Goal: Task Accomplishment & Management: Manage account settings

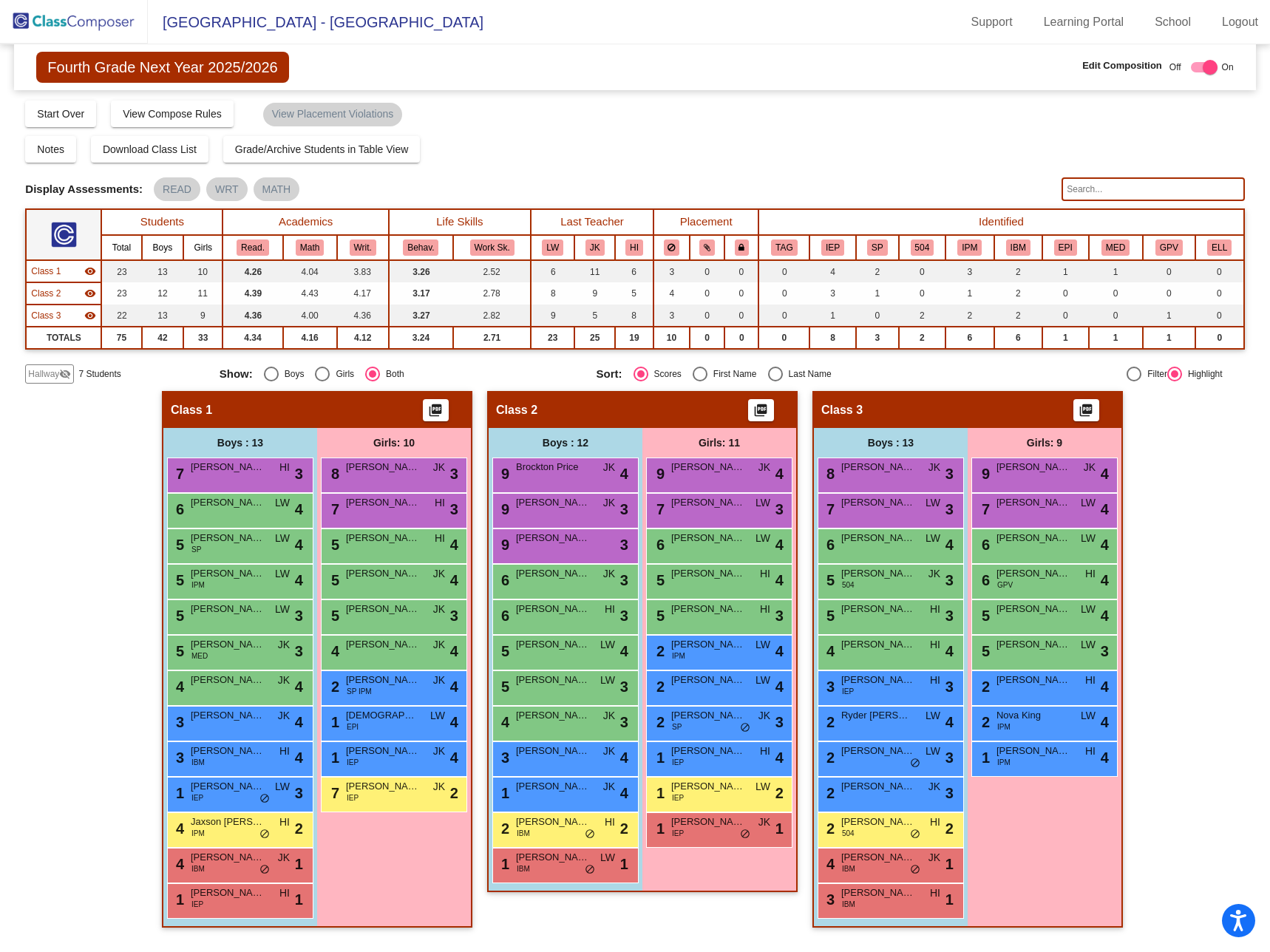
click at [71, 15] on img at bounding box center [73, 21] width 147 height 44
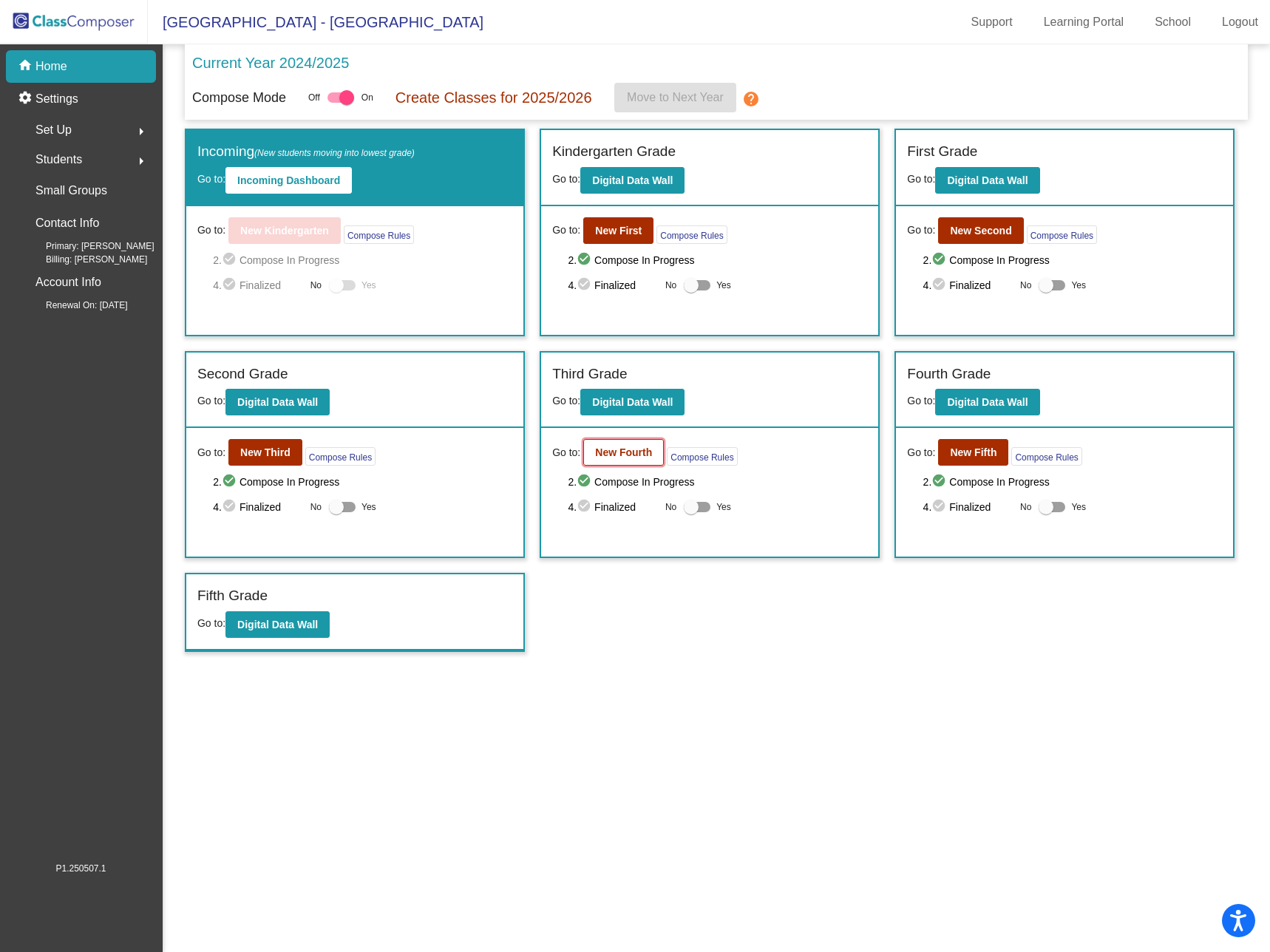
click at [638, 457] on b "New Fourth" at bounding box center [624, 452] width 57 height 12
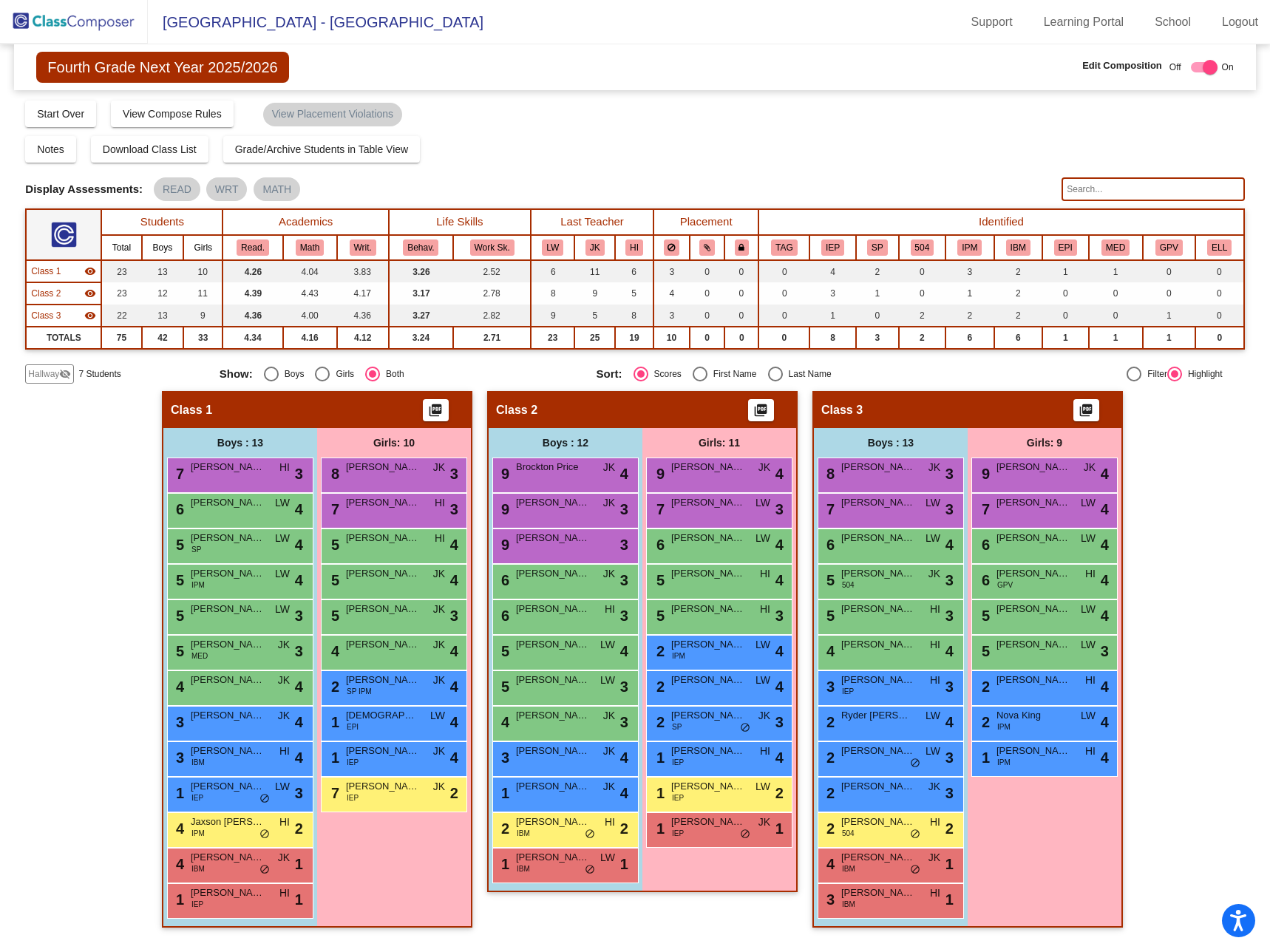
click at [59, 373] on mat-icon "visibility_off" at bounding box center [64, 374] width 12 height 12
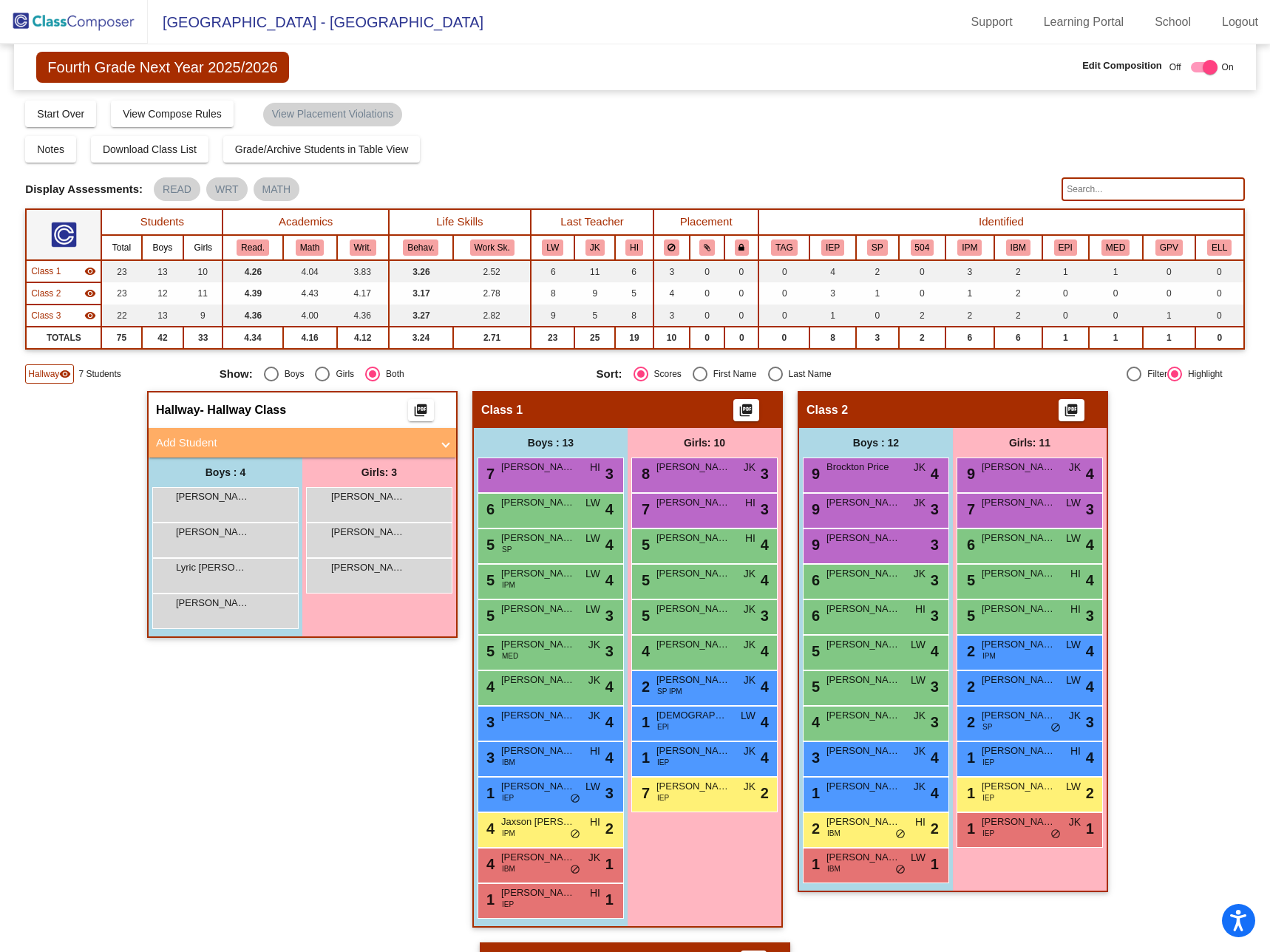
click at [246, 445] on mat-panel-title "Add Student" at bounding box center [293, 442] width 275 height 17
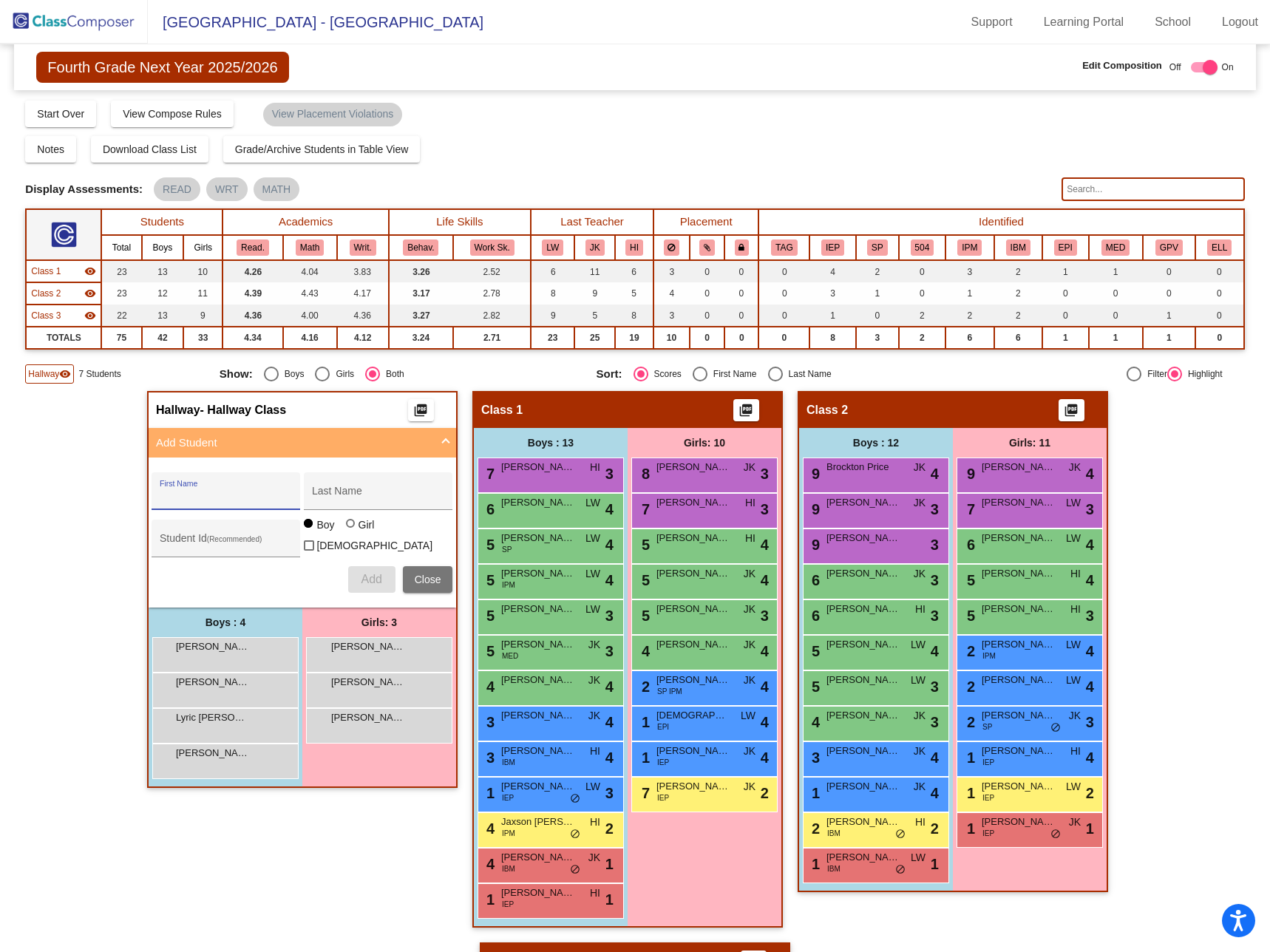
click at [228, 493] on input "First Name" at bounding box center [226, 496] width 133 height 12
type input "Brayden"
type input "[PERSON_NAME]"
type input "310080"
click at [373, 573] on span "Add" at bounding box center [371, 579] width 21 height 13
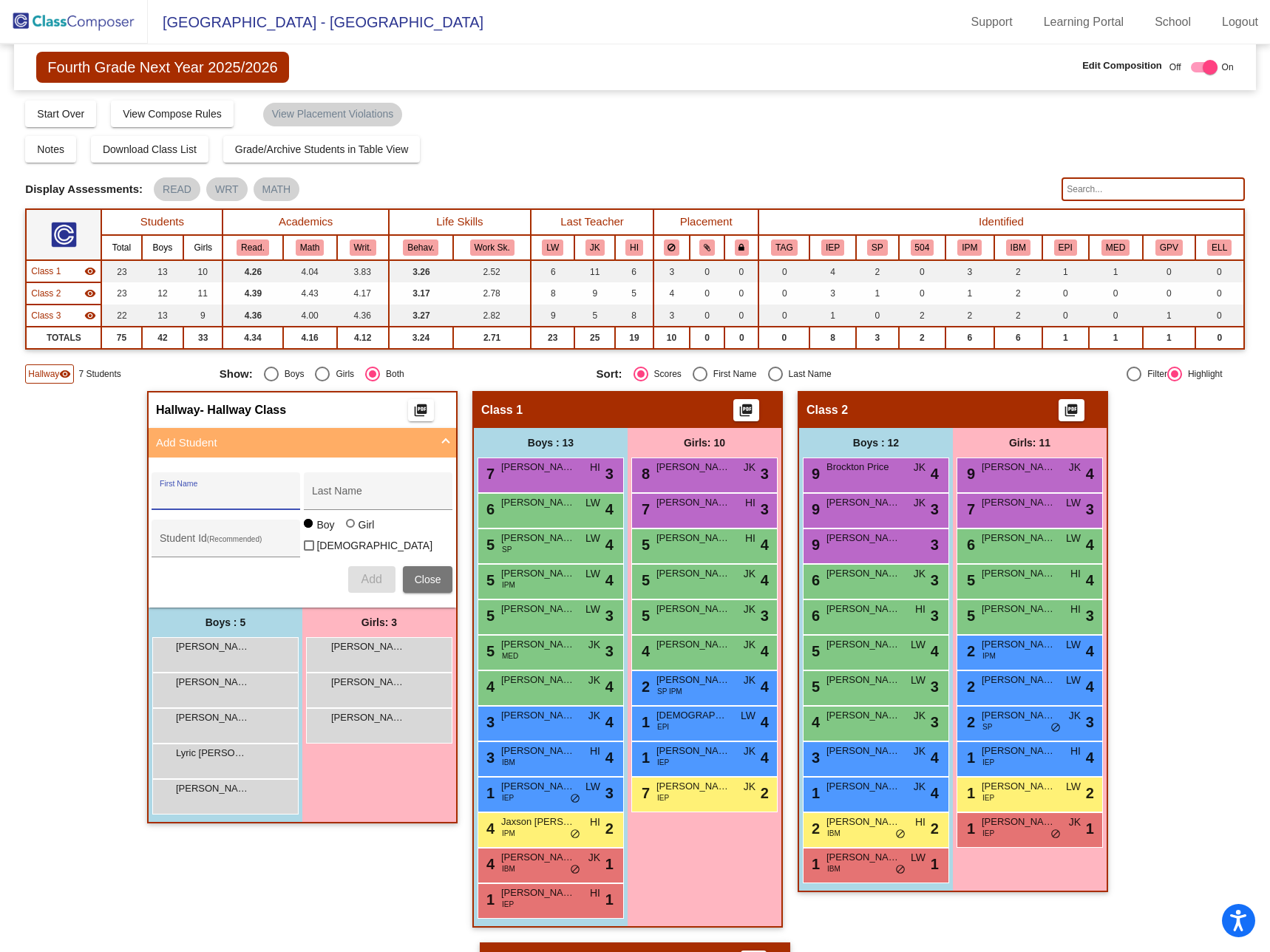
click at [214, 485] on div "First Name" at bounding box center [226, 496] width 133 height 30
type input "E"
click at [1085, 185] on input "text" at bounding box center [1153, 189] width 182 height 23
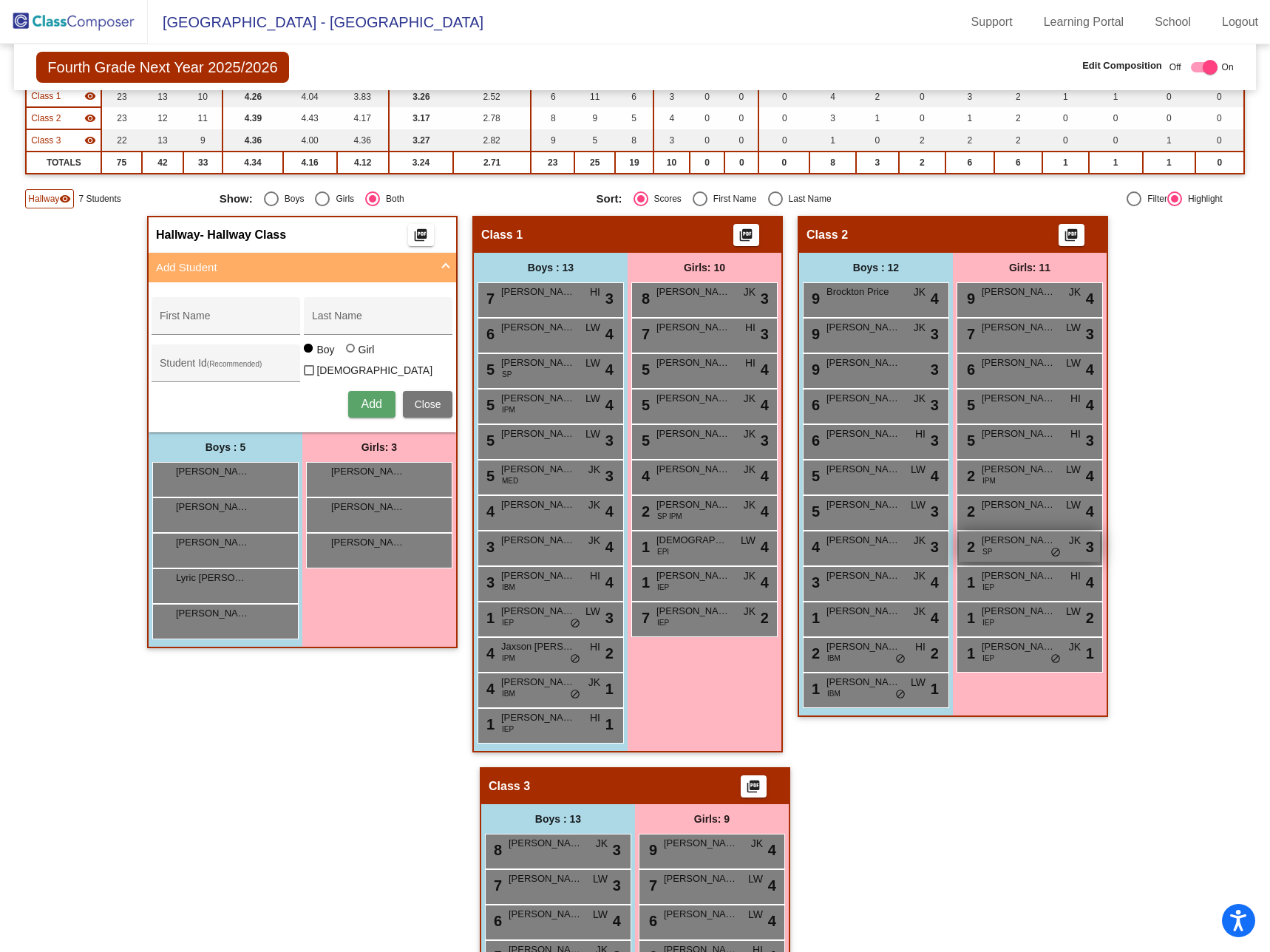
scroll to position [173, 0]
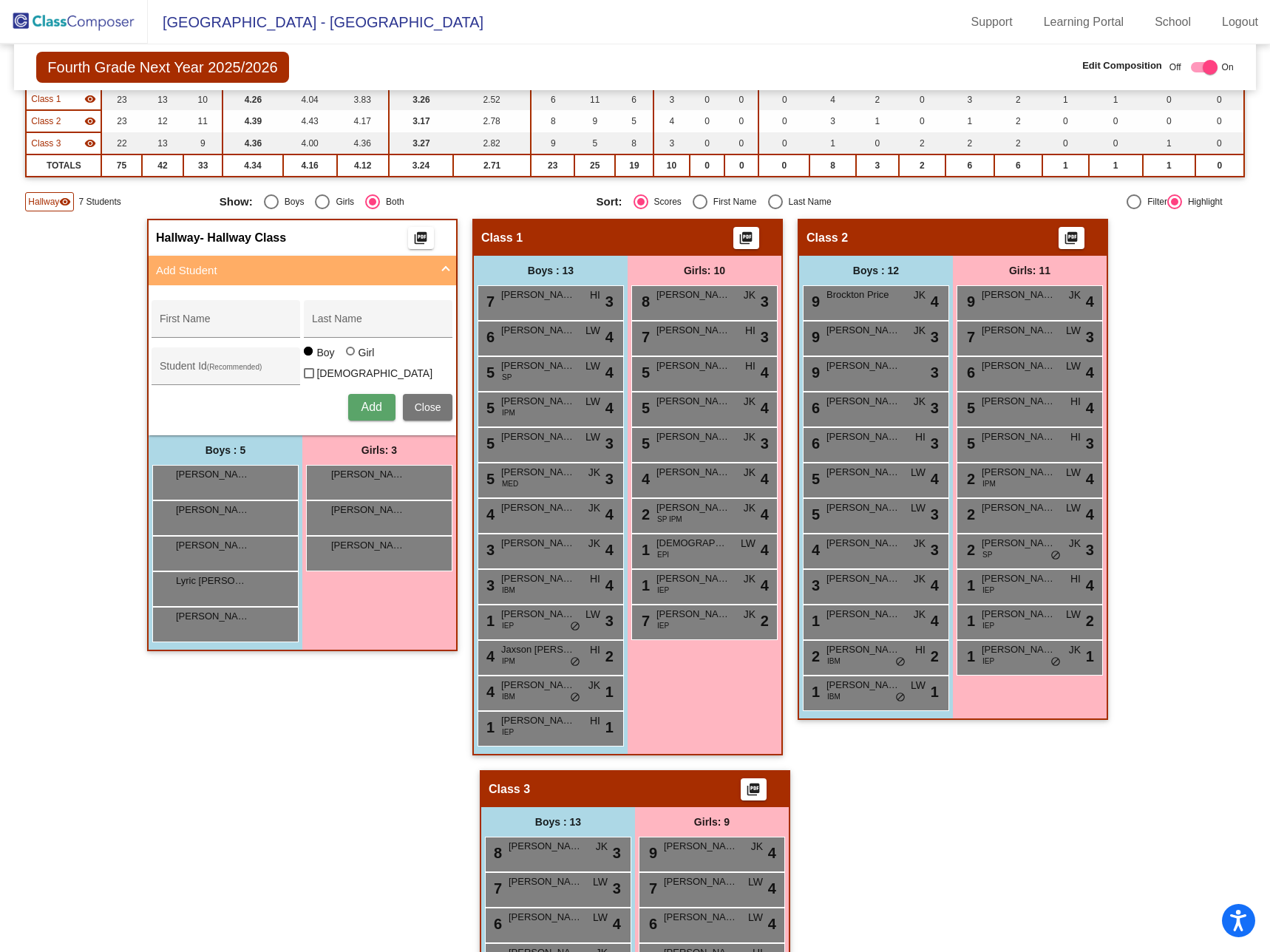
type input "starr"
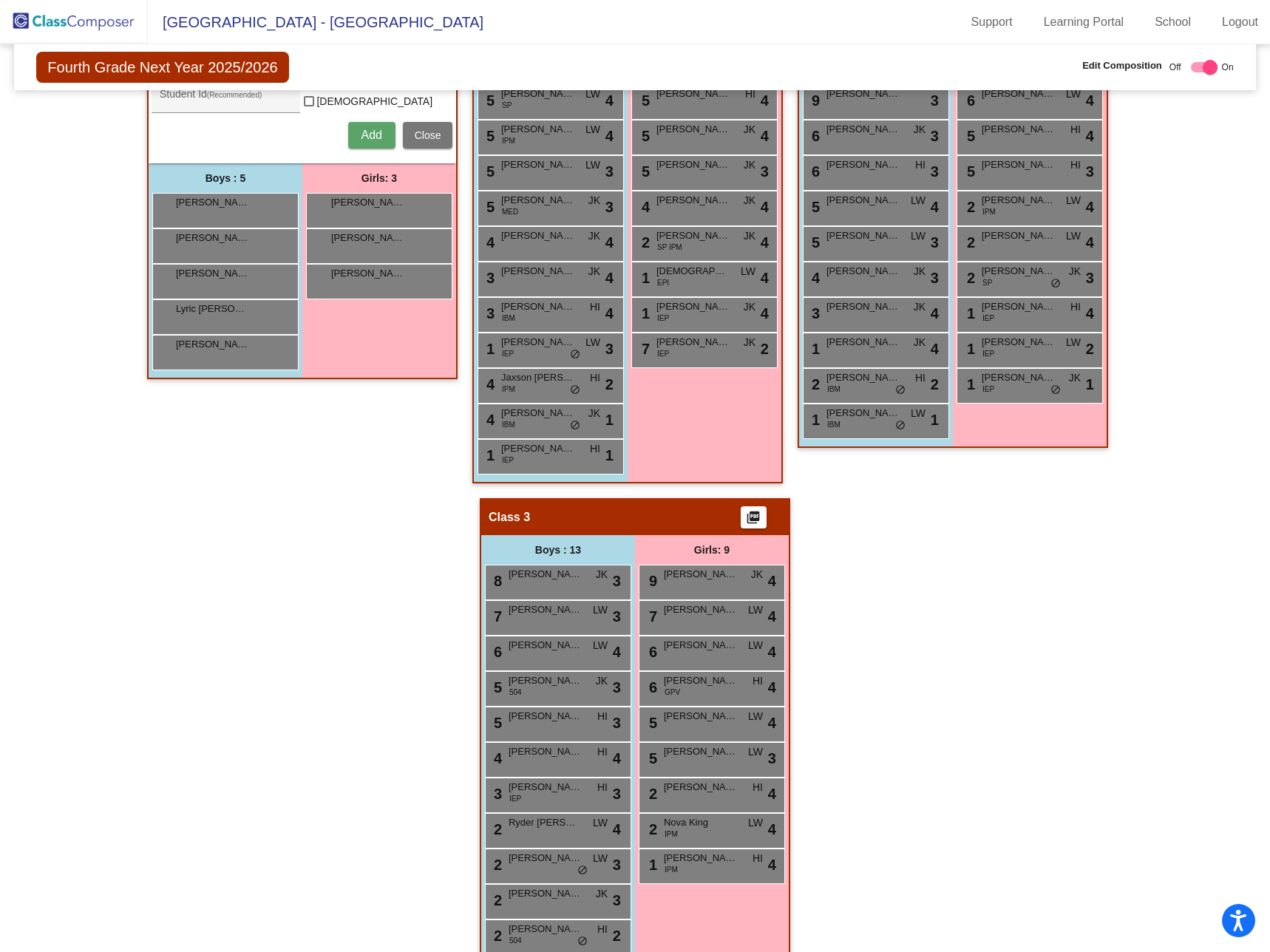
scroll to position [468, 0]
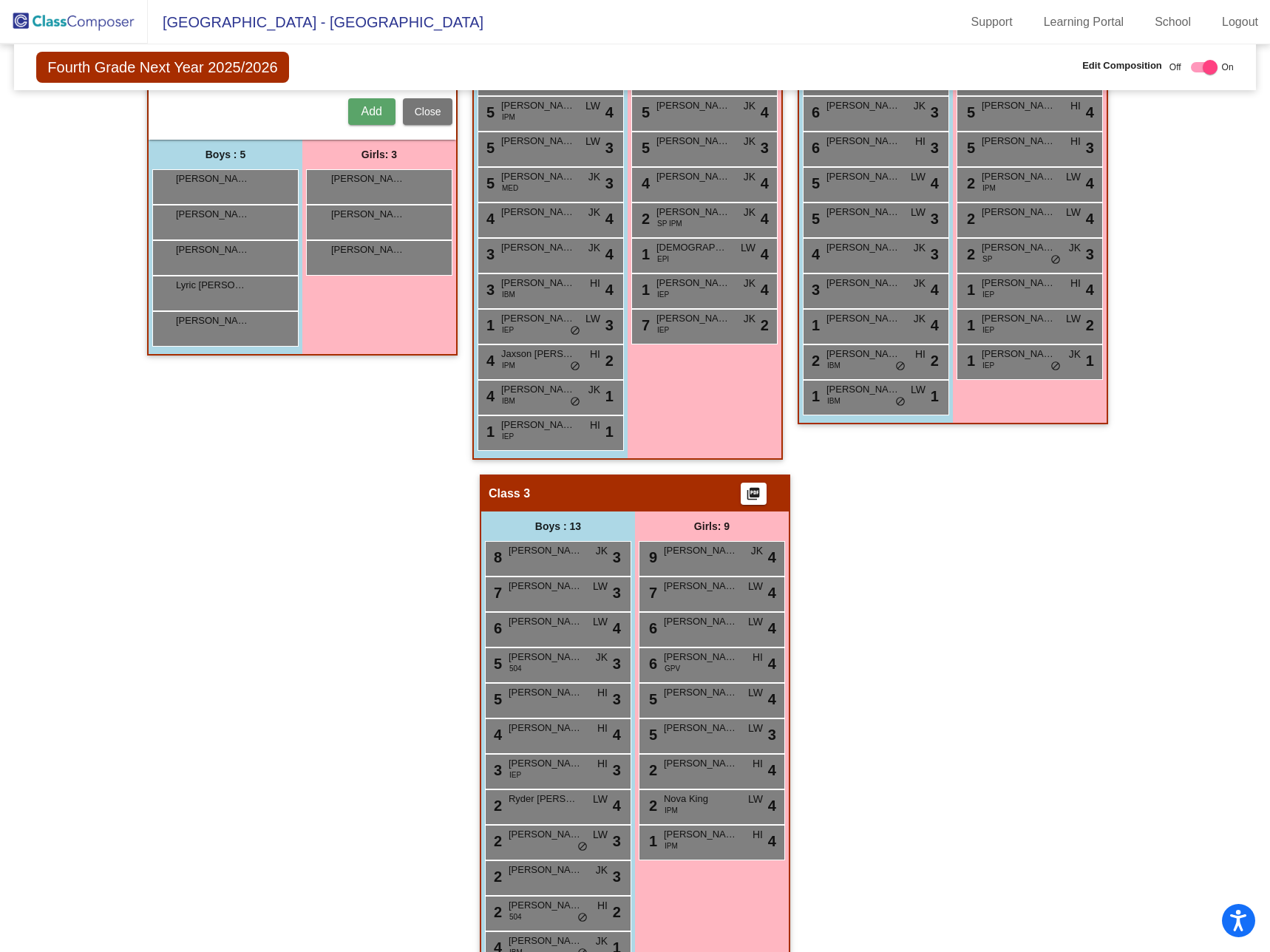
click at [1017, 720] on div "Hallway - Hallway Class picture_as_pdf Add Student First Name Last Name Student…" at bounding box center [635, 475] width 1219 height 1103
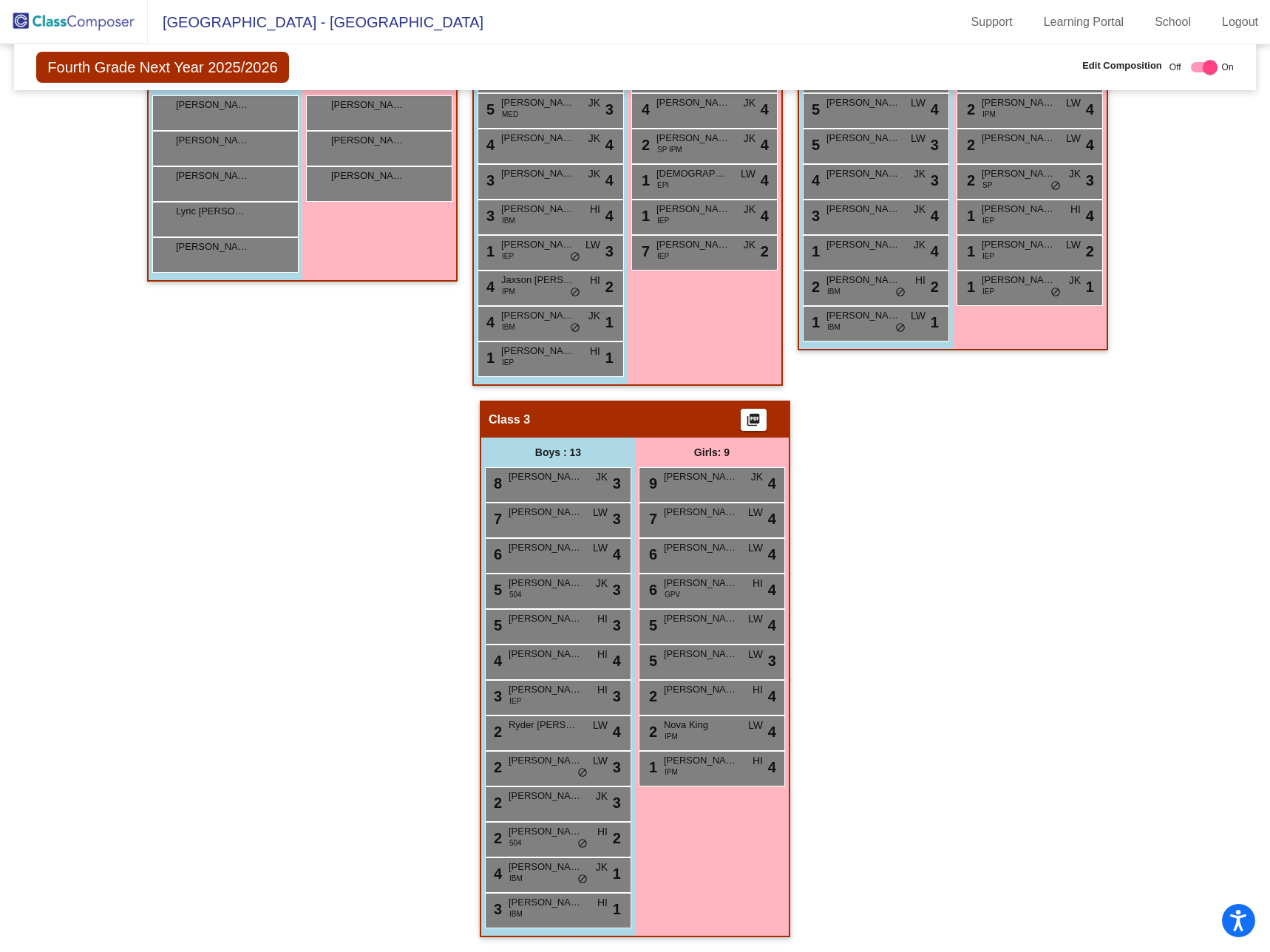
scroll to position [246, 0]
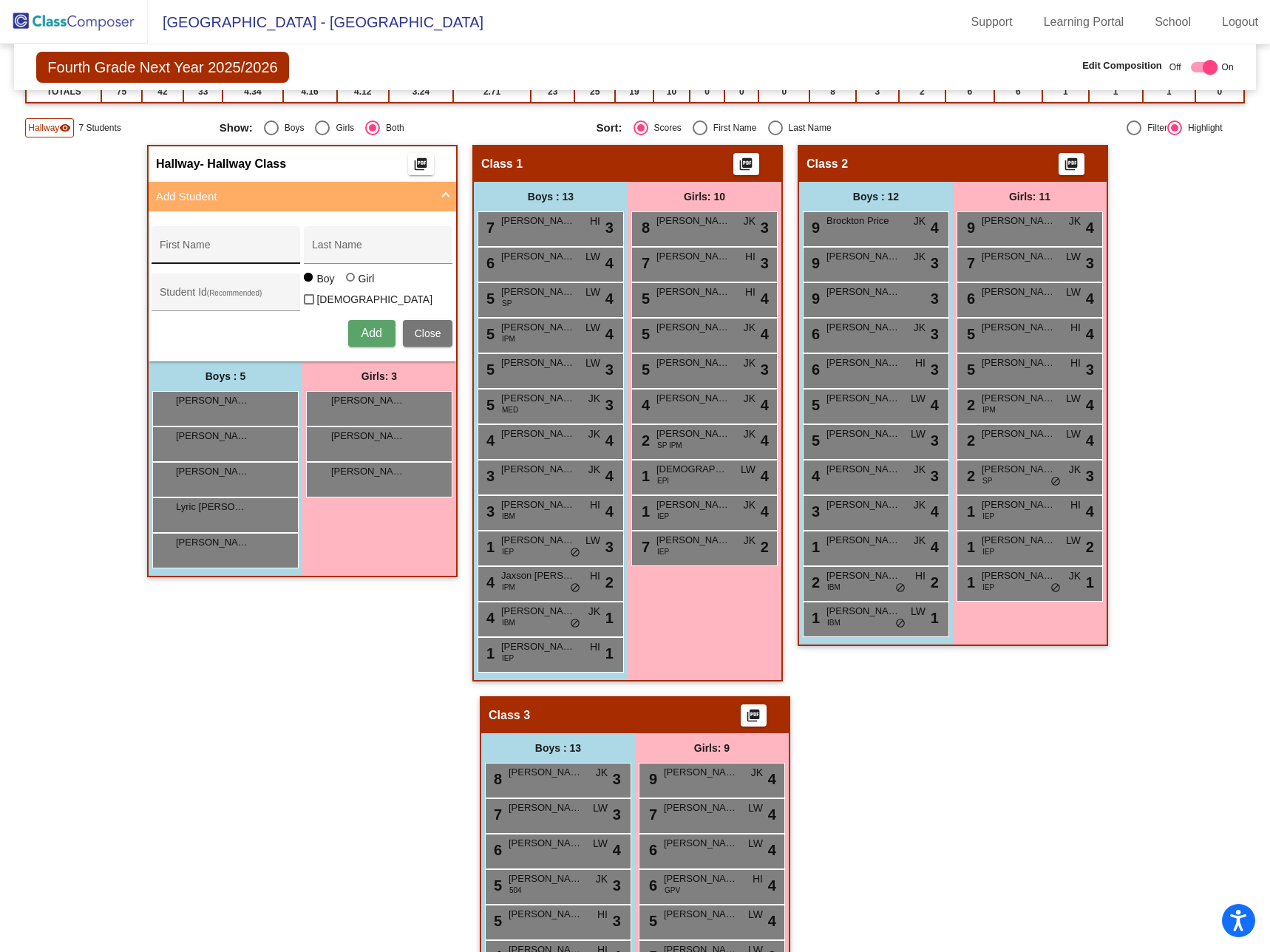
click at [230, 240] on div "First Name" at bounding box center [226, 249] width 133 height 30
type input "Evee"
type input "Starr"
click at [182, 297] on input "Student Id (Recommended)" at bounding box center [226, 298] width 133 height 12
type input "310881"
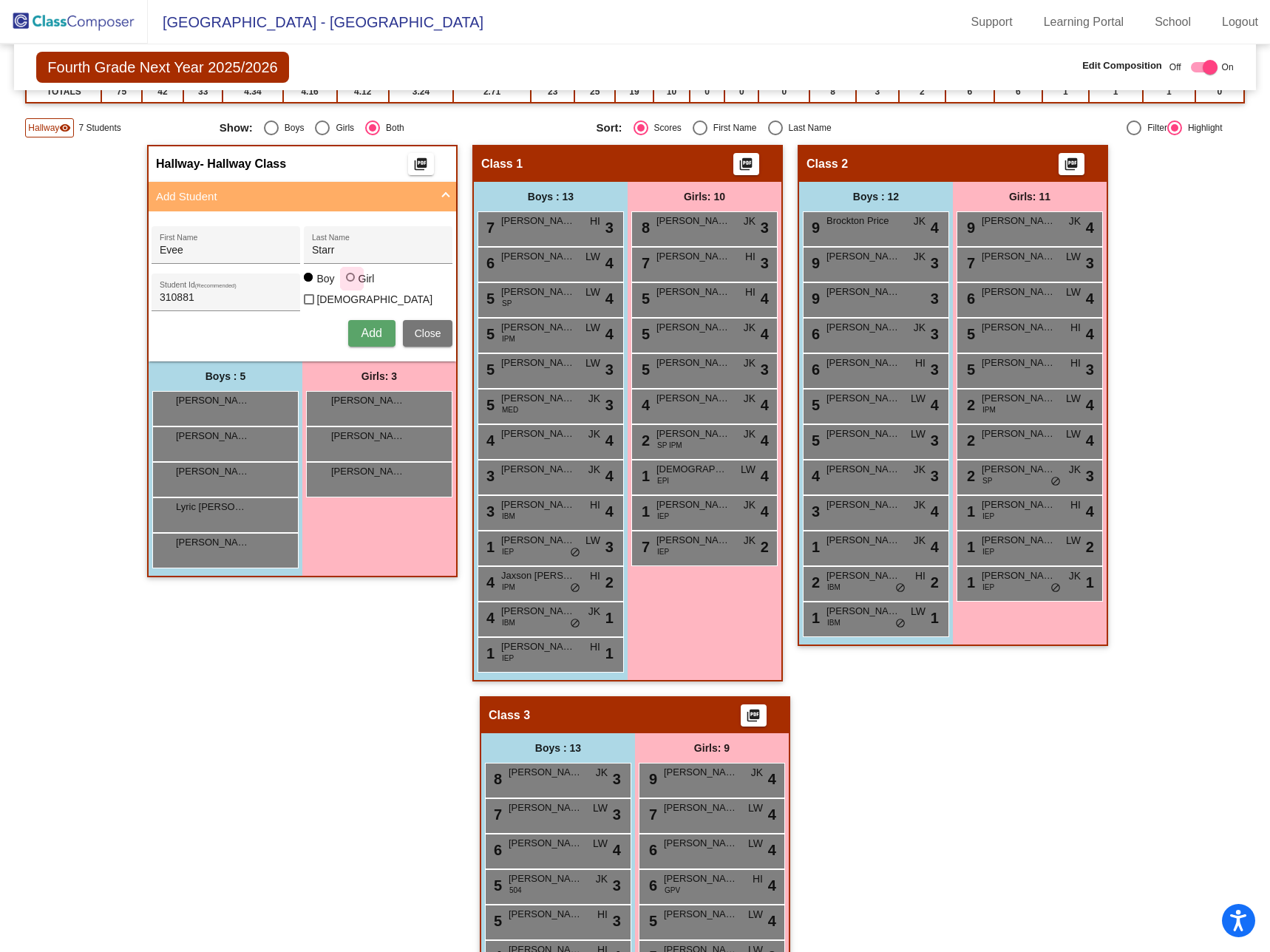
click at [346, 282] on div at bounding box center [350, 277] width 9 height 9
click at [351, 284] on input "Girl" at bounding box center [351, 284] width 1 height 1
radio input "true"
click at [369, 329] on span "Add" at bounding box center [371, 333] width 21 height 13
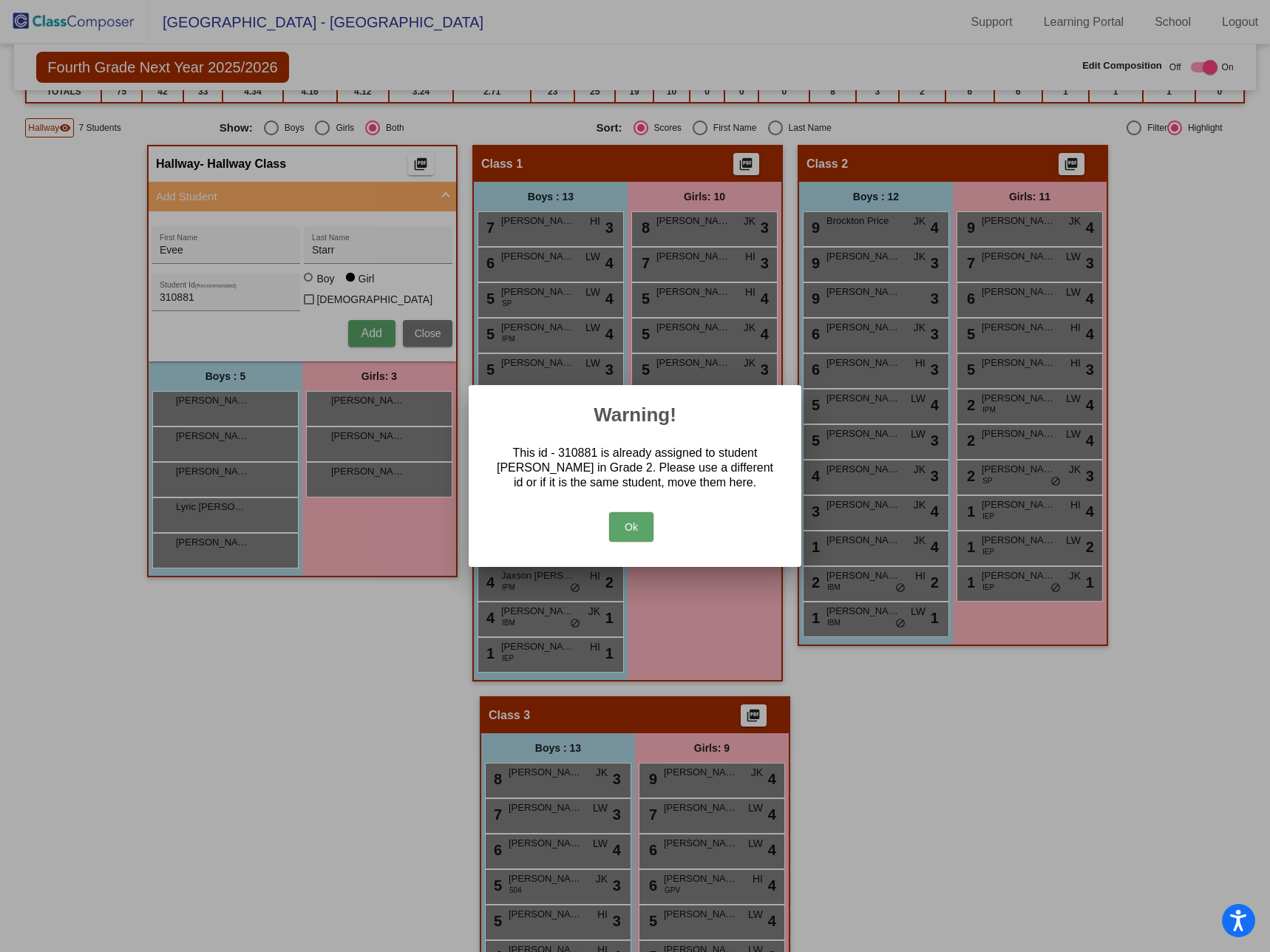
click at [634, 527] on button "Ok" at bounding box center [631, 527] width 45 height 29
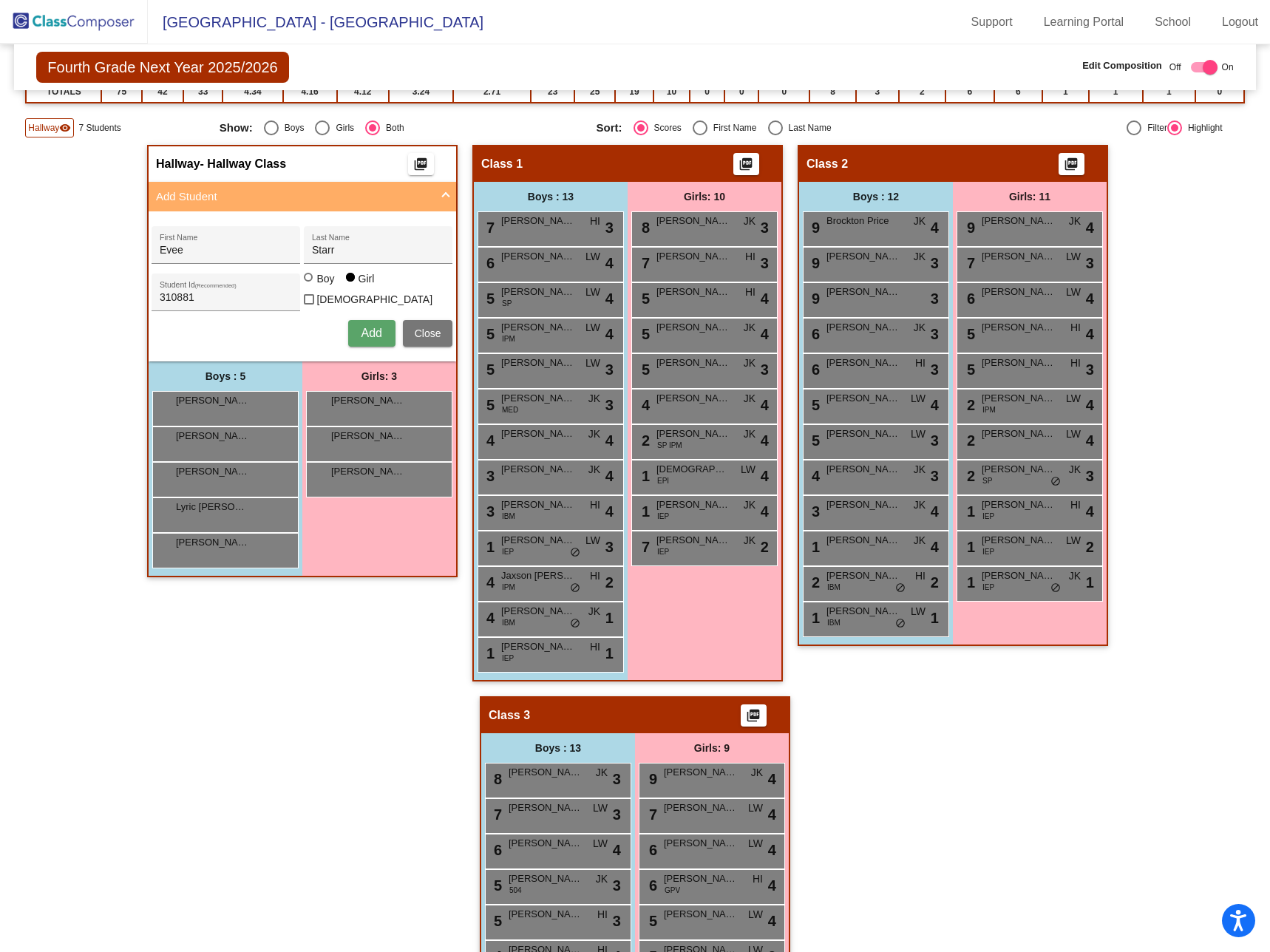
drag, startPoint x: 204, startPoint y: 289, endPoint x: 92, endPoint y: 286, distance: 112.0
click at [92, 286] on div "Hallway - Hallway Class picture_as_pdf Add Student [PERSON_NAME] First Name [PE…" at bounding box center [635, 696] width 1219 height 1103
click at [207, 289] on div "310881 Student Id (Recommended)" at bounding box center [226, 296] width 133 height 30
click at [205, 301] on input "310881" at bounding box center [226, 298] width 133 height 12
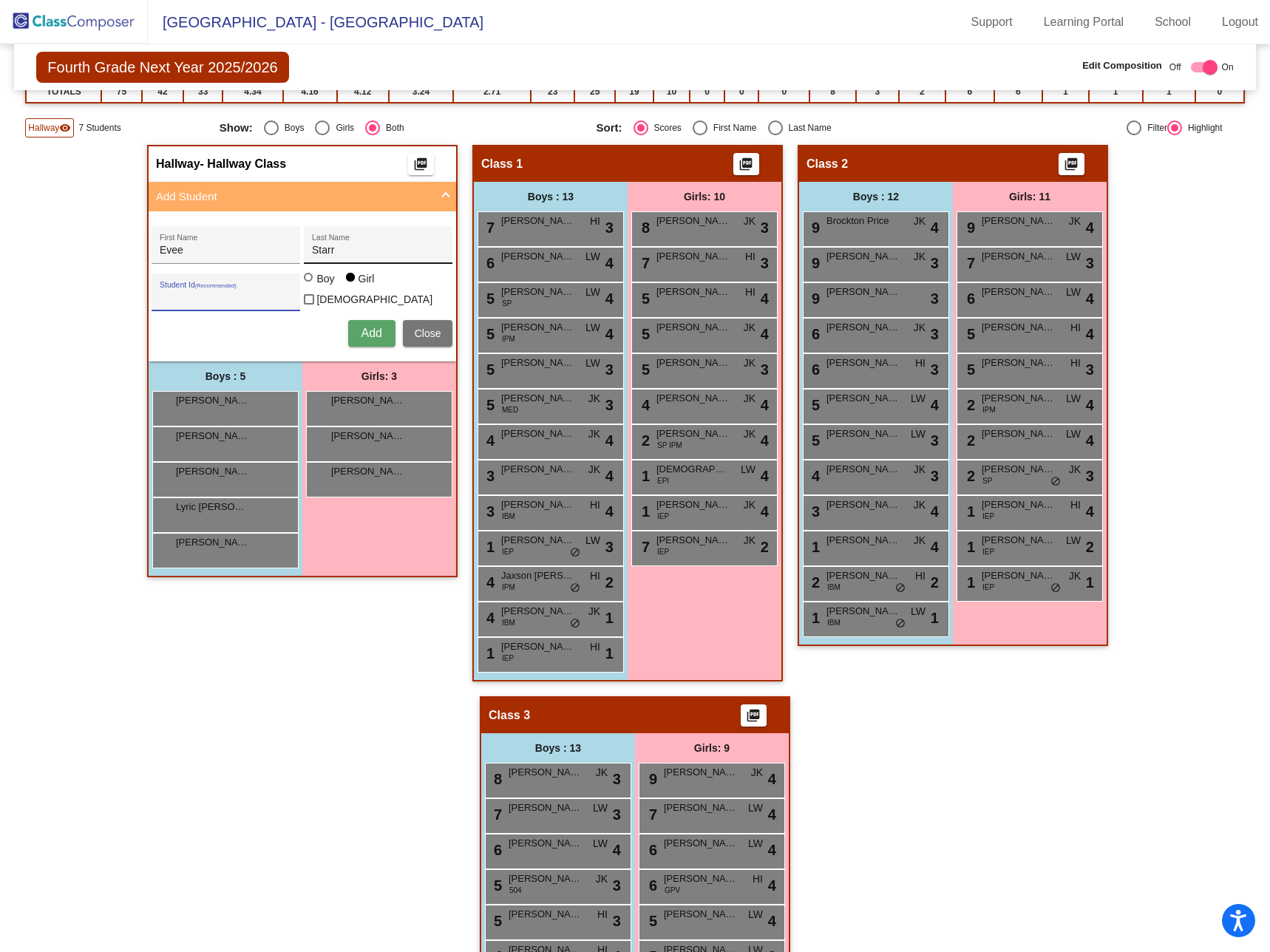
click at [347, 249] on input "Starr" at bounding box center [378, 250] width 133 height 12
type input "S"
click at [195, 251] on input "Evee" at bounding box center [226, 250] width 133 height 12
type input "E"
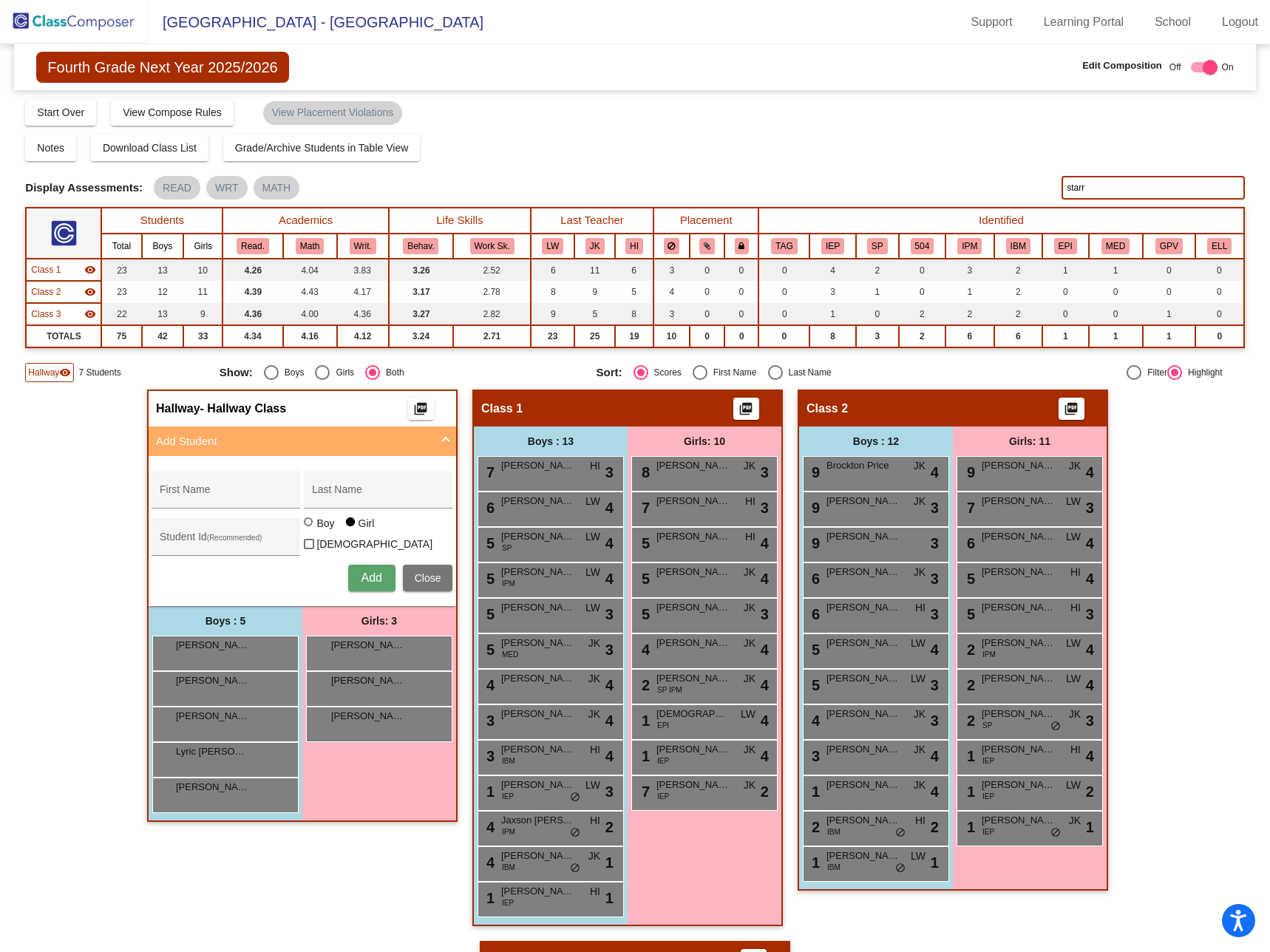
scroll to position [0, 0]
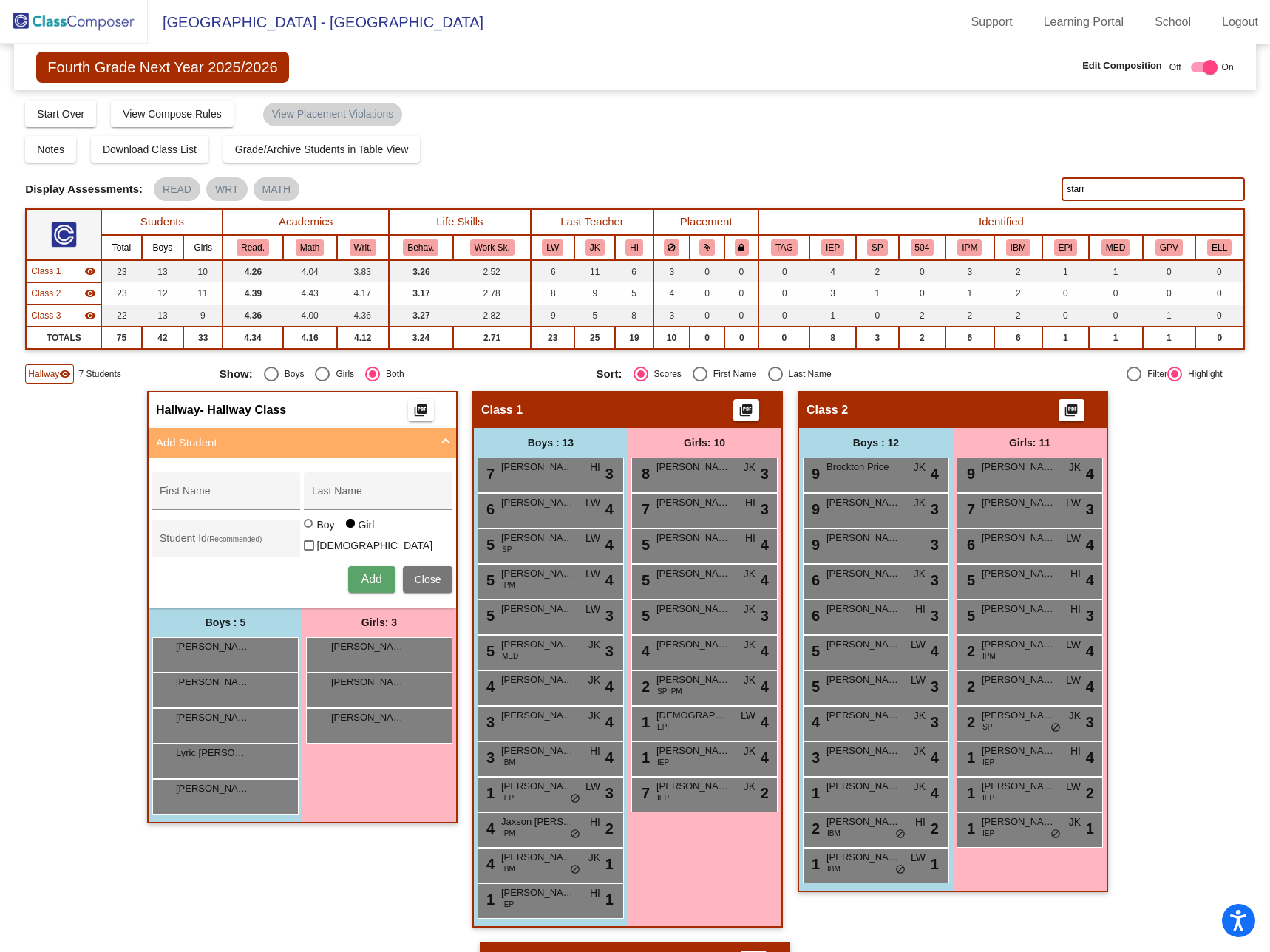
click at [76, 23] on img at bounding box center [73, 21] width 147 height 44
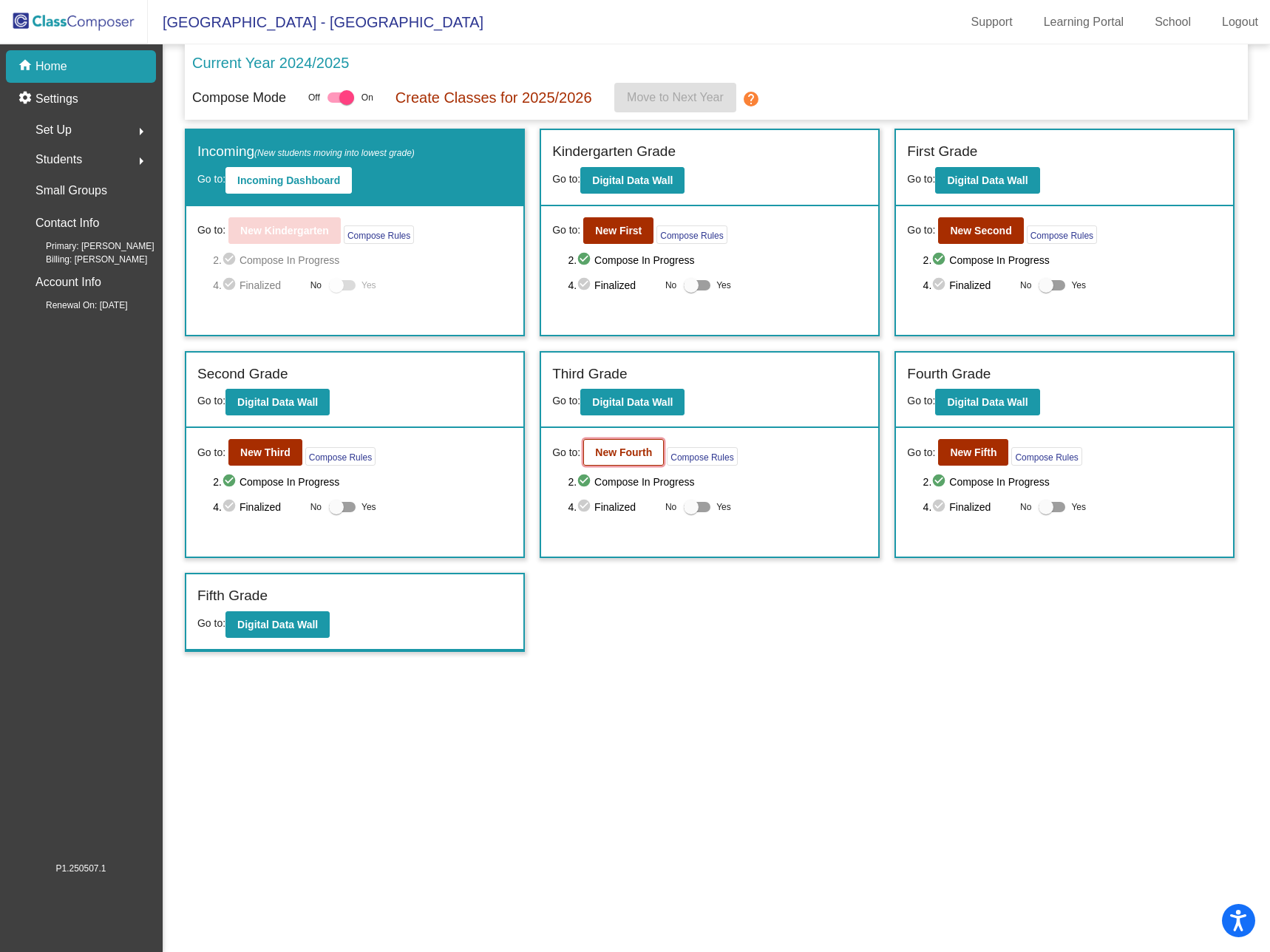
click at [626, 455] on b "New Fourth" at bounding box center [624, 452] width 57 height 12
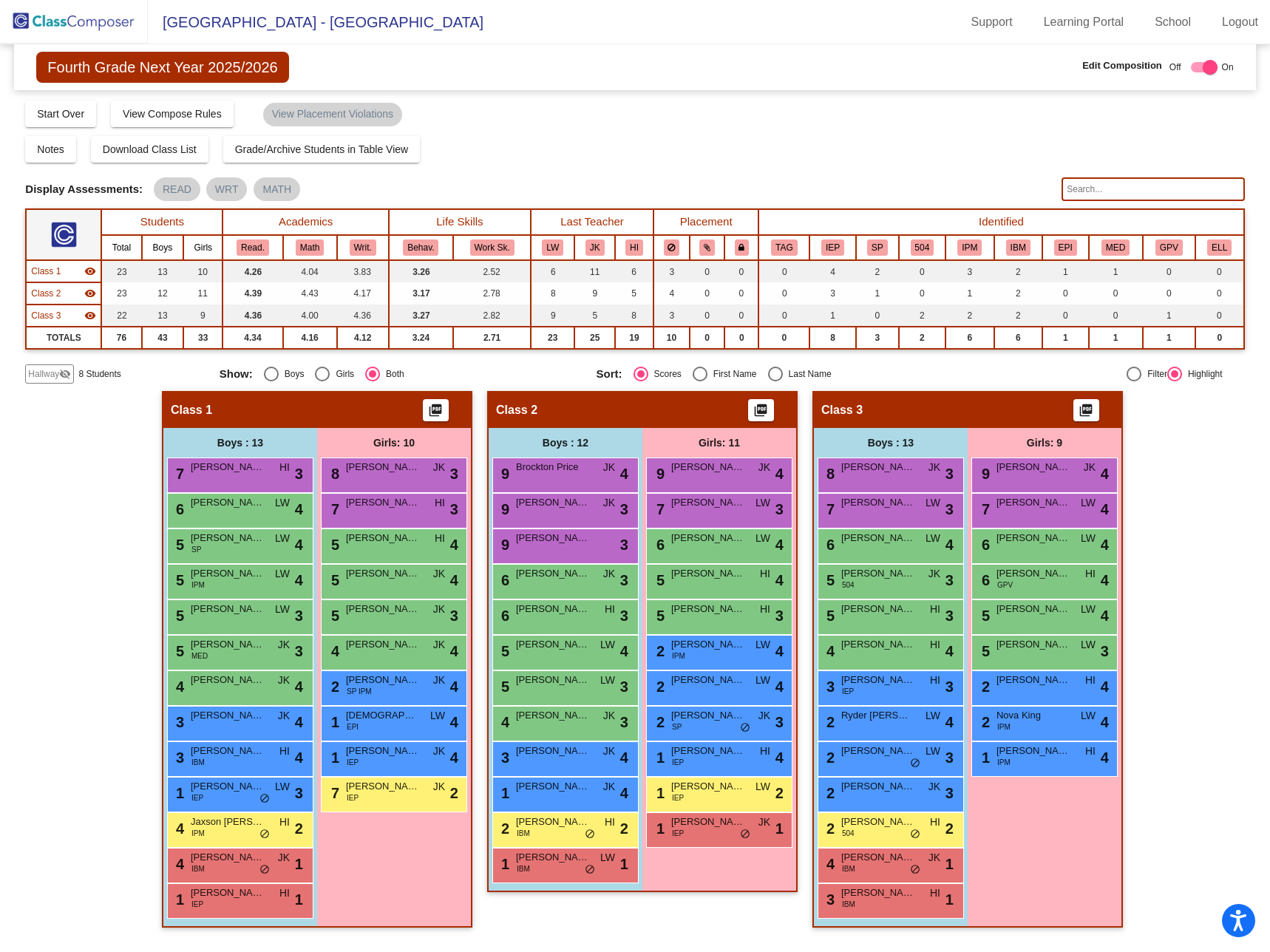
click at [54, 376] on span "Hallway" at bounding box center [43, 374] width 31 height 13
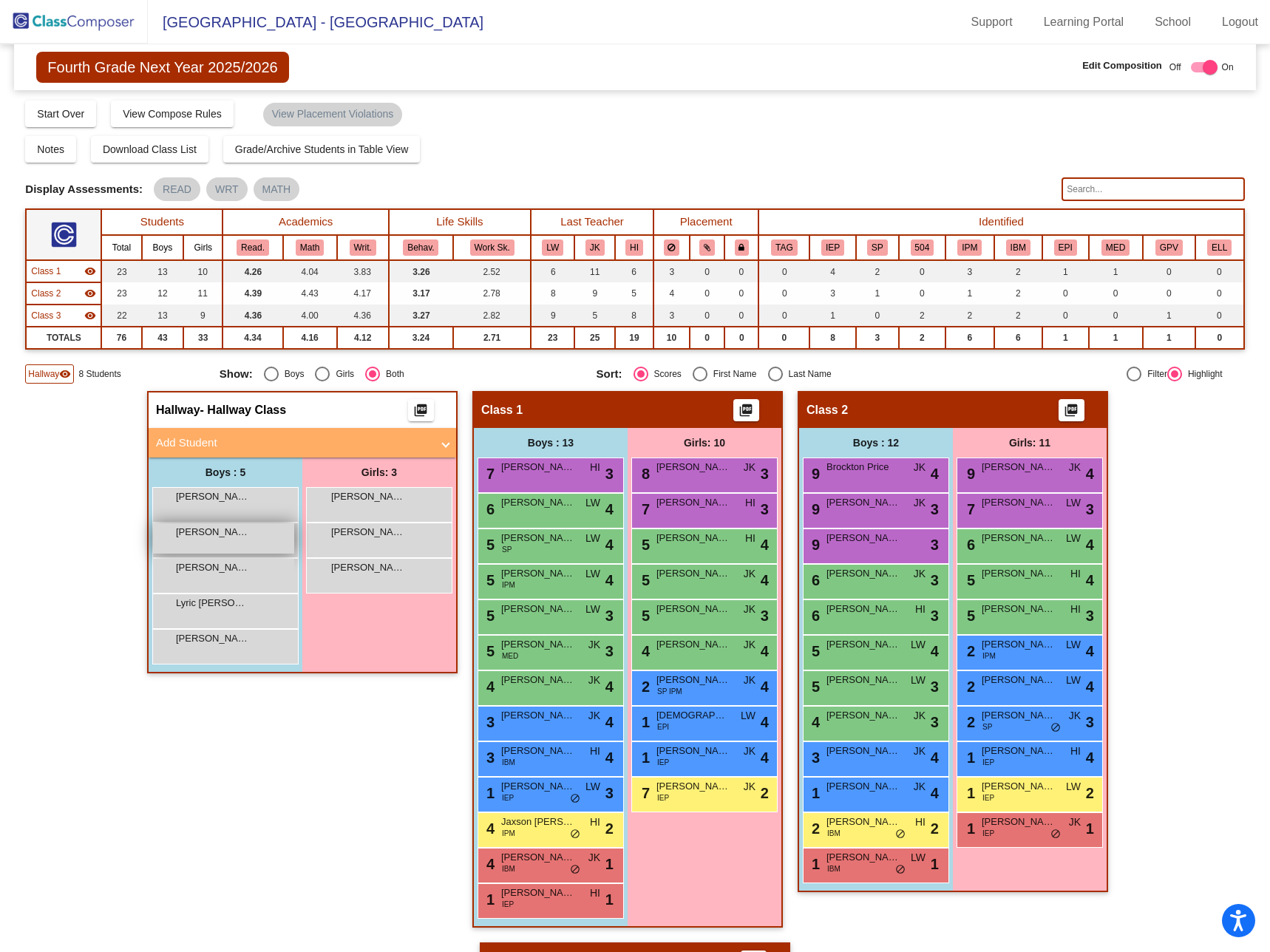
click at [242, 538] on span "[PERSON_NAME]" at bounding box center [213, 532] width 74 height 15
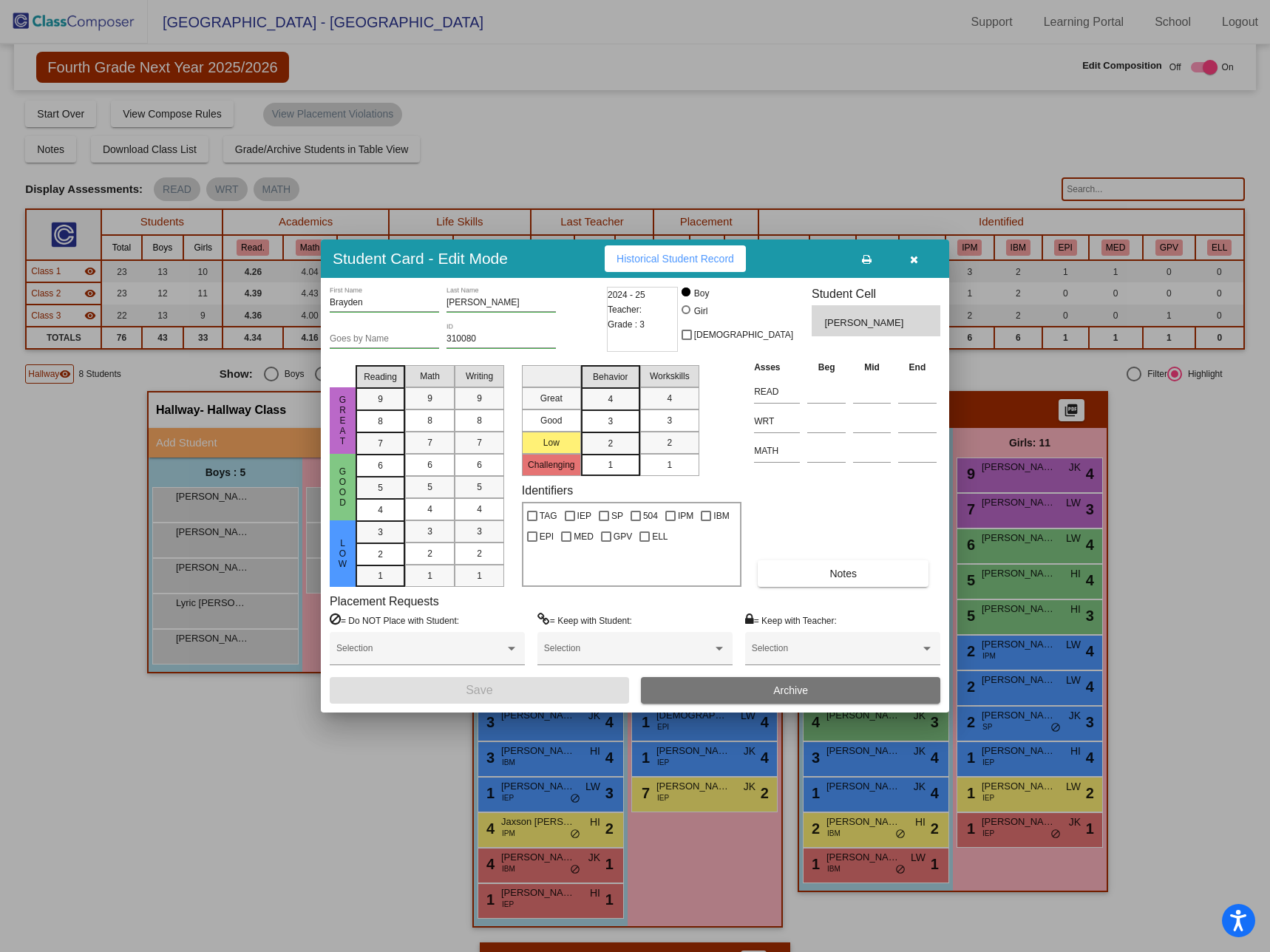
click at [653, 323] on div "2024 - 25 Teacher: Grade : 3" at bounding box center [642, 319] width 71 height 65
click at [913, 257] on icon "button" at bounding box center [913, 259] width 8 height 11
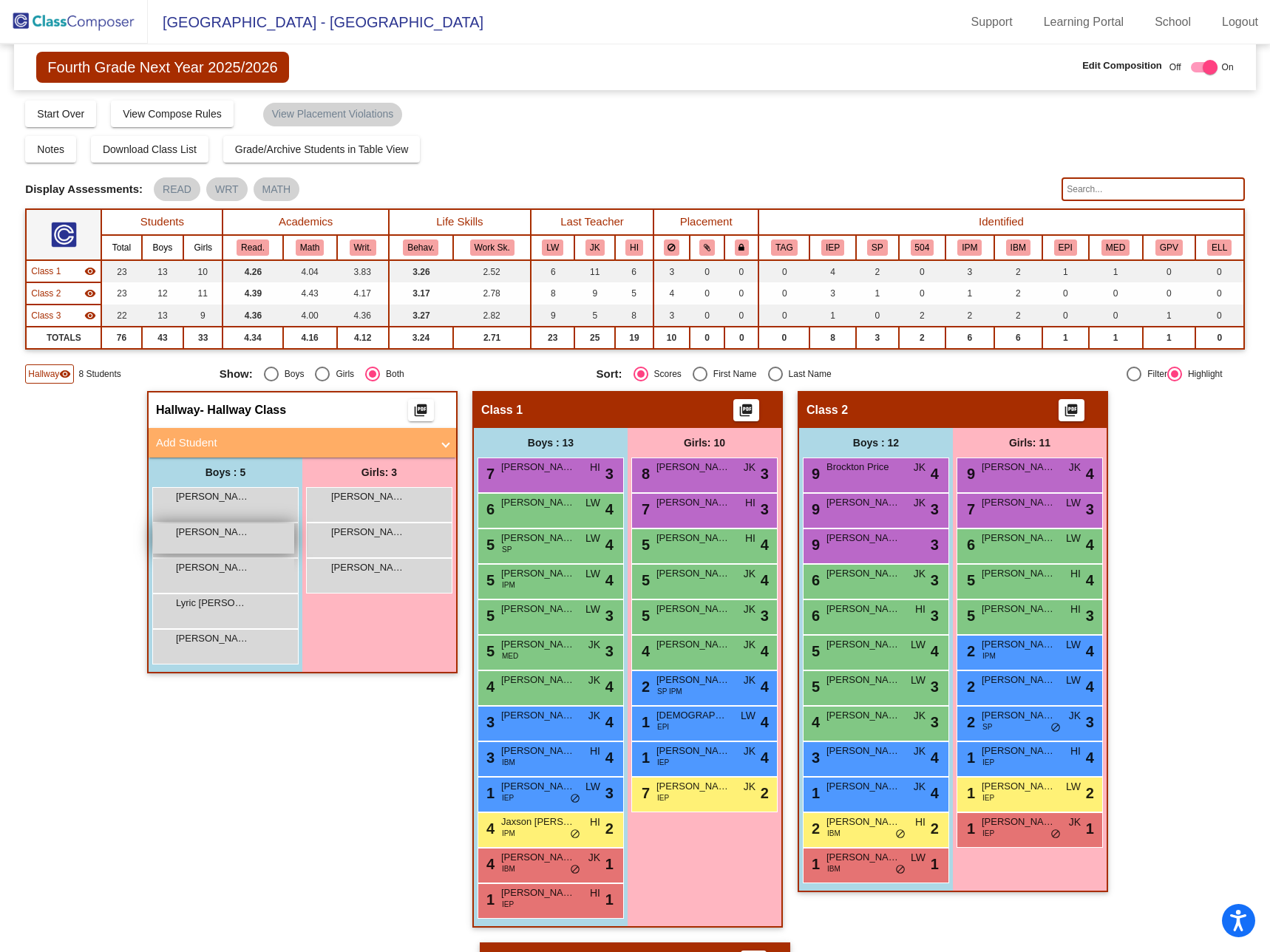
click at [237, 538] on span "[PERSON_NAME]" at bounding box center [213, 532] width 74 height 15
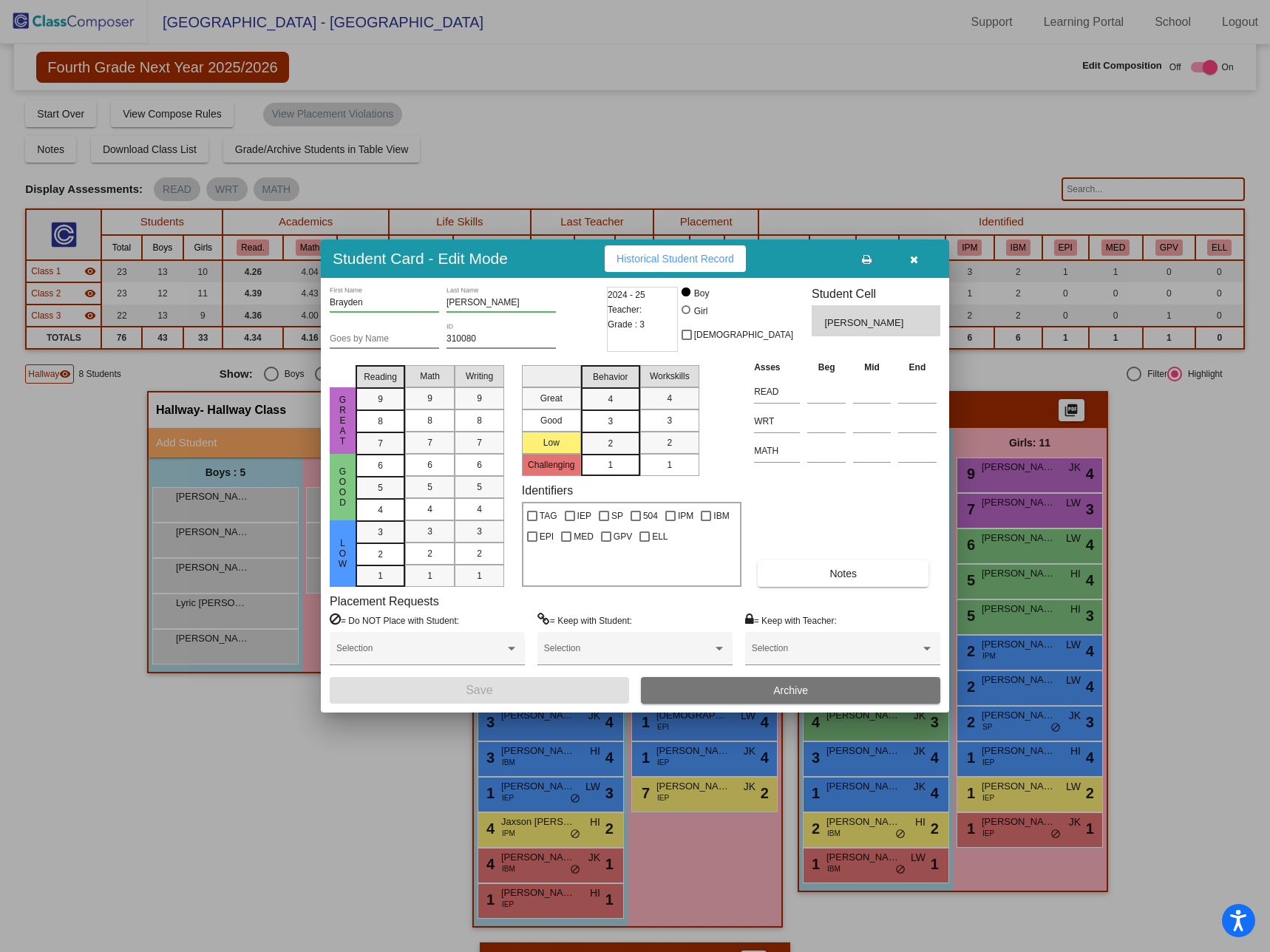
click at [792, 689] on span "Archive" at bounding box center [790, 690] width 35 height 12
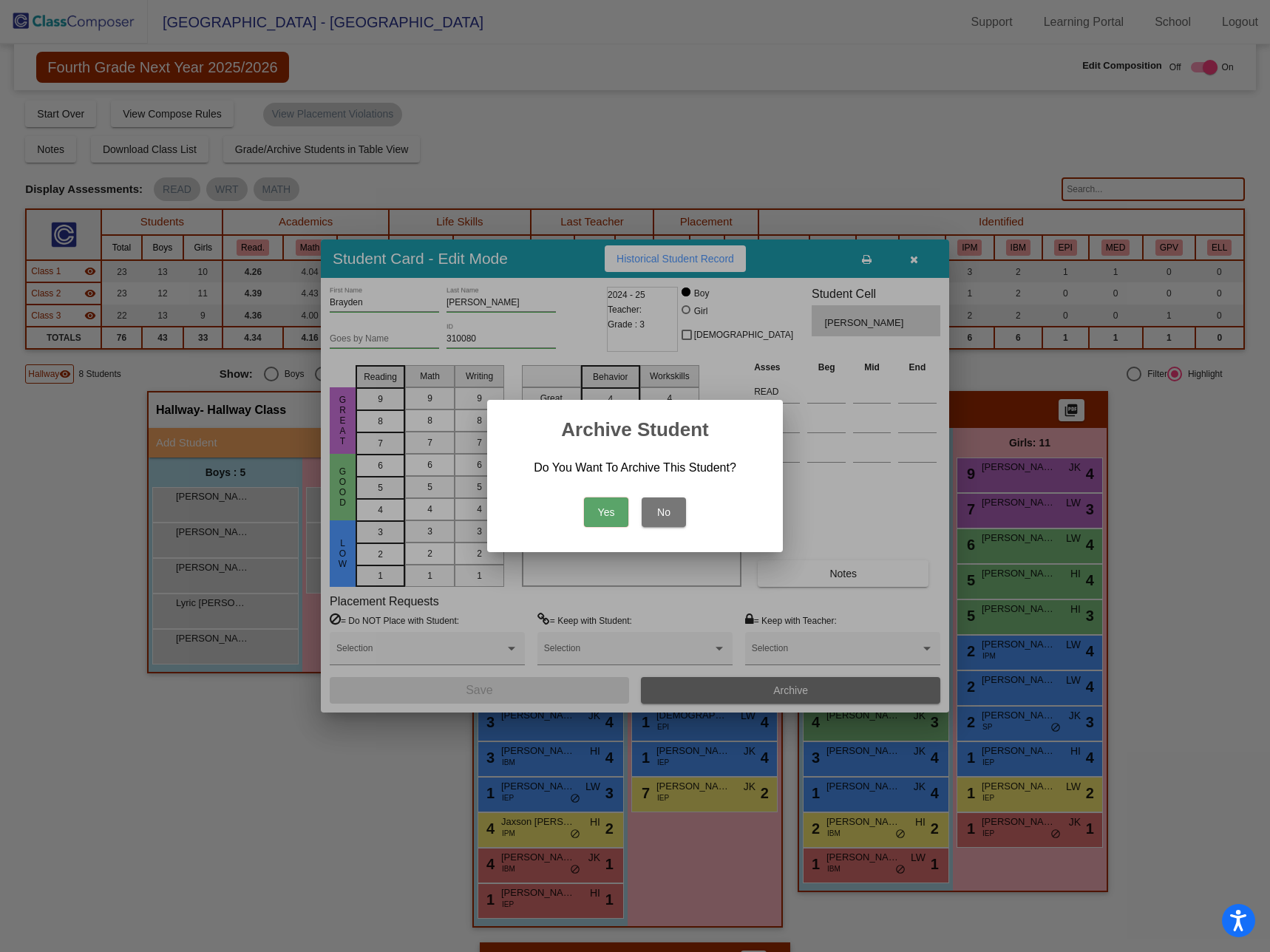
click at [595, 510] on button "Yes" at bounding box center [606, 512] width 45 height 29
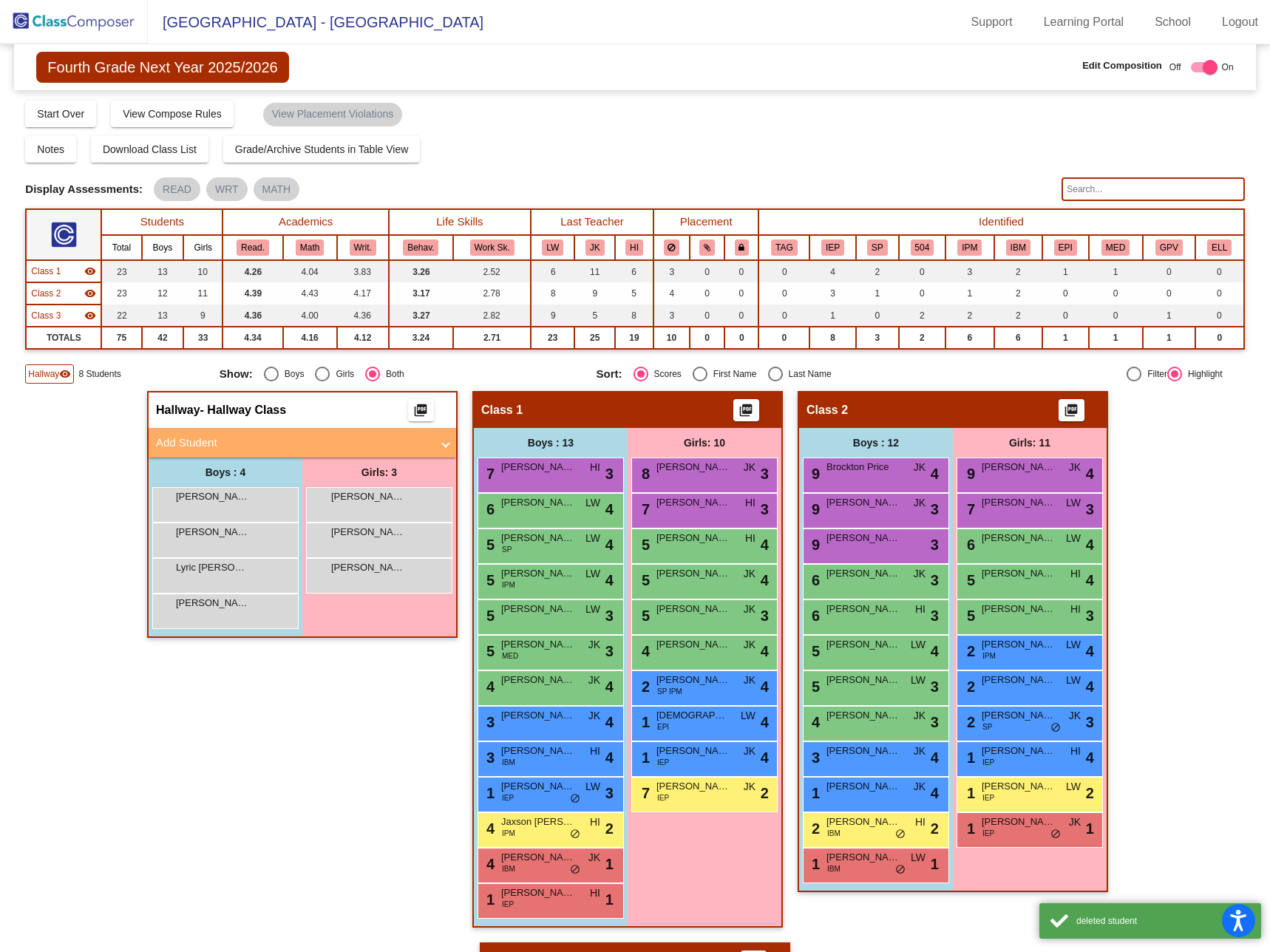
click at [43, 456] on div "Hallway - Hallway Class picture_as_pdf Add Student First Name Last Name Student…" at bounding box center [635, 942] width 1219 height 1103
click at [114, 15] on img at bounding box center [73, 21] width 147 height 44
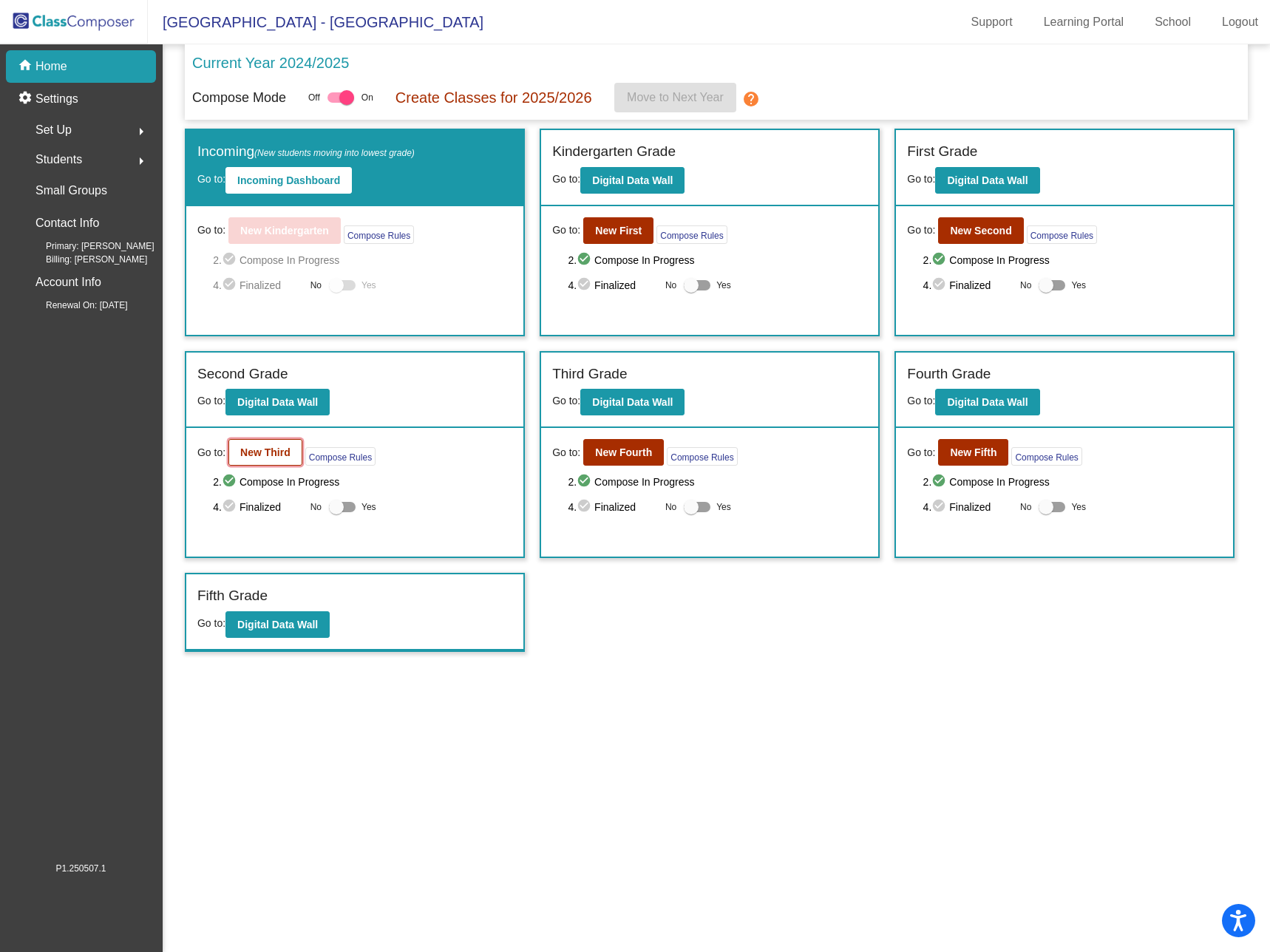
click at [268, 450] on b "New Third" at bounding box center [265, 452] width 50 height 12
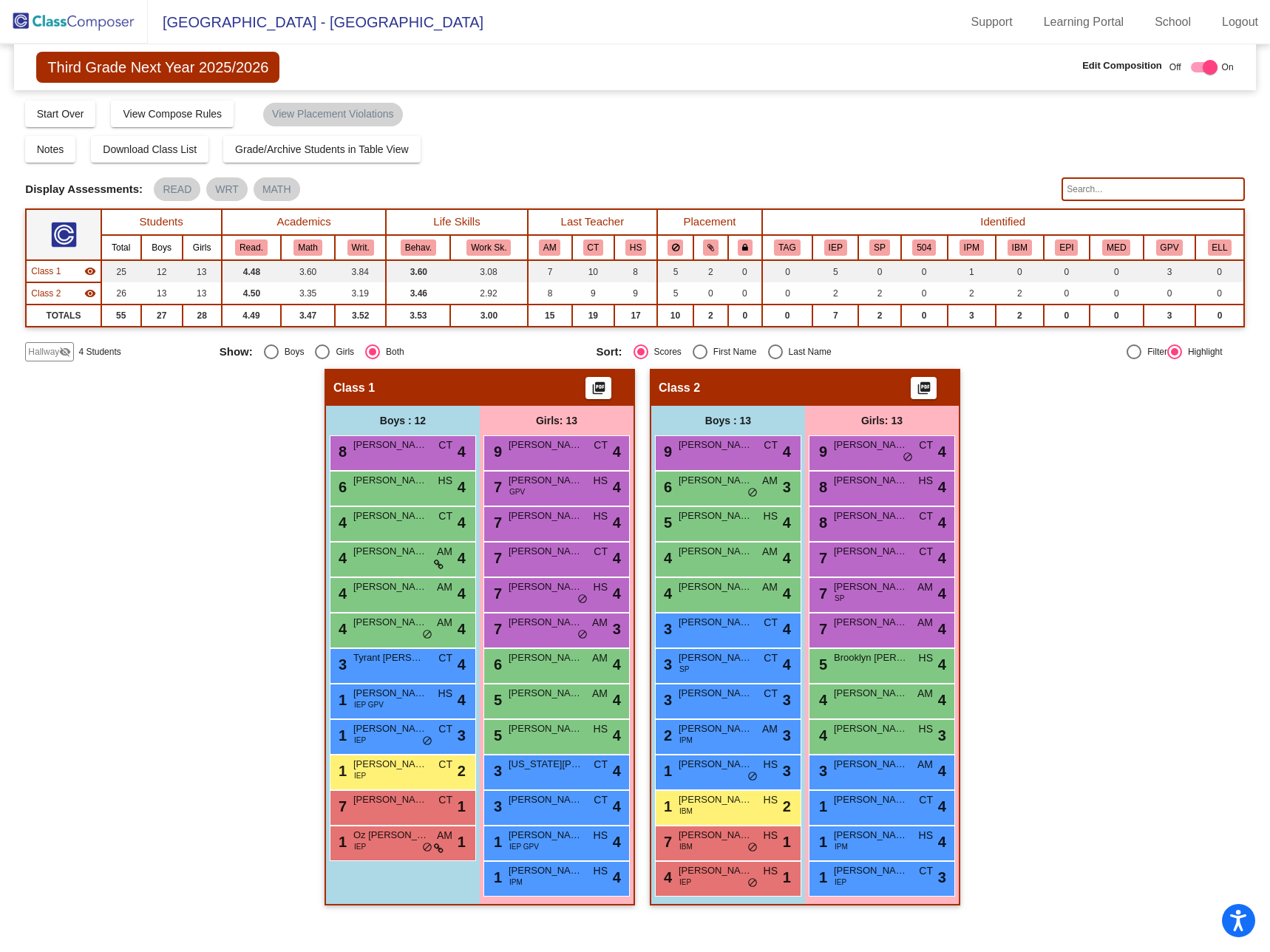
click at [49, 347] on span "Hallway" at bounding box center [43, 351] width 31 height 13
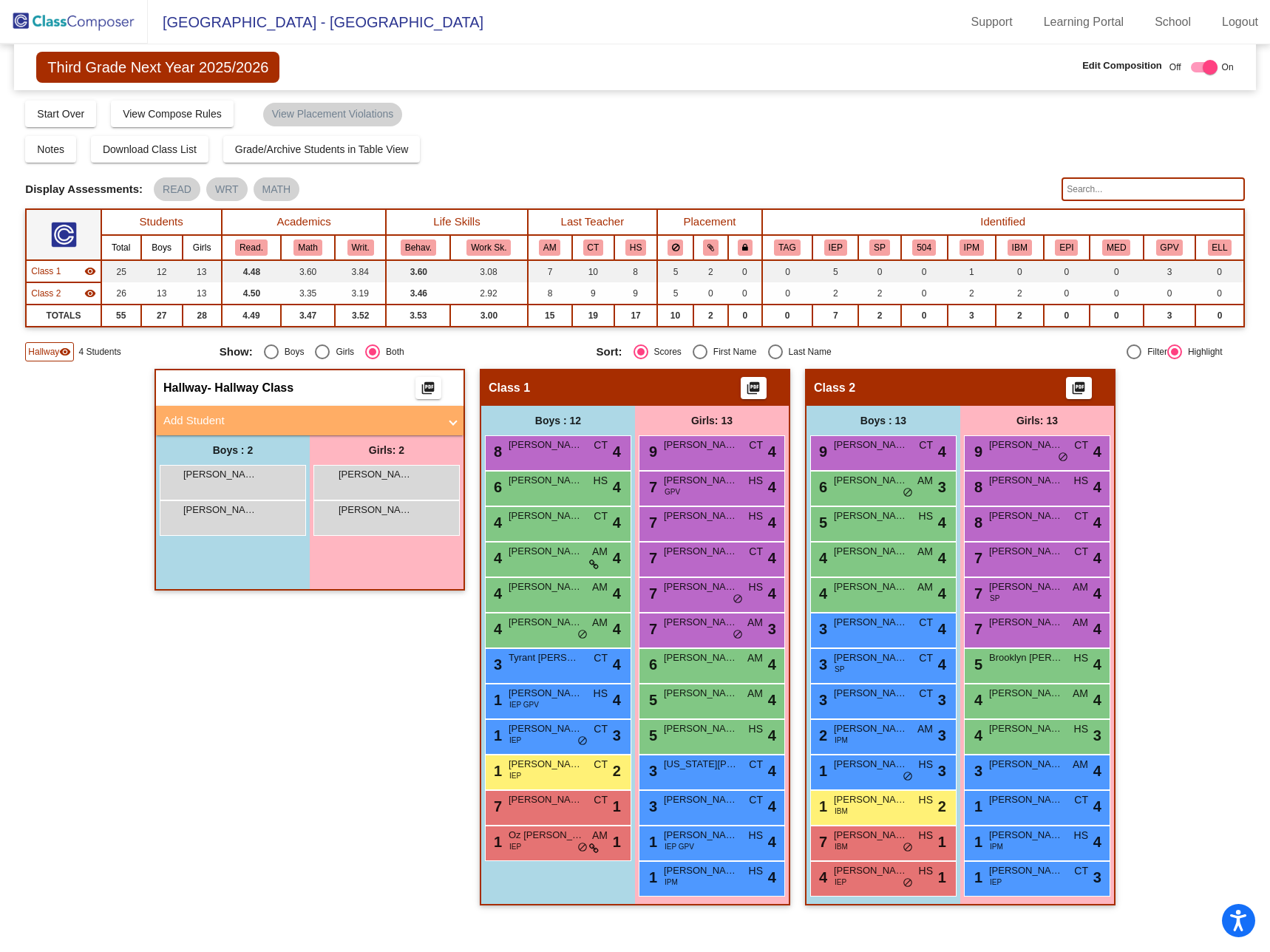
click at [218, 421] on mat-panel-title "Add Student" at bounding box center [301, 420] width 275 height 17
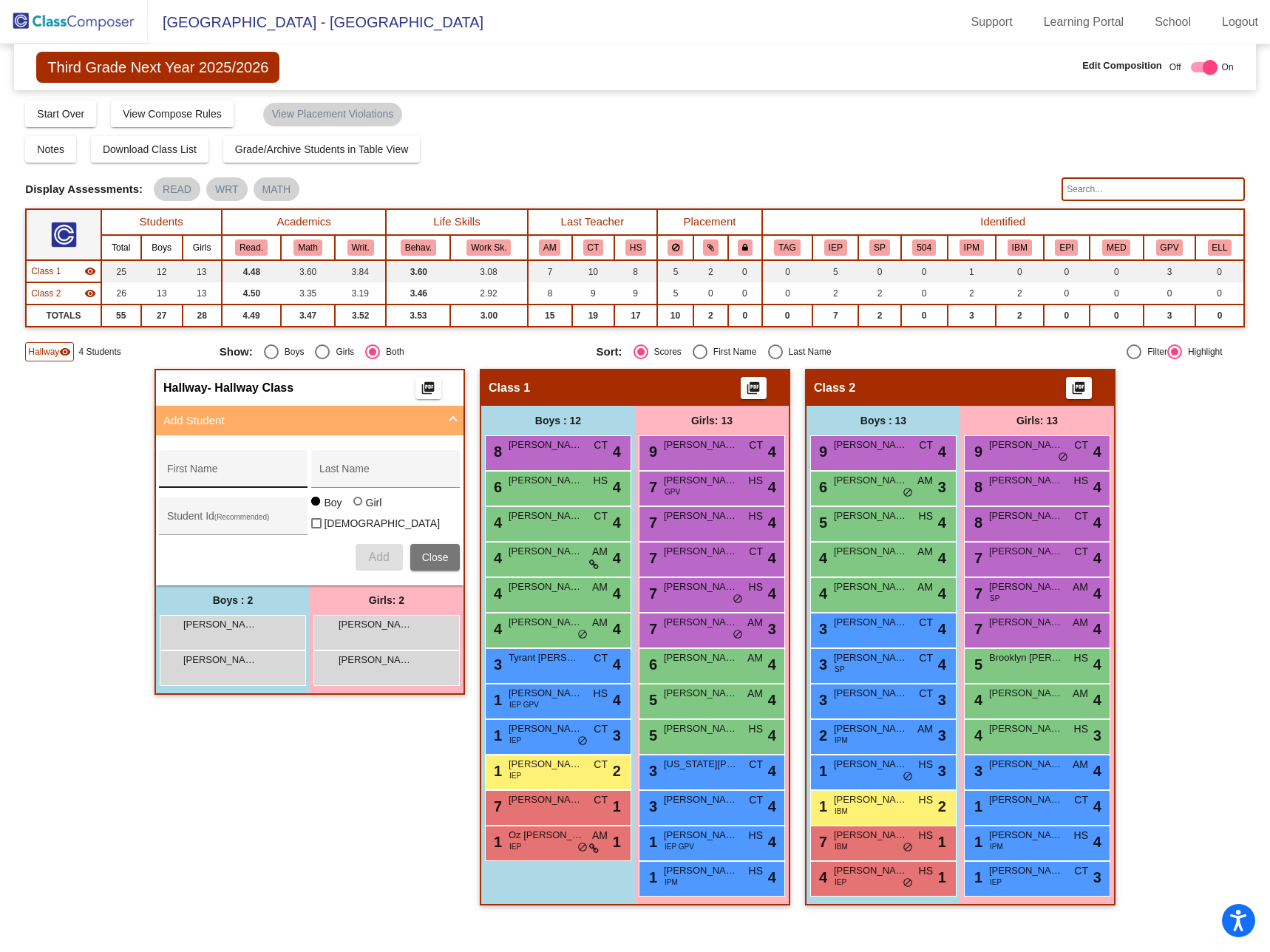
click at [223, 467] on div "First Name" at bounding box center [233, 474] width 133 height 30
type input "Brayden"
type input "Mo"
click at [356, 544] on button "Add" at bounding box center [379, 558] width 47 height 27
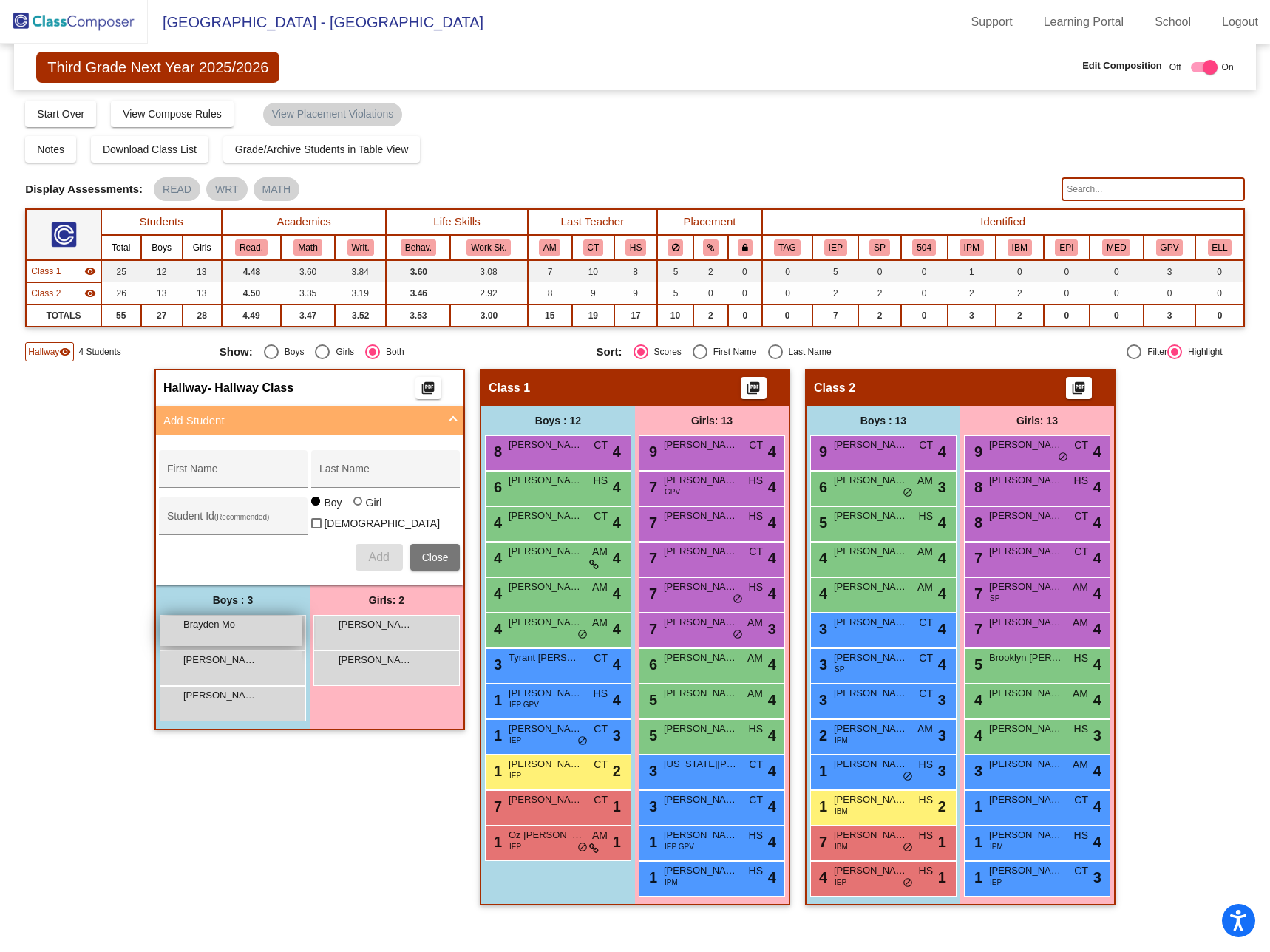
click at [250, 638] on div "Brayden Mo lock do_not_disturb_alt" at bounding box center [231, 631] width 141 height 30
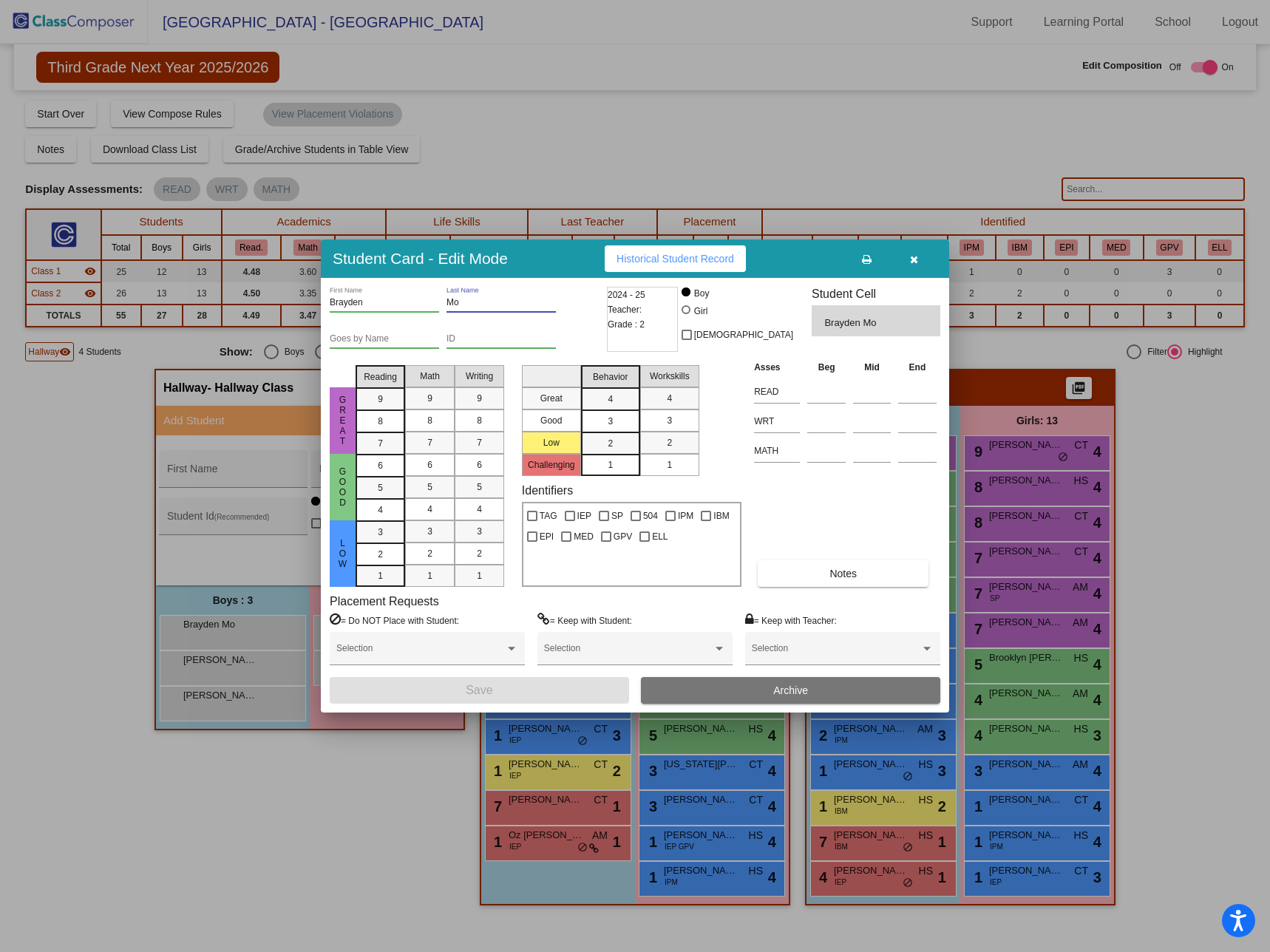
click at [475, 300] on input "Mo" at bounding box center [501, 303] width 109 height 11
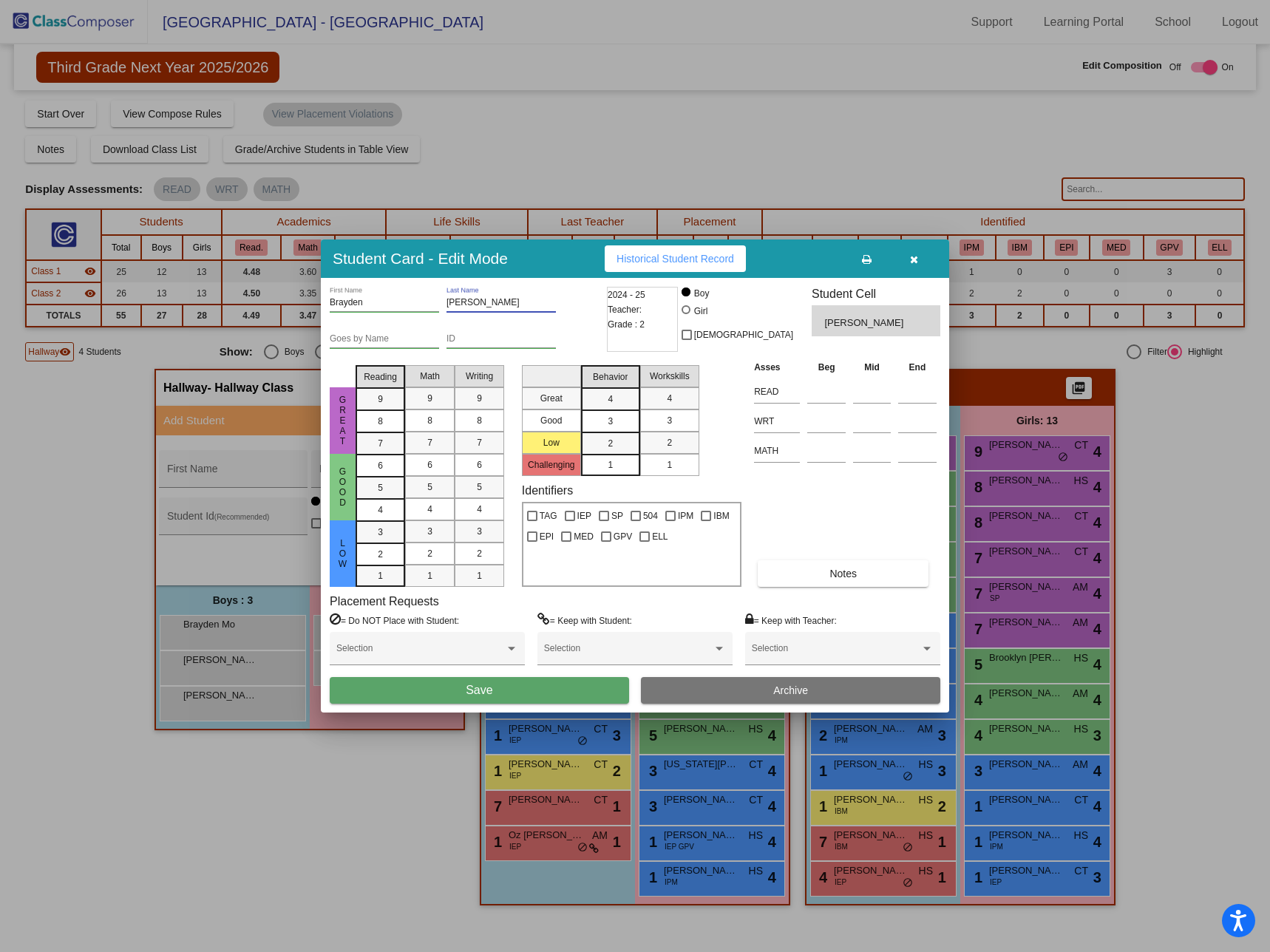
type input "[PERSON_NAME]"
click at [493, 332] on div "ID" at bounding box center [501, 335] width 109 height 25
click at [474, 338] on input "ID" at bounding box center [501, 340] width 109 height 11
type input "310080"
click at [502, 687] on button "Save" at bounding box center [479, 691] width 299 height 27
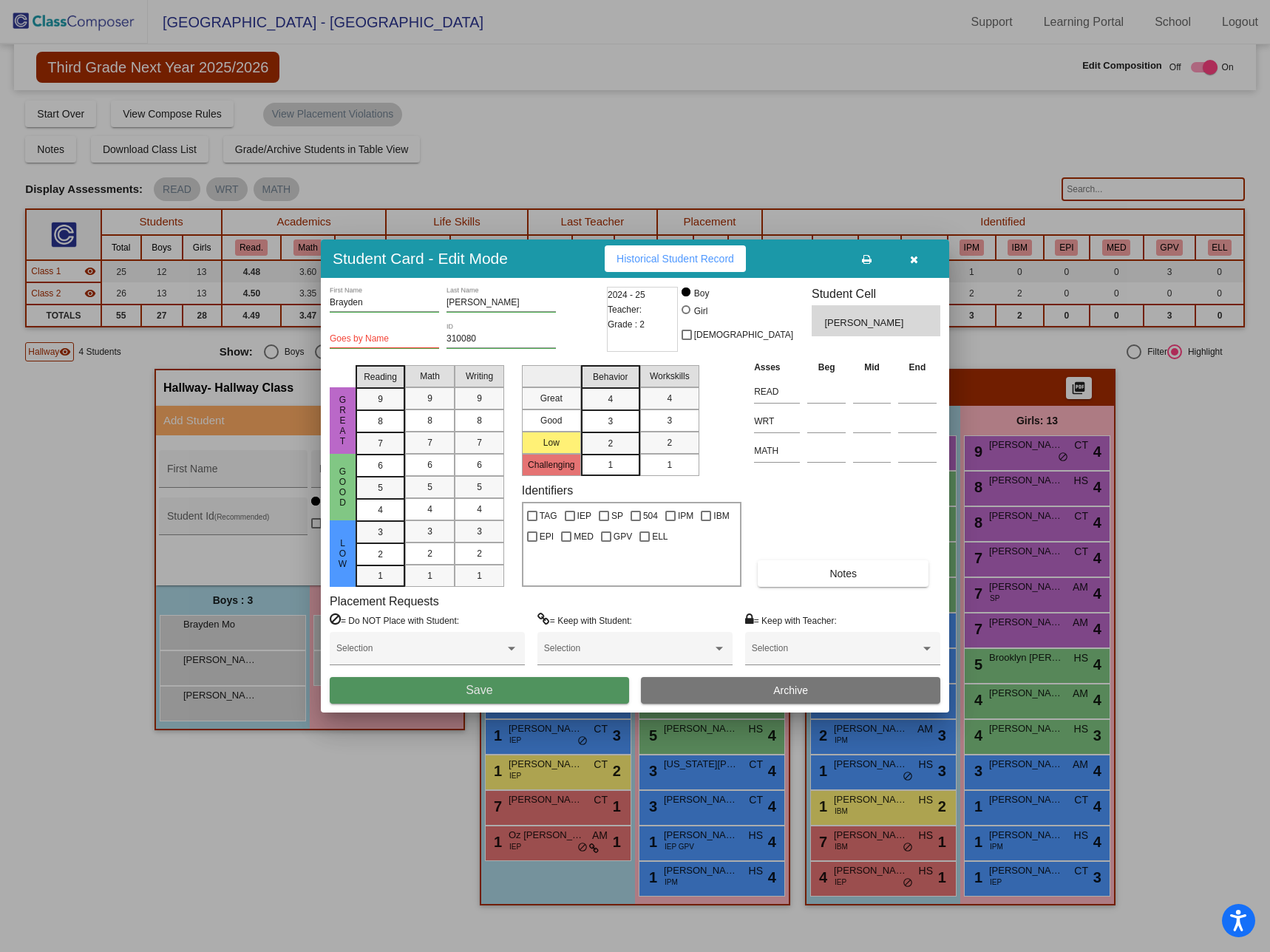
click at [507, 684] on button "Save" at bounding box center [479, 691] width 299 height 27
click at [913, 258] on icon "button" at bounding box center [913, 259] width 8 height 11
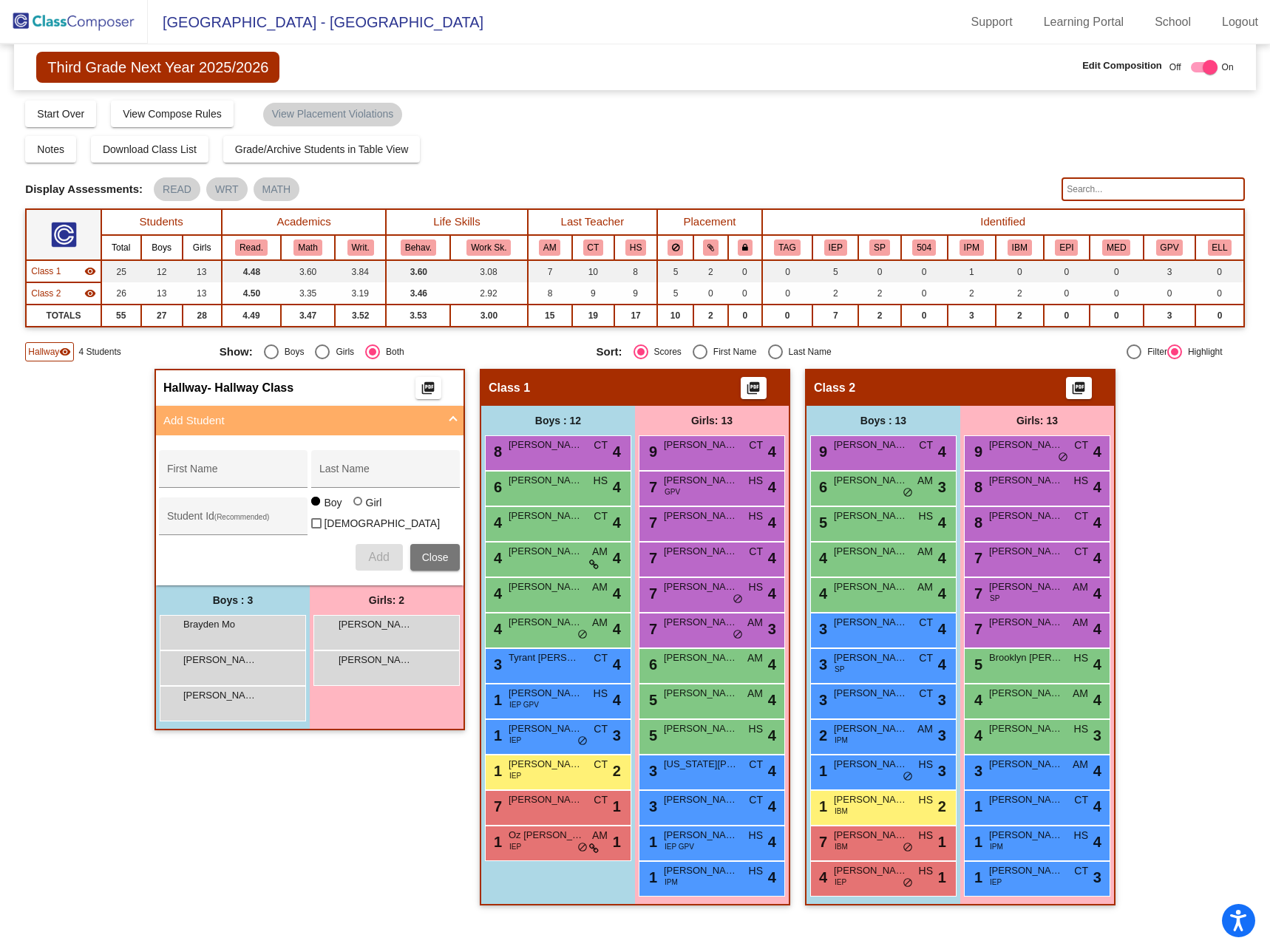
click at [76, 13] on img at bounding box center [73, 21] width 147 height 44
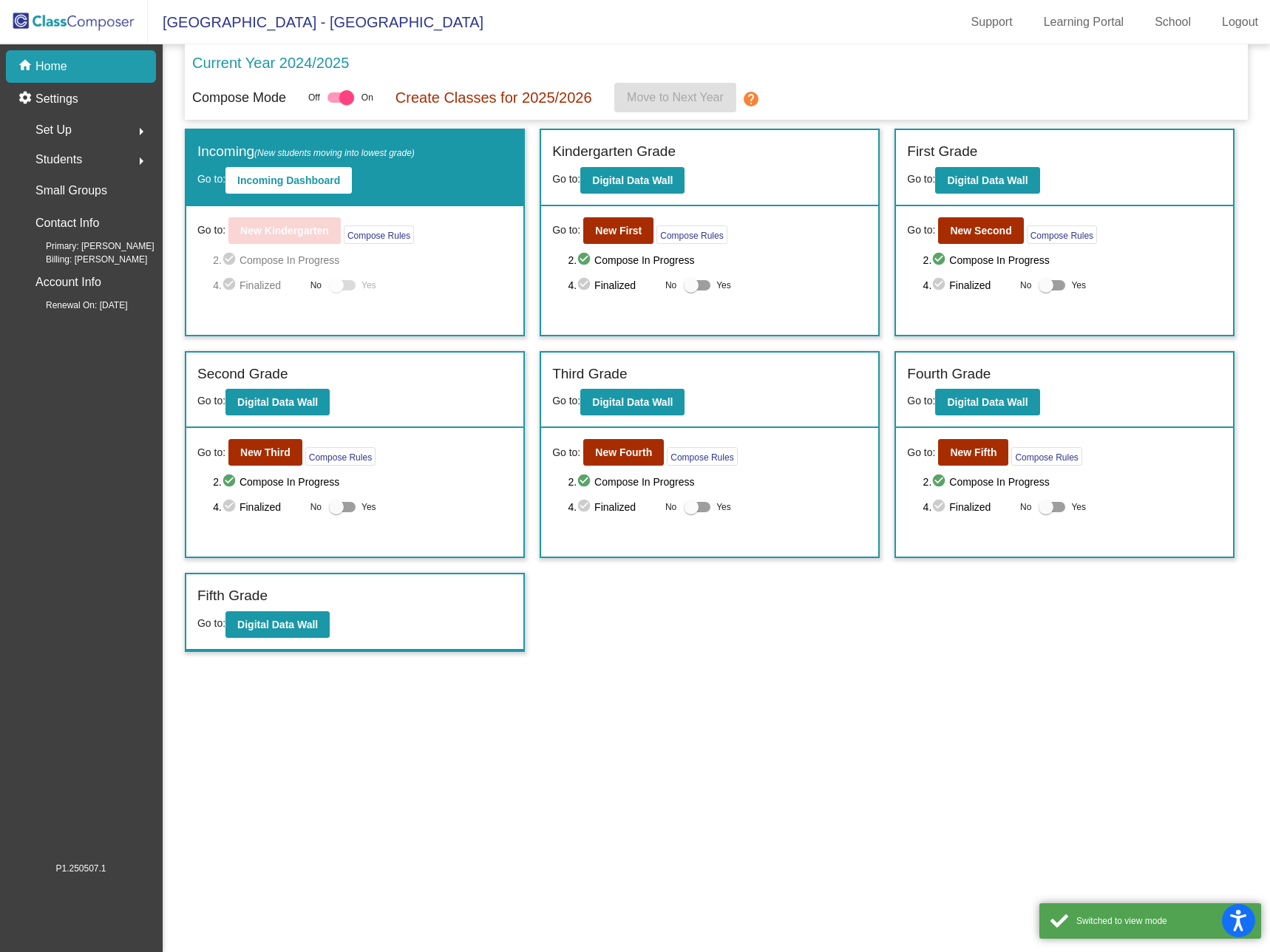
click at [61, 156] on span "Students" at bounding box center [59, 159] width 46 height 21
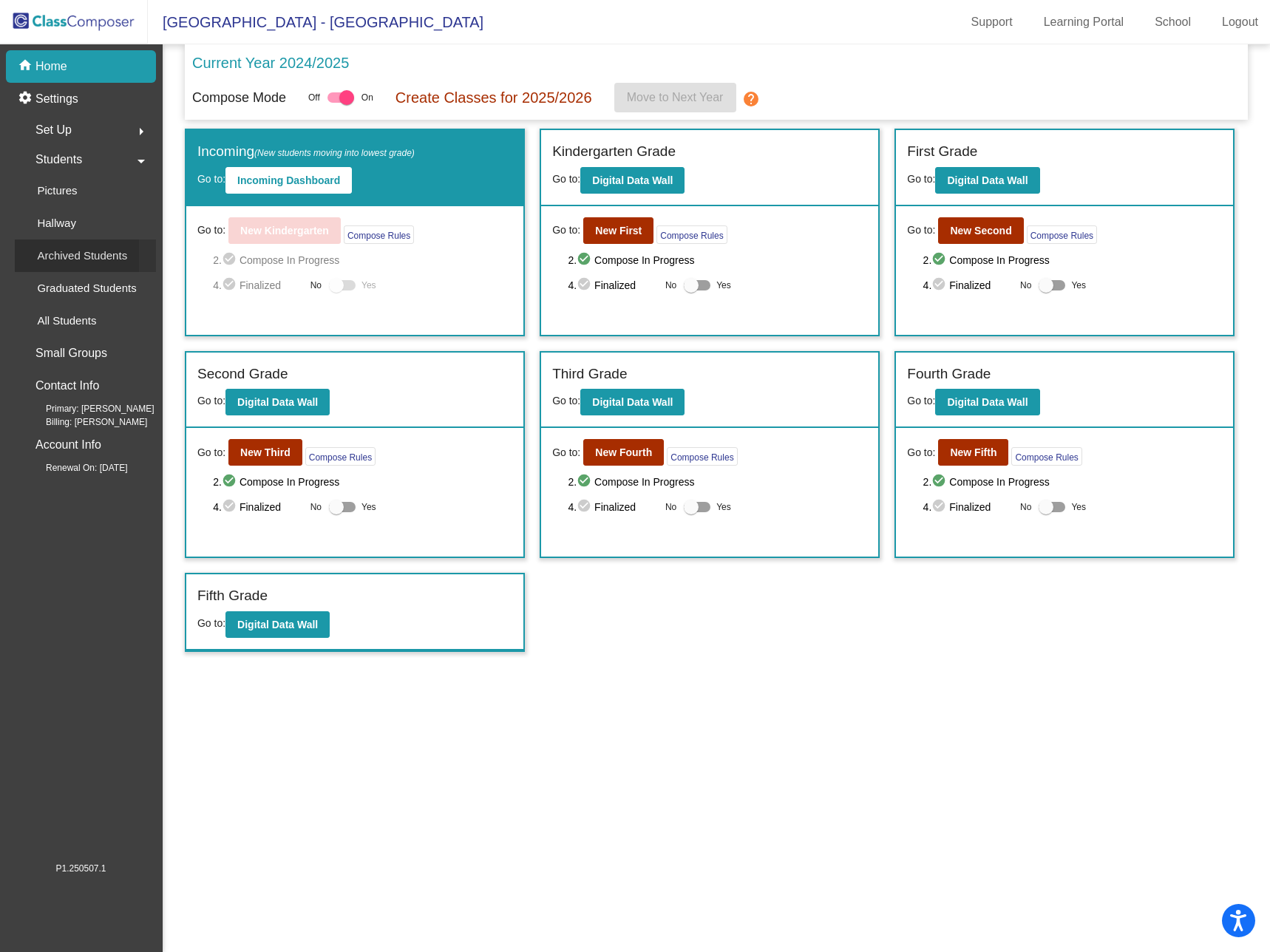
click at [90, 254] on p "Archived Students" at bounding box center [81, 256] width 90 height 18
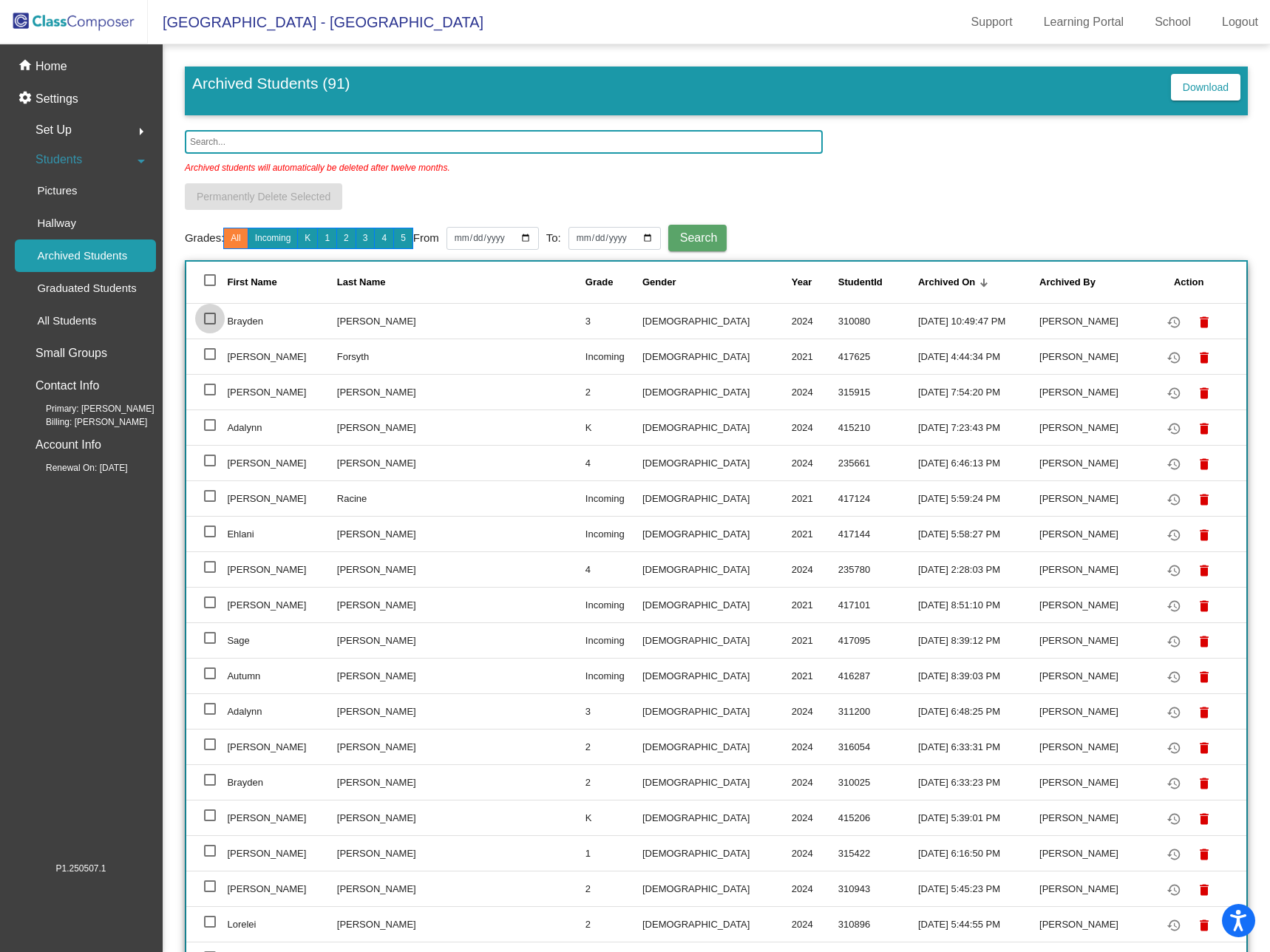
click at [207, 316] on div at bounding box center [209, 318] width 12 height 12
click at [209, 324] on input "select row 2" at bounding box center [209, 324] width 1 height 1
checkbox input "true"
click at [1165, 318] on mat-icon "restore" at bounding box center [1173, 323] width 18 height 18
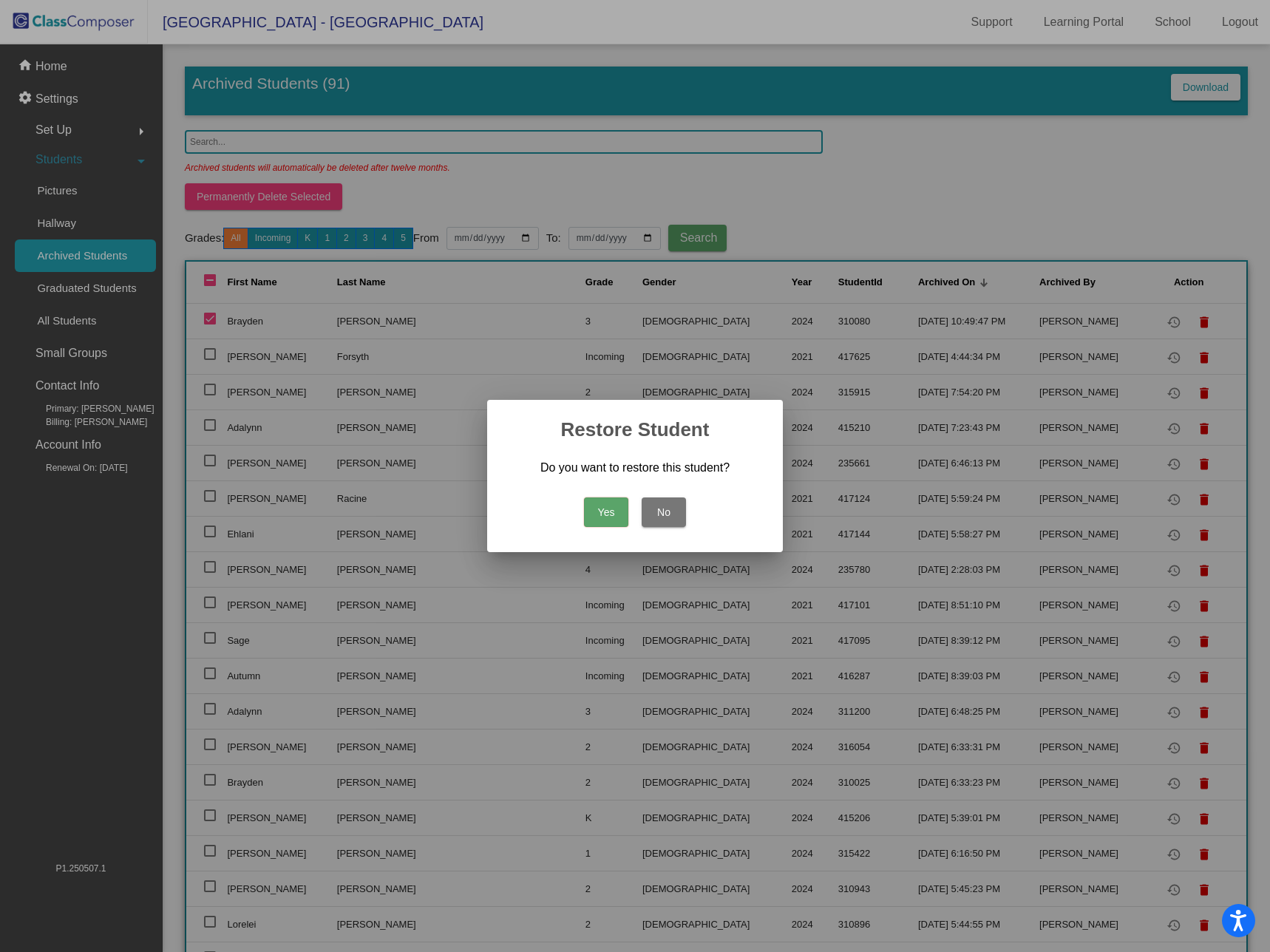
click at [601, 508] on button "Yes" at bounding box center [606, 512] width 45 height 29
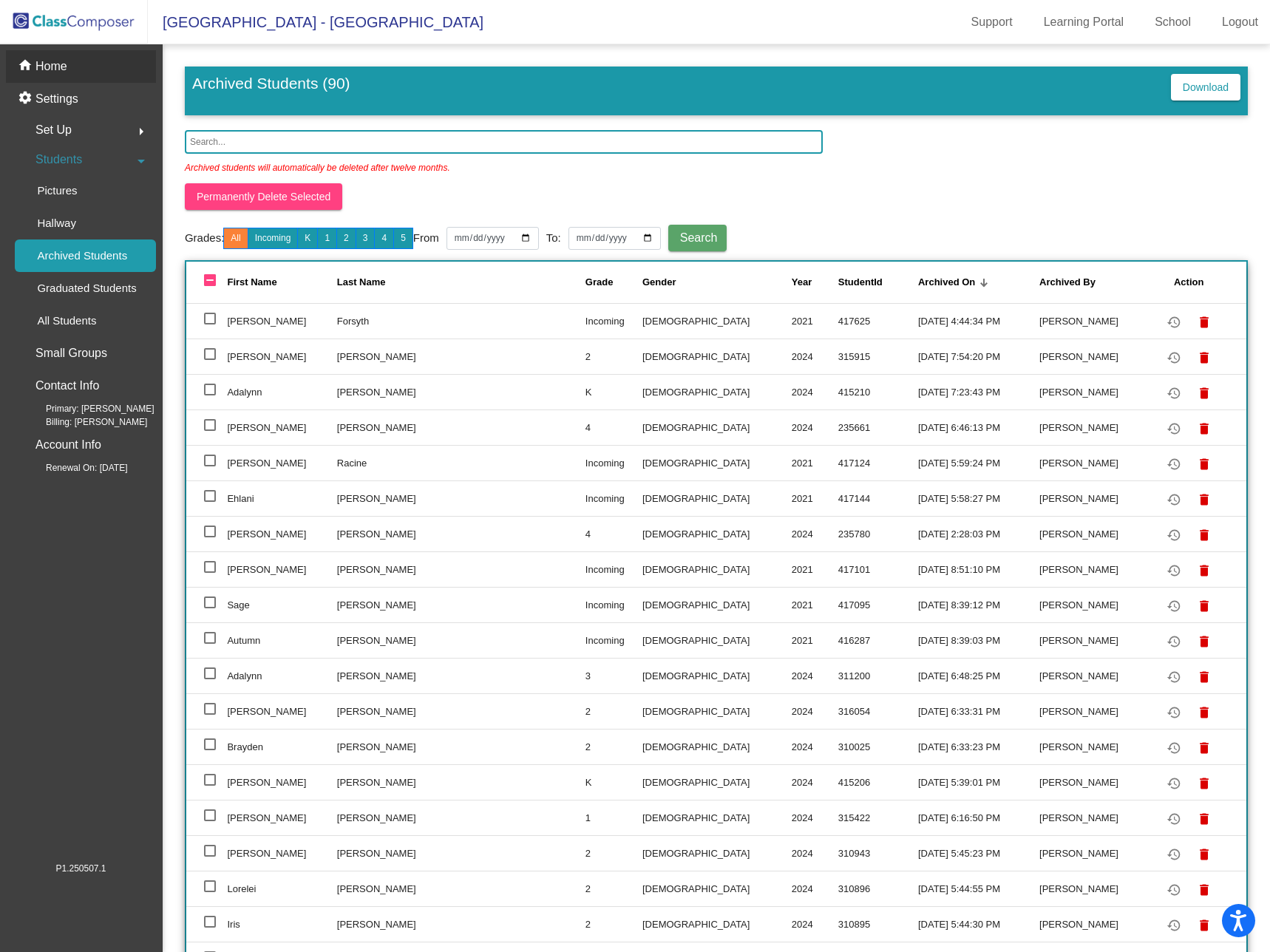
click at [47, 65] on p "Home" at bounding box center [52, 67] width 32 height 18
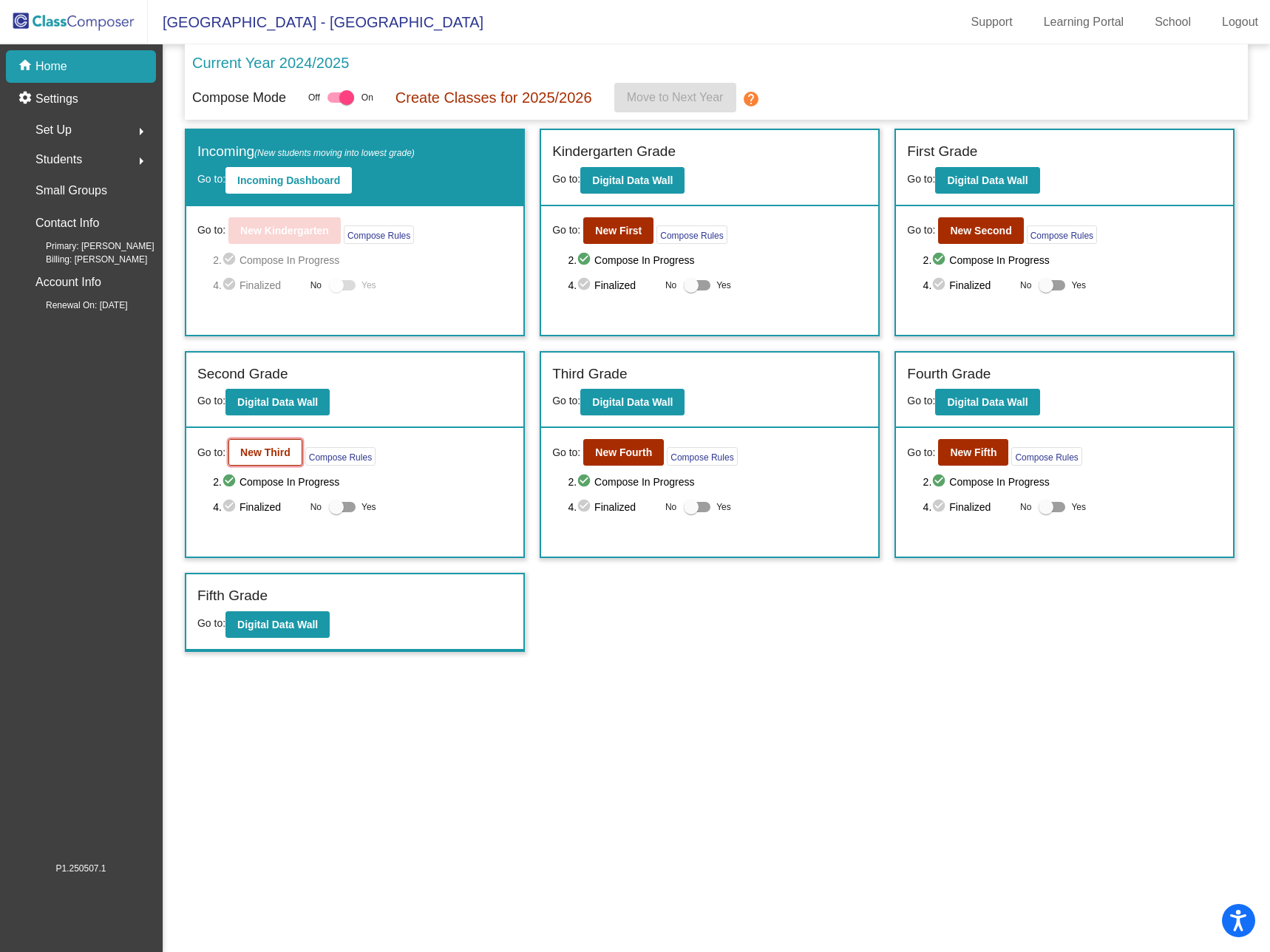
click at [251, 451] on b "New Third" at bounding box center [265, 452] width 50 height 12
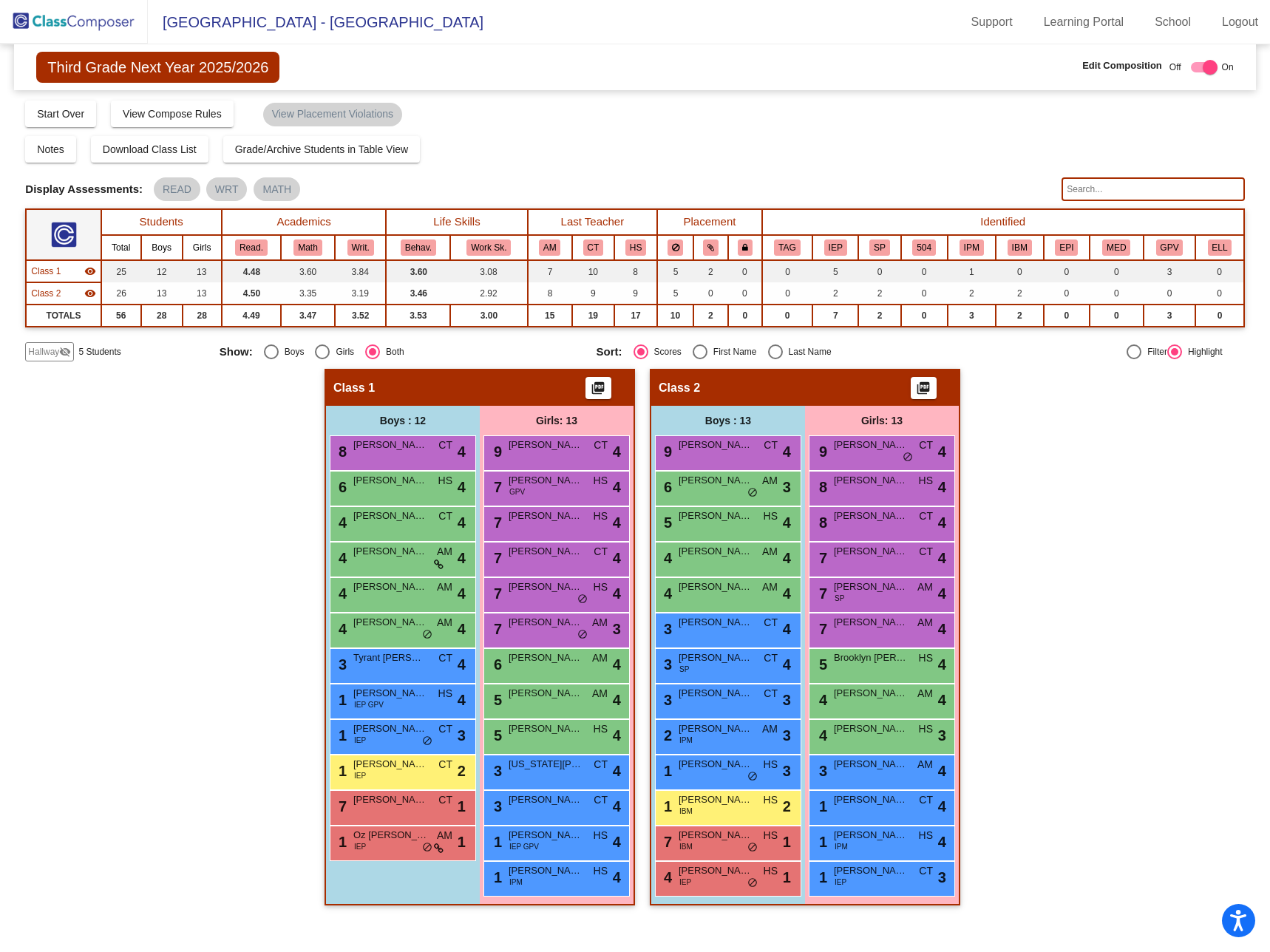
click at [49, 349] on span "Hallway" at bounding box center [43, 351] width 31 height 13
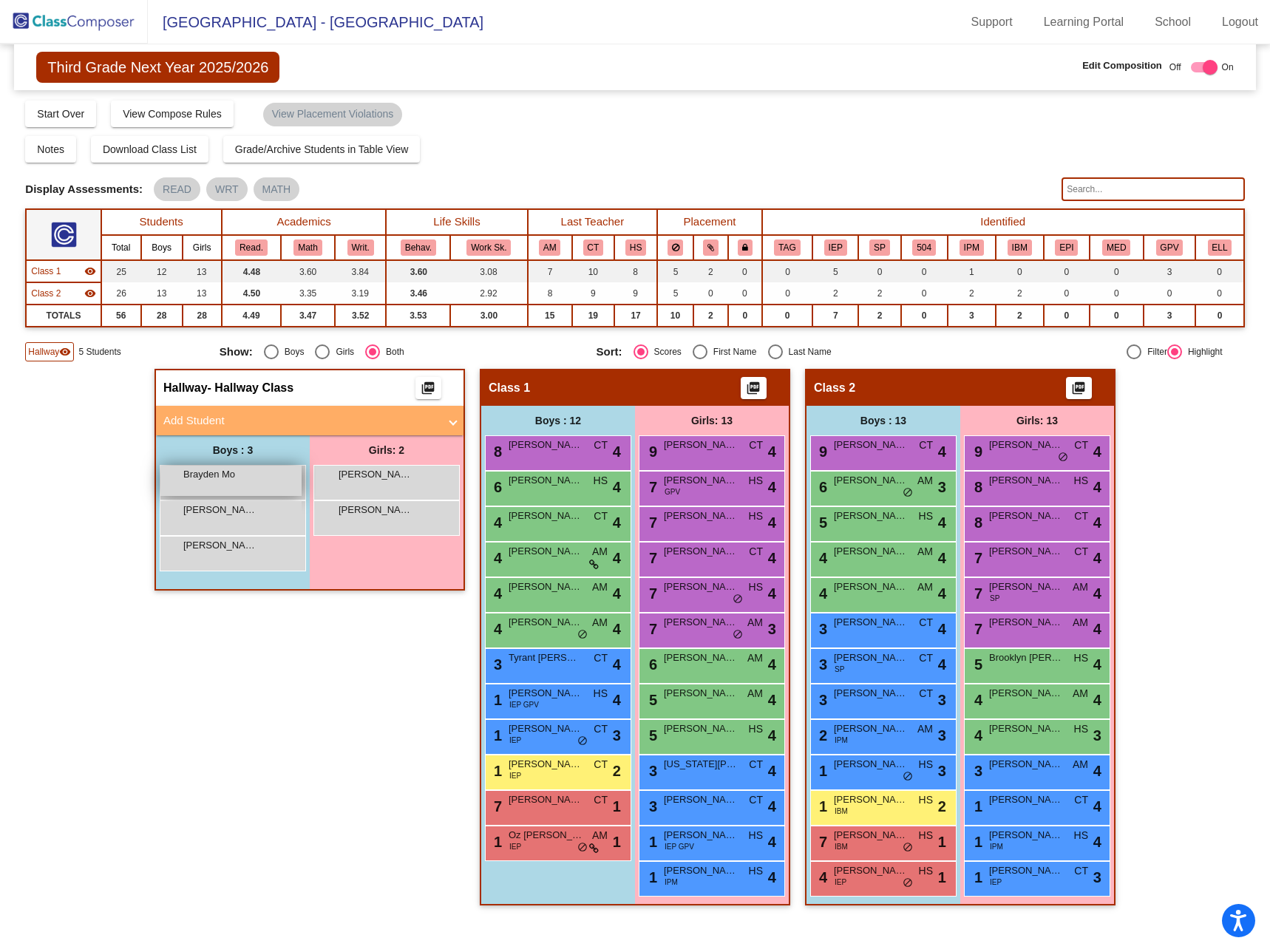
click at [230, 479] on span "Brayden Mo" at bounding box center [220, 475] width 74 height 15
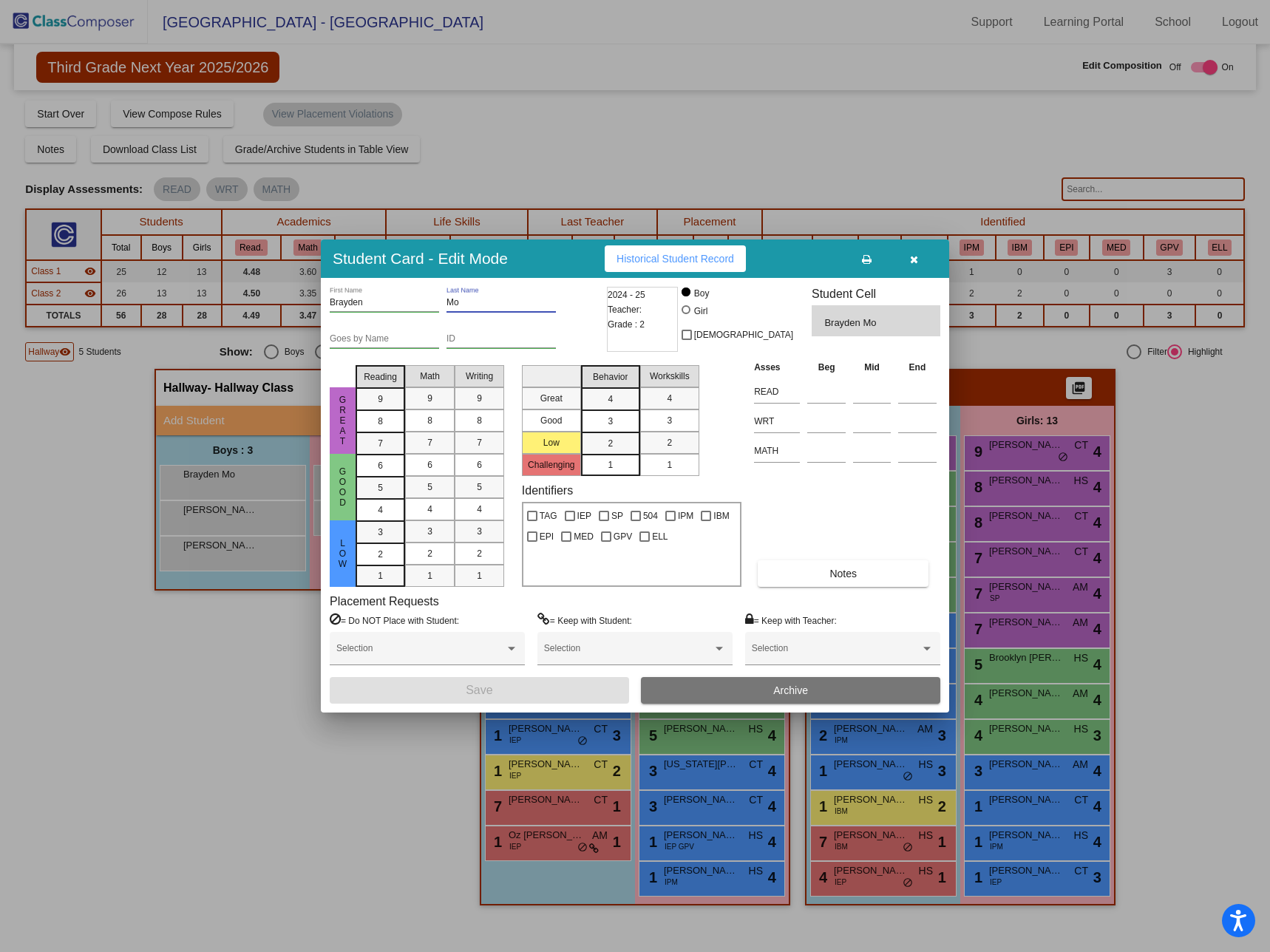
click at [467, 304] on input "Mo" at bounding box center [501, 303] width 109 height 11
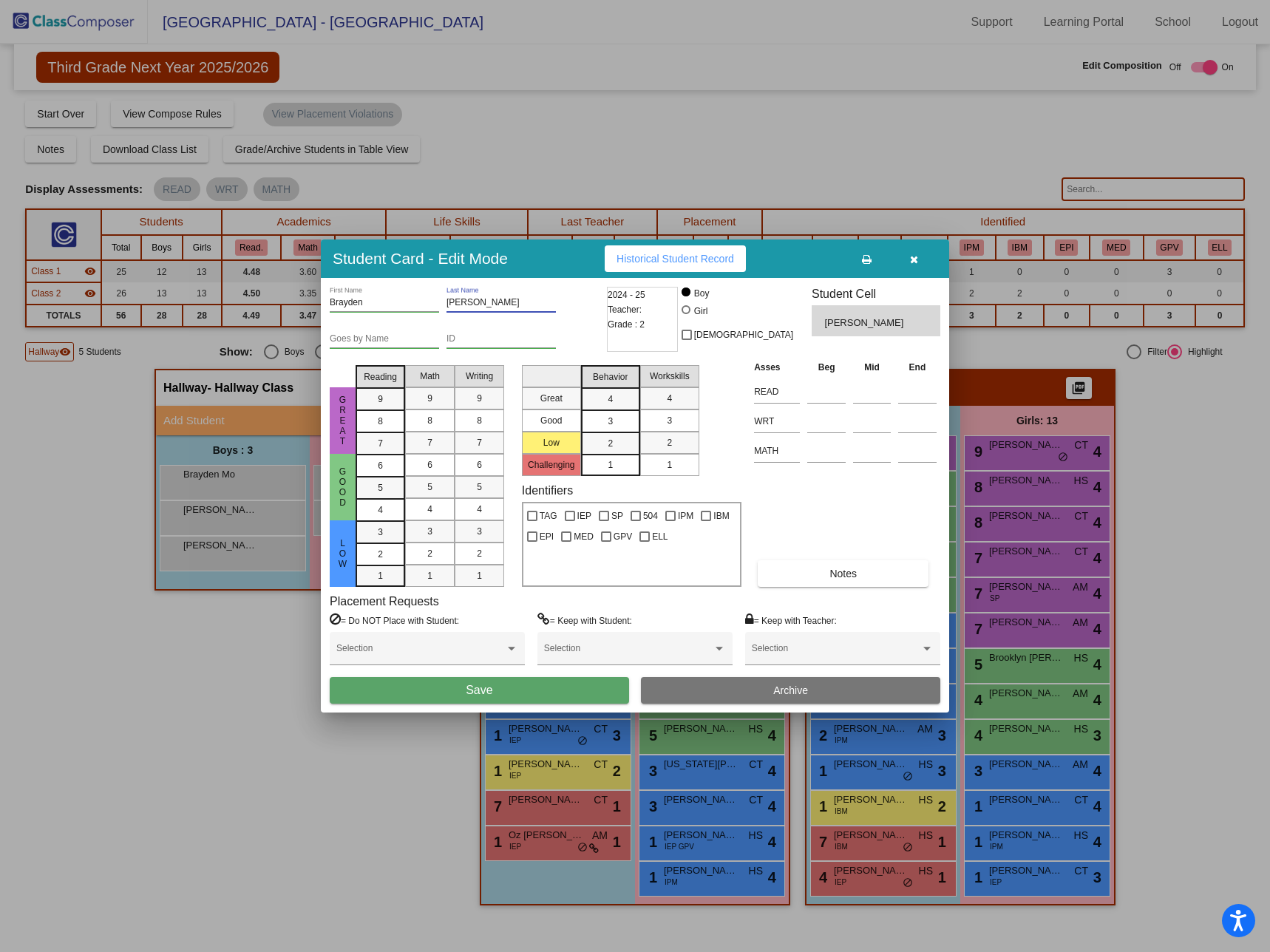
type input "[PERSON_NAME]"
type input "310080"
click at [528, 694] on button "Save" at bounding box center [479, 691] width 299 height 27
click at [913, 257] on icon "button" at bounding box center [913, 259] width 8 height 11
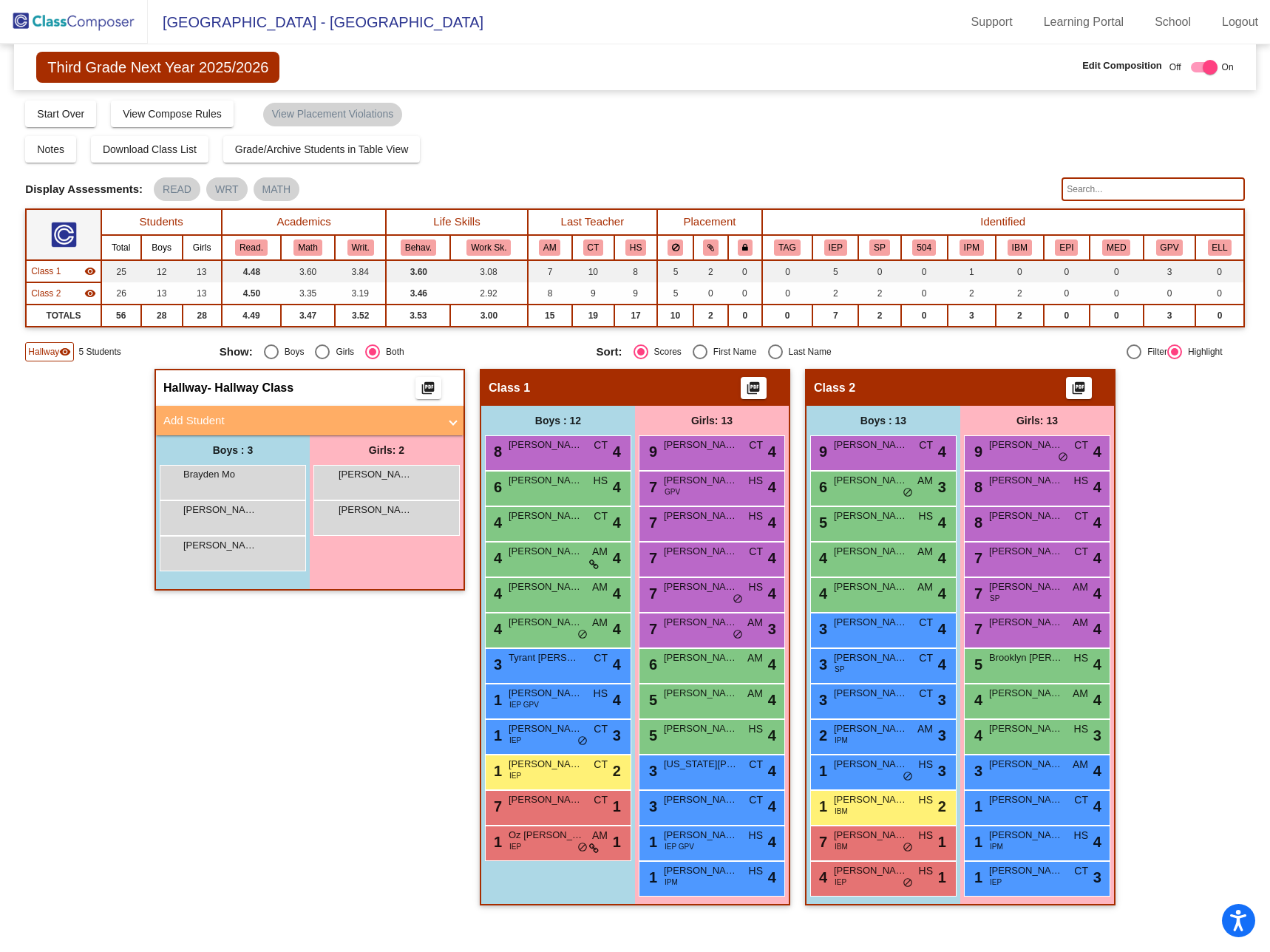
drag, startPoint x: 224, startPoint y: 484, endPoint x: 563, endPoint y: 152, distance: 474.5
click at [563, 152] on div "Notes Download Class List Import Students Grade/Archive Students in Table View …" at bounding box center [635, 149] width 1219 height 27
click at [92, 21] on img at bounding box center [73, 21] width 147 height 44
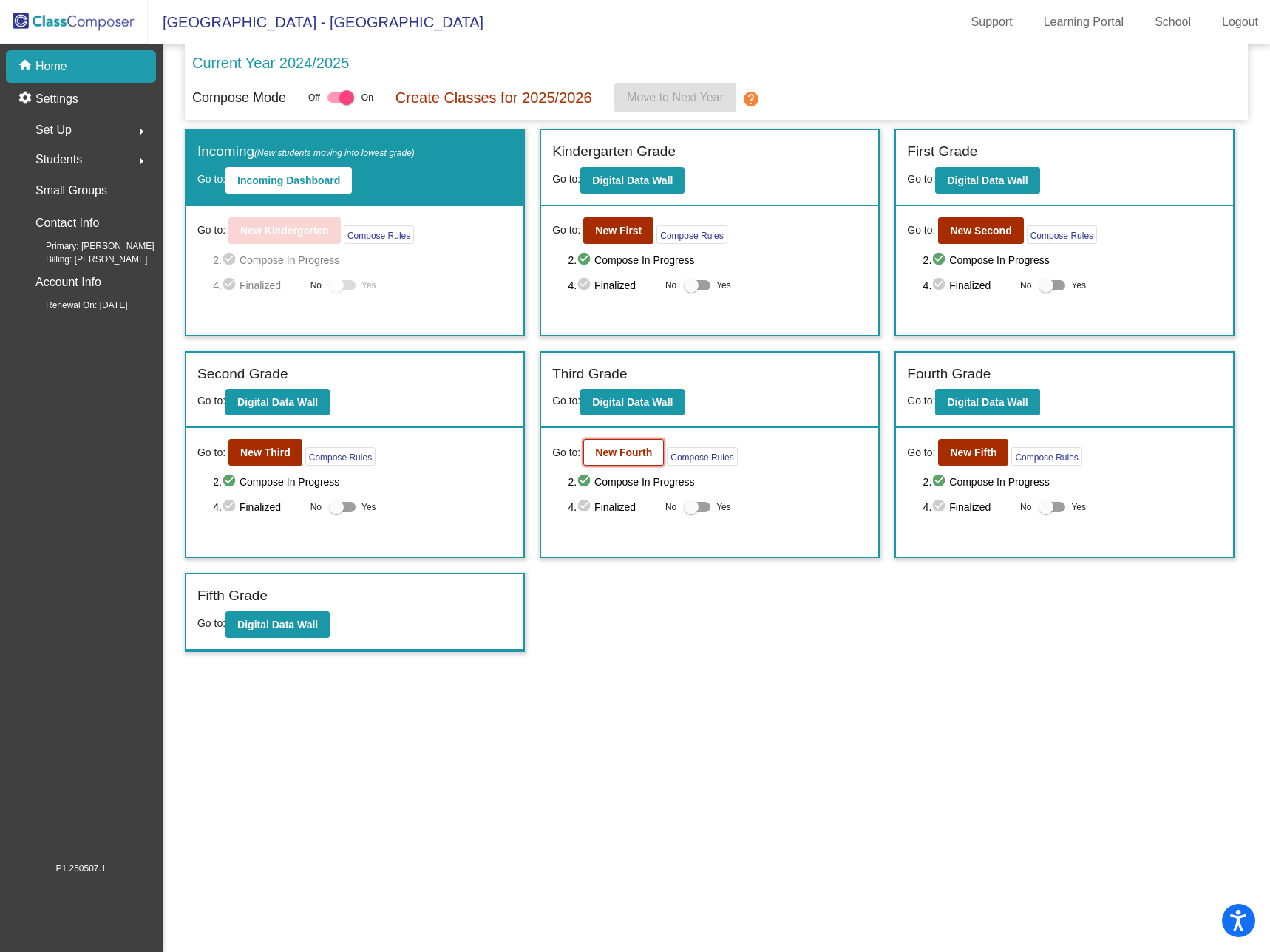
click at [626, 447] on b "New Fourth" at bounding box center [624, 452] width 57 height 12
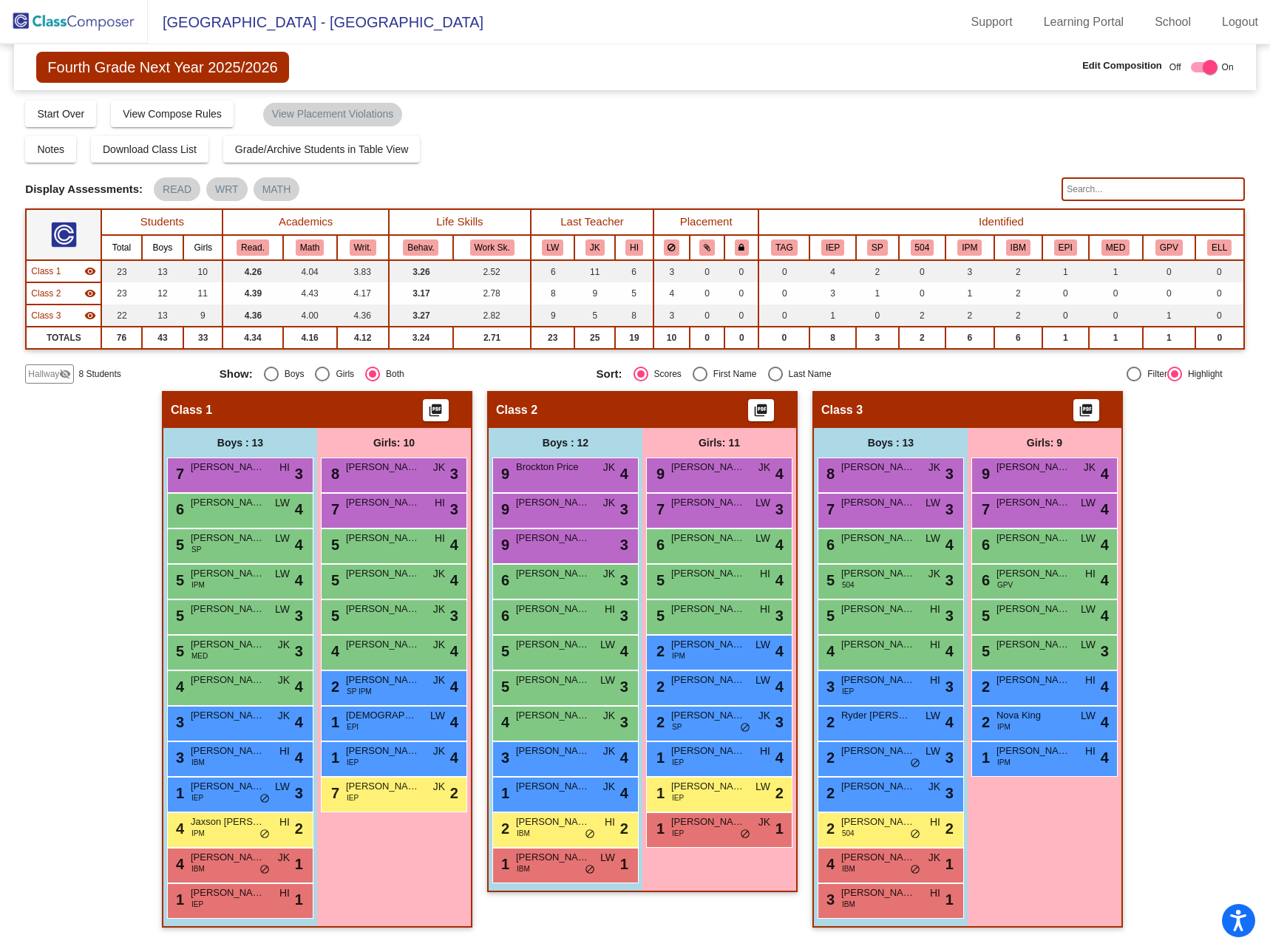
click at [54, 369] on span "Hallway" at bounding box center [43, 374] width 31 height 13
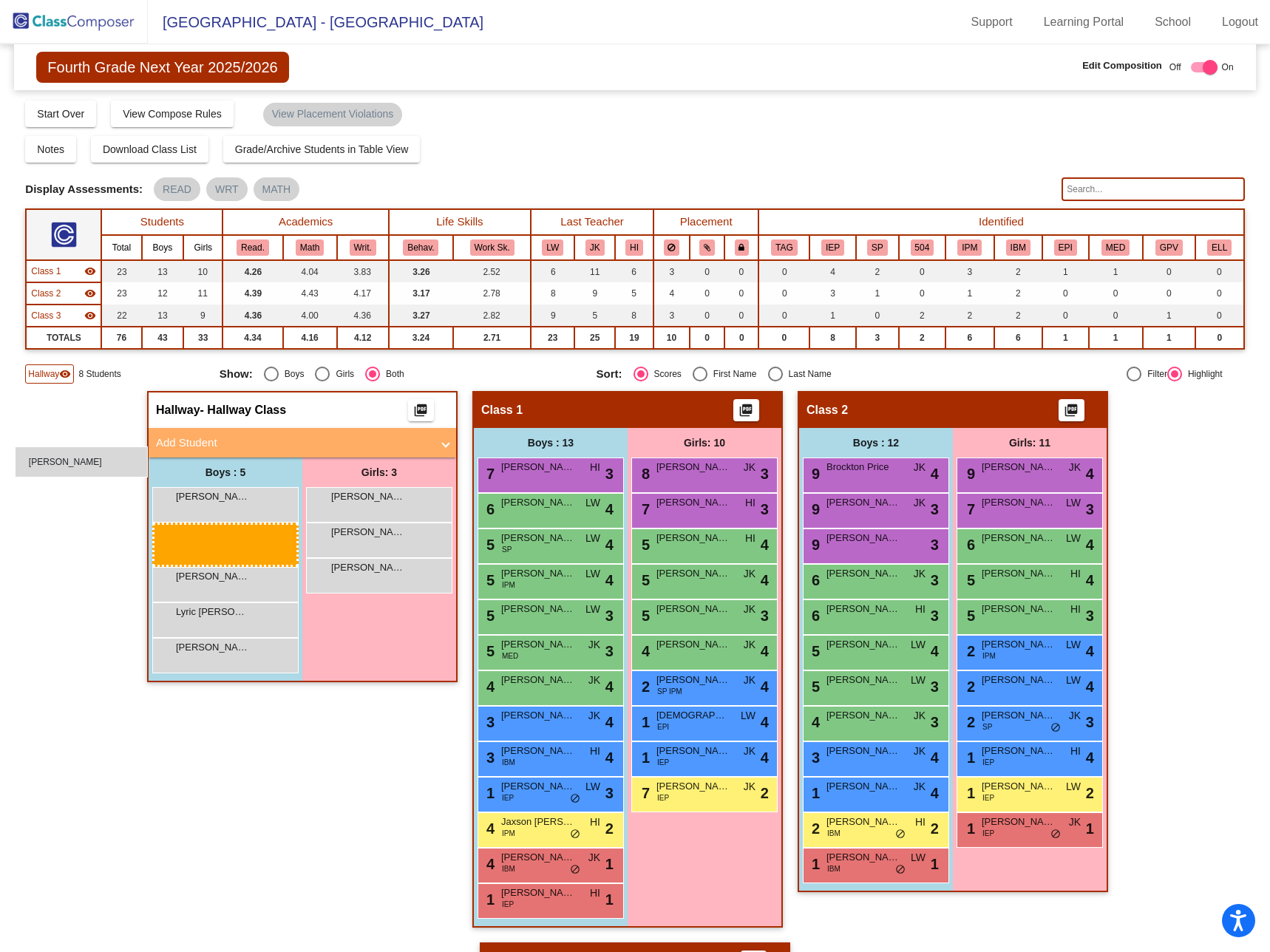
drag, startPoint x: 233, startPoint y: 537, endPoint x: 13, endPoint y: 444, distance: 238.8
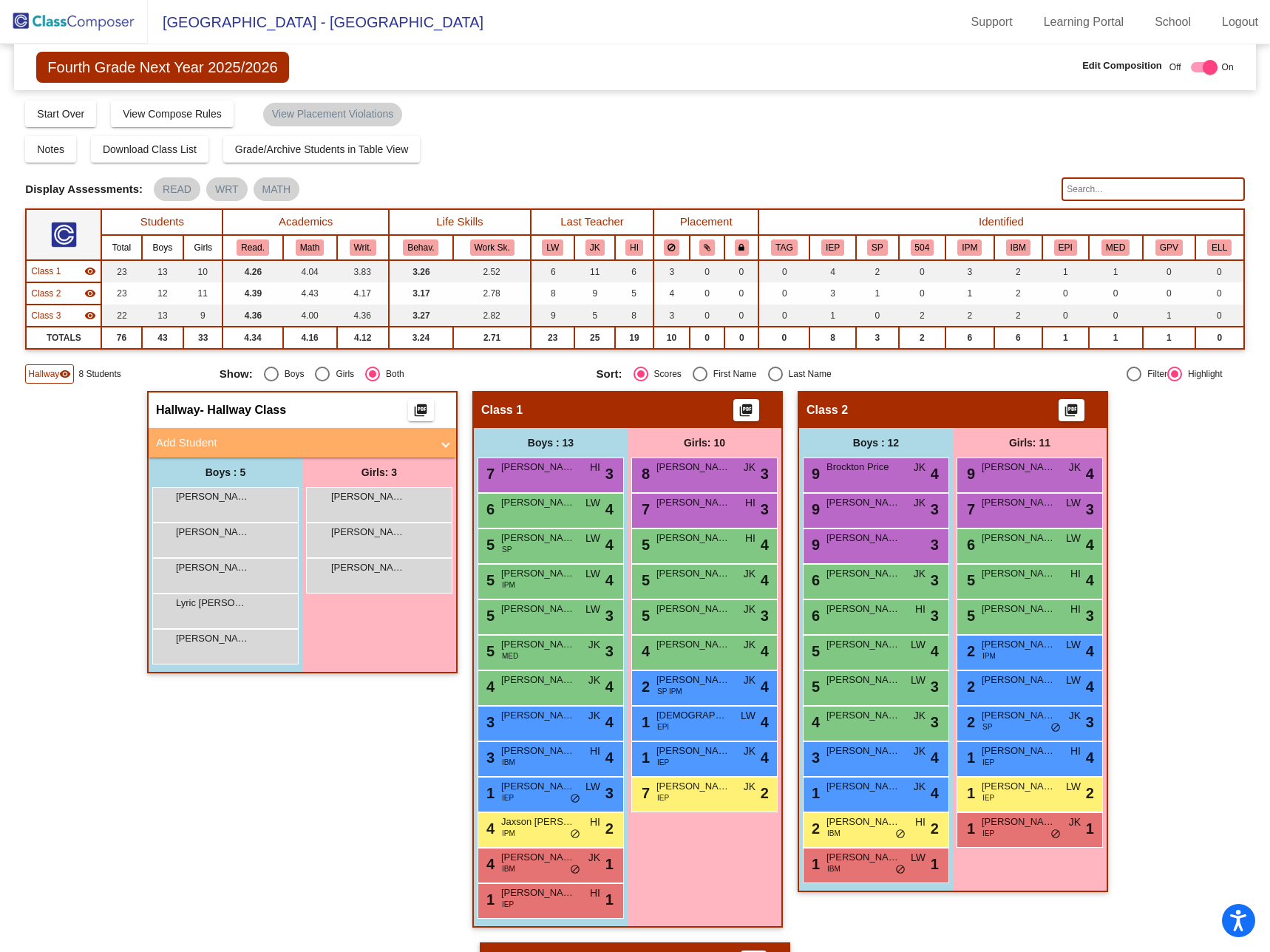
click at [54, 21] on img at bounding box center [73, 21] width 147 height 44
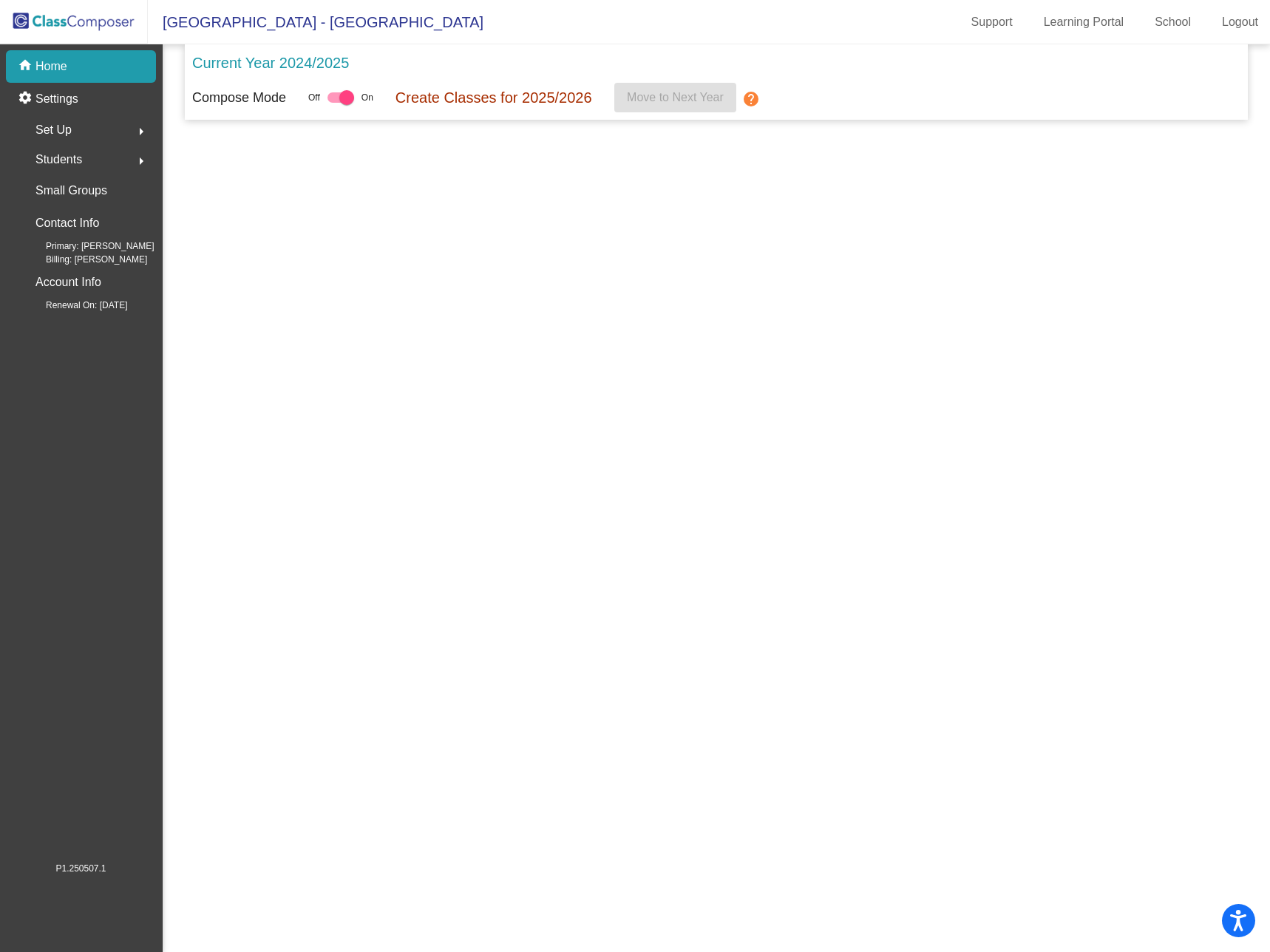
click at [94, 18] on img at bounding box center [73, 21] width 147 height 44
click at [73, 63] on div "home Home" at bounding box center [81, 66] width 150 height 32
click at [72, 63] on div "home Home" at bounding box center [81, 66] width 150 height 32
click at [74, 126] on div "Set Up arrow_right" at bounding box center [86, 130] width 141 height 29
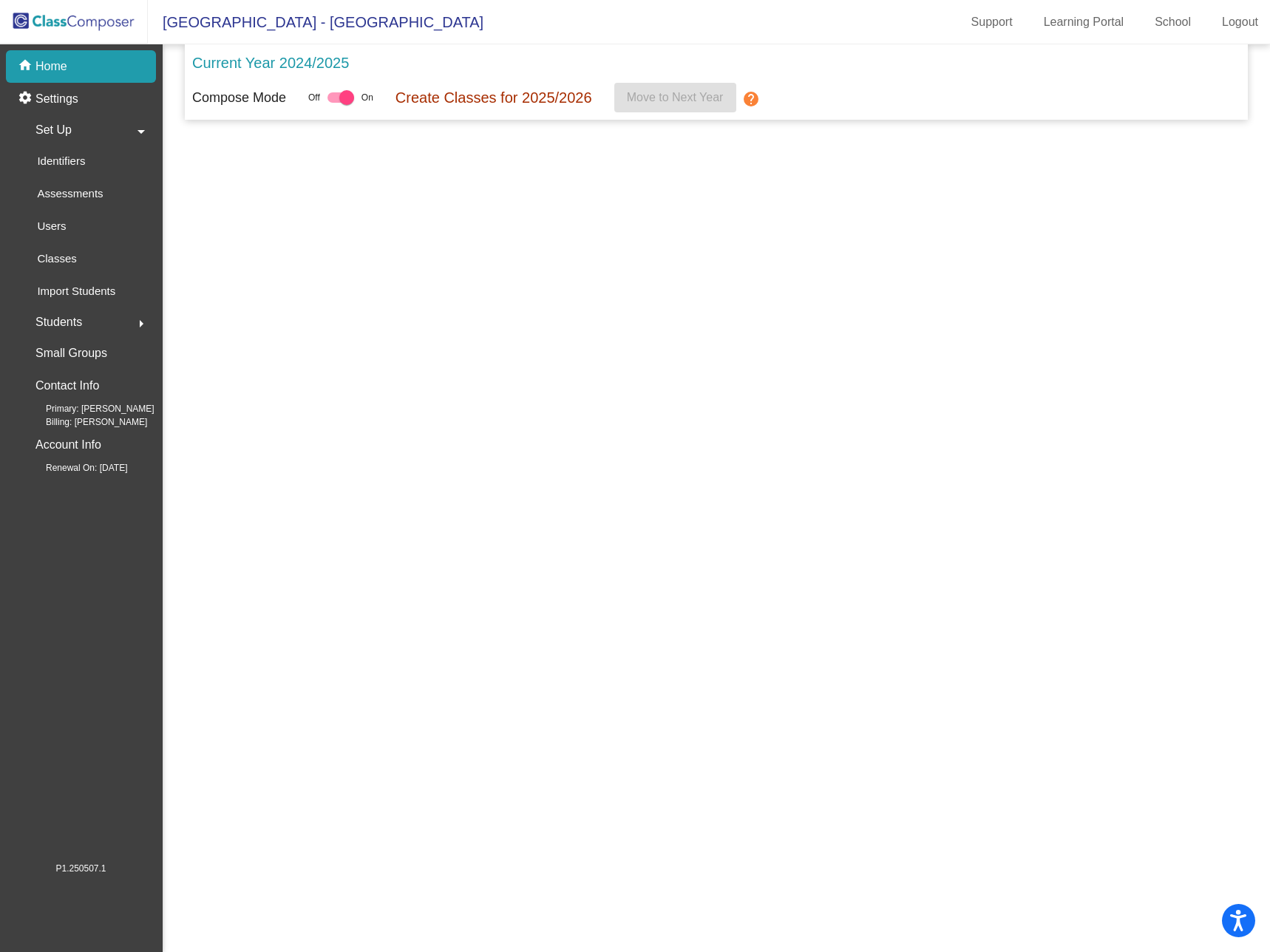
click at [73, 122] on div "Set Up arrow_drop_down" at bounding box center [86, 130] width 141 height 29
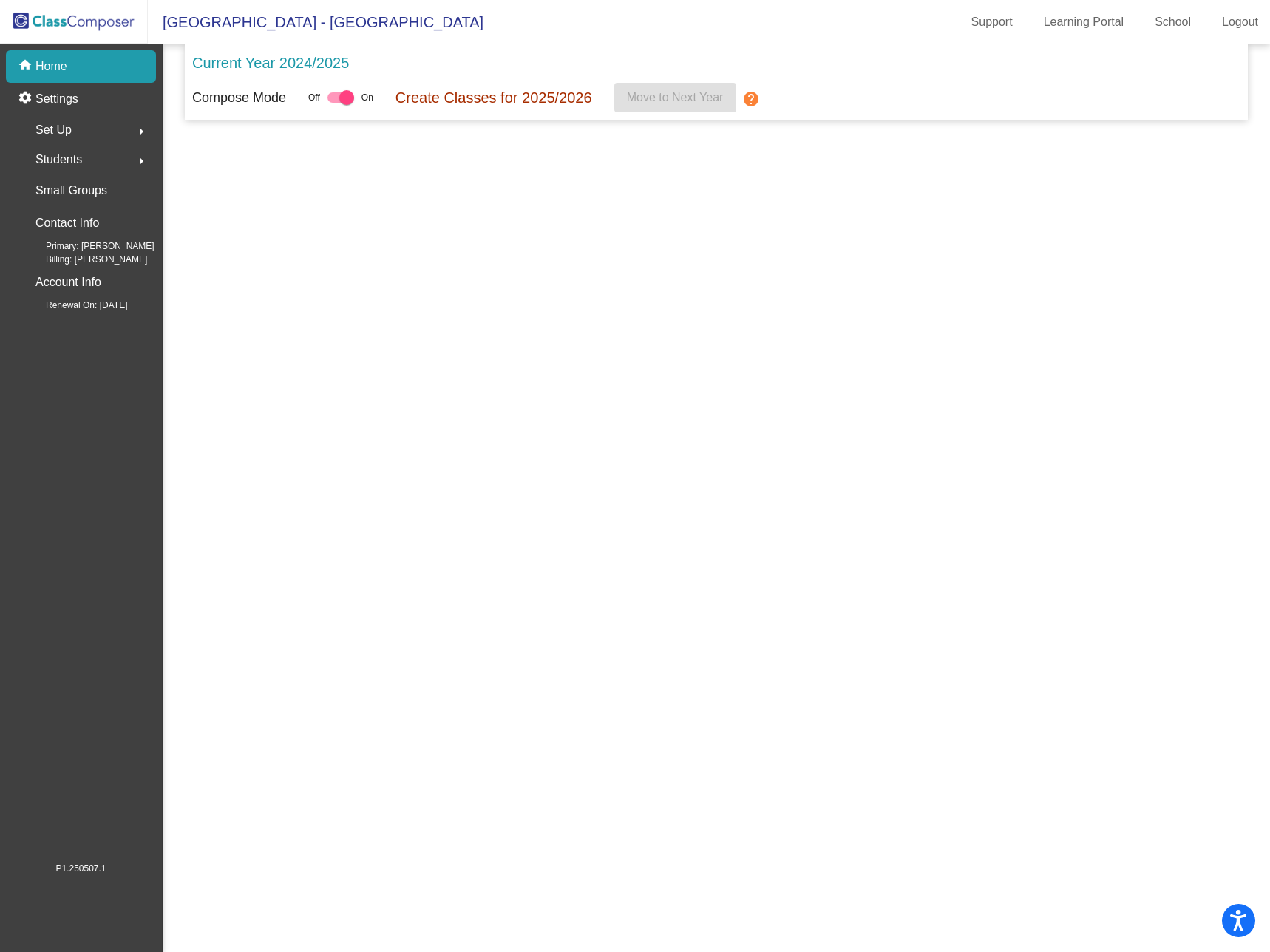
click at [71, 65] on div "home Home" at bounding box center [81, 66] width 150 height 32
click at [89, 16] on img at bounding box center [73, 21] width 147 height 44
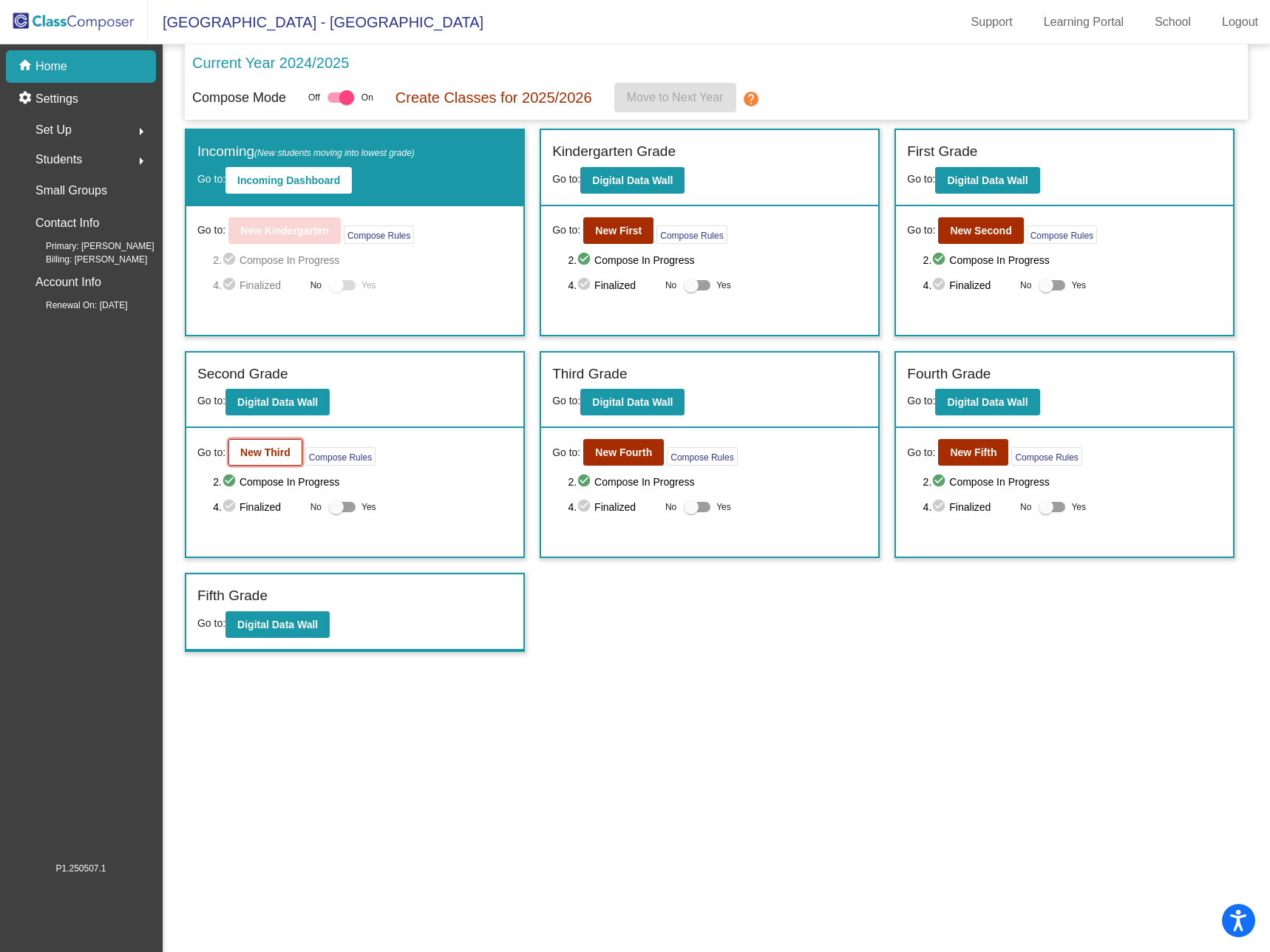
click at [244, 452] on b "New Third" at bounding box center [265, 452] width 50 height 12
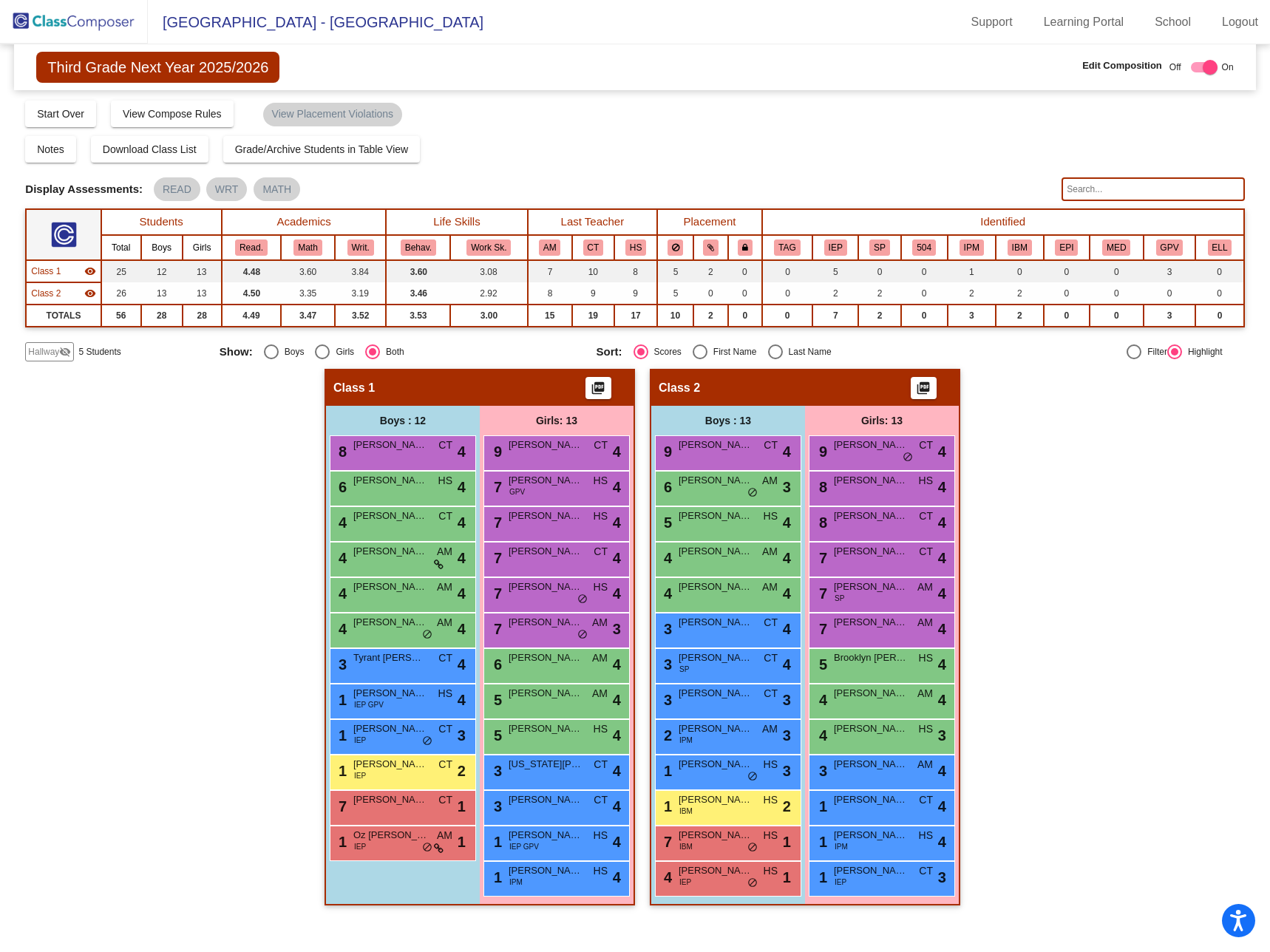
click at [71, 27] on img at bounding box center [73, 21] width 147 height 44
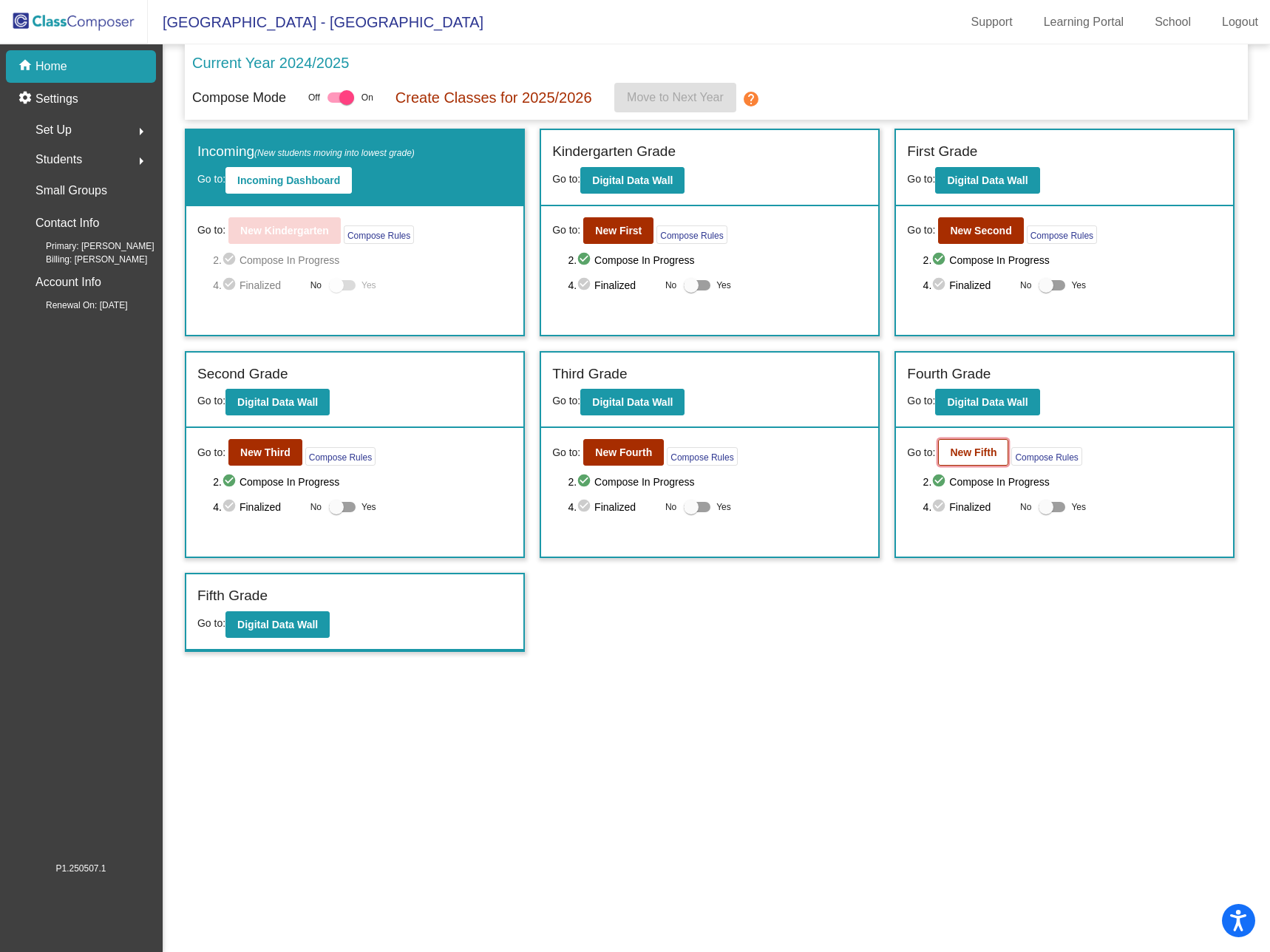
click at [977, 451] on b "New Fifth" at bounding box center [973, 452] width 46 height 12
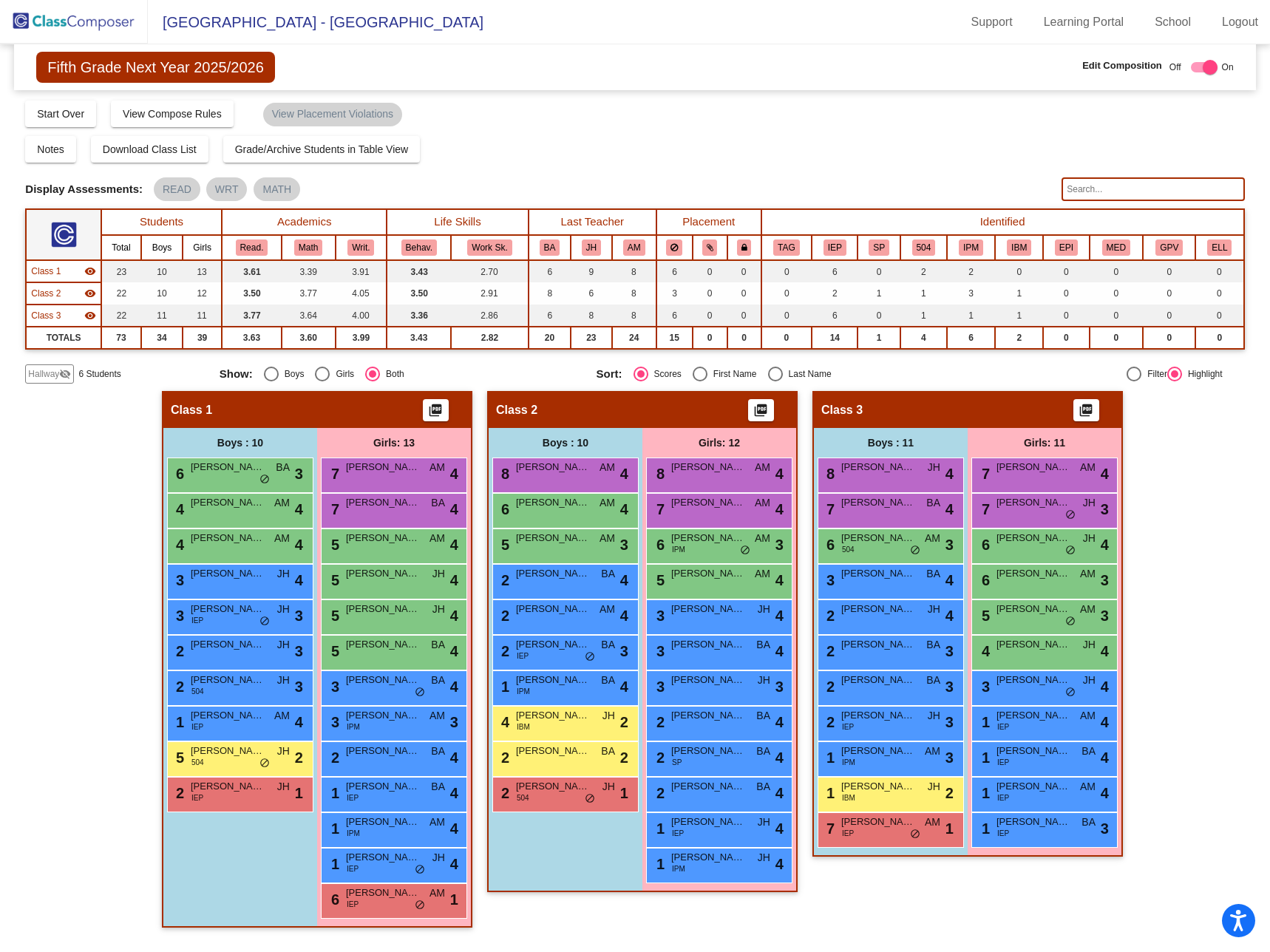
click at [1121, 182] on input "text" at bounding box center [1153, 189] width 182 height 23
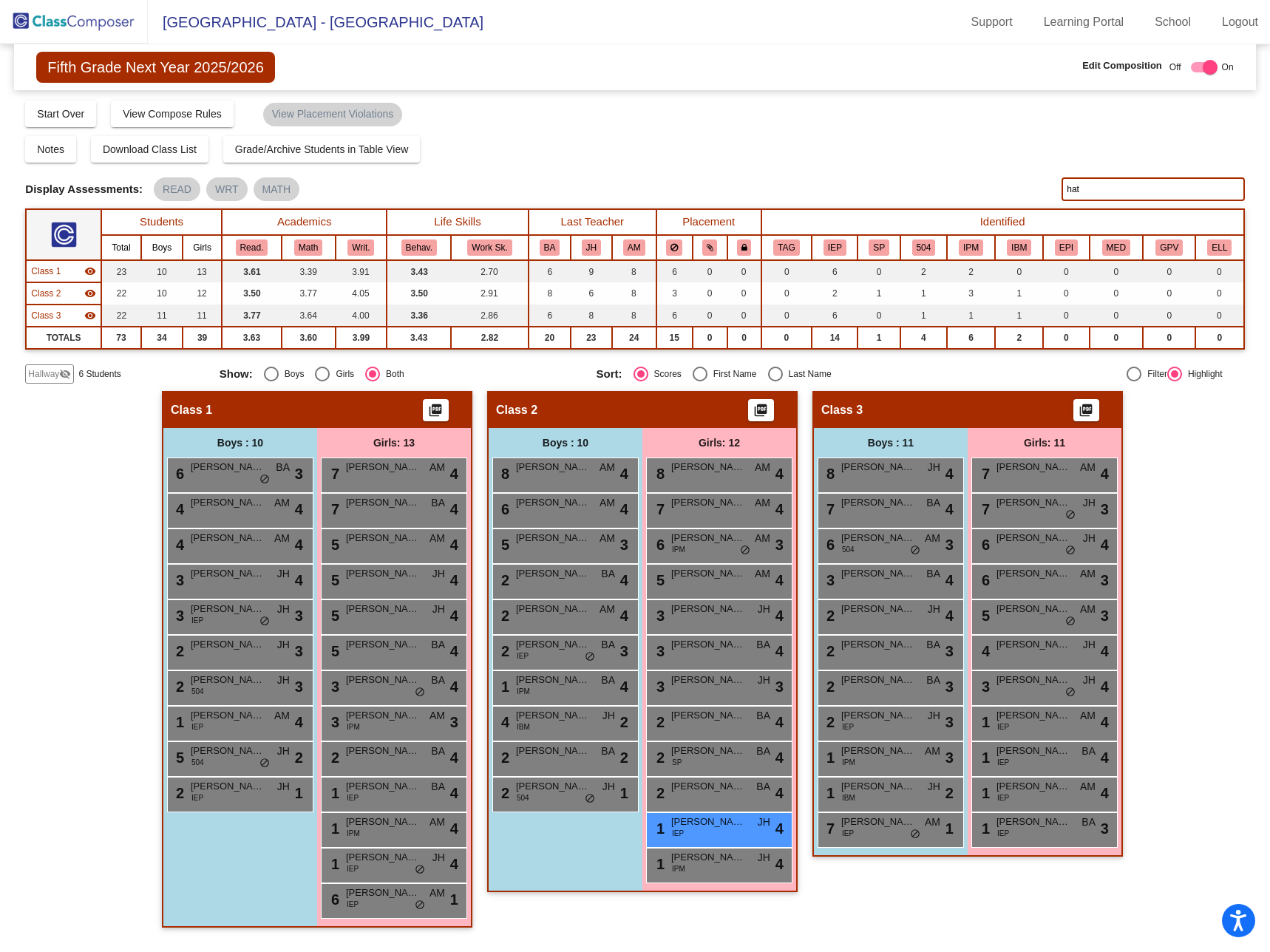
drag, startPoint x: 1114, startPoint y: 190, endPoint x: 920, endPoint y: 173, distance: 194.7
click at [920, 173] on div "Display Scores for Years: 2023 - 2024 2024 - 2025 Grade/Archive Students in Tab…" at bounding box center [635, 241] width 1219 height 284
drag, startPoint x: 1106, startPoint y: 184, endPoint x: 1053, endPoint y: 186, distance: 53.0
click at [1053, 186] on div "Display Scores for Years: 2023 - 2024 2024 - 2025 Display Assessments: READ WRT…" at bounding box center [635, 189] width 1219 height 23
drag, startPoint x: 1133, startPoint y: 183, endPoint x: 962, endPoint y: 159, distance: 172.7
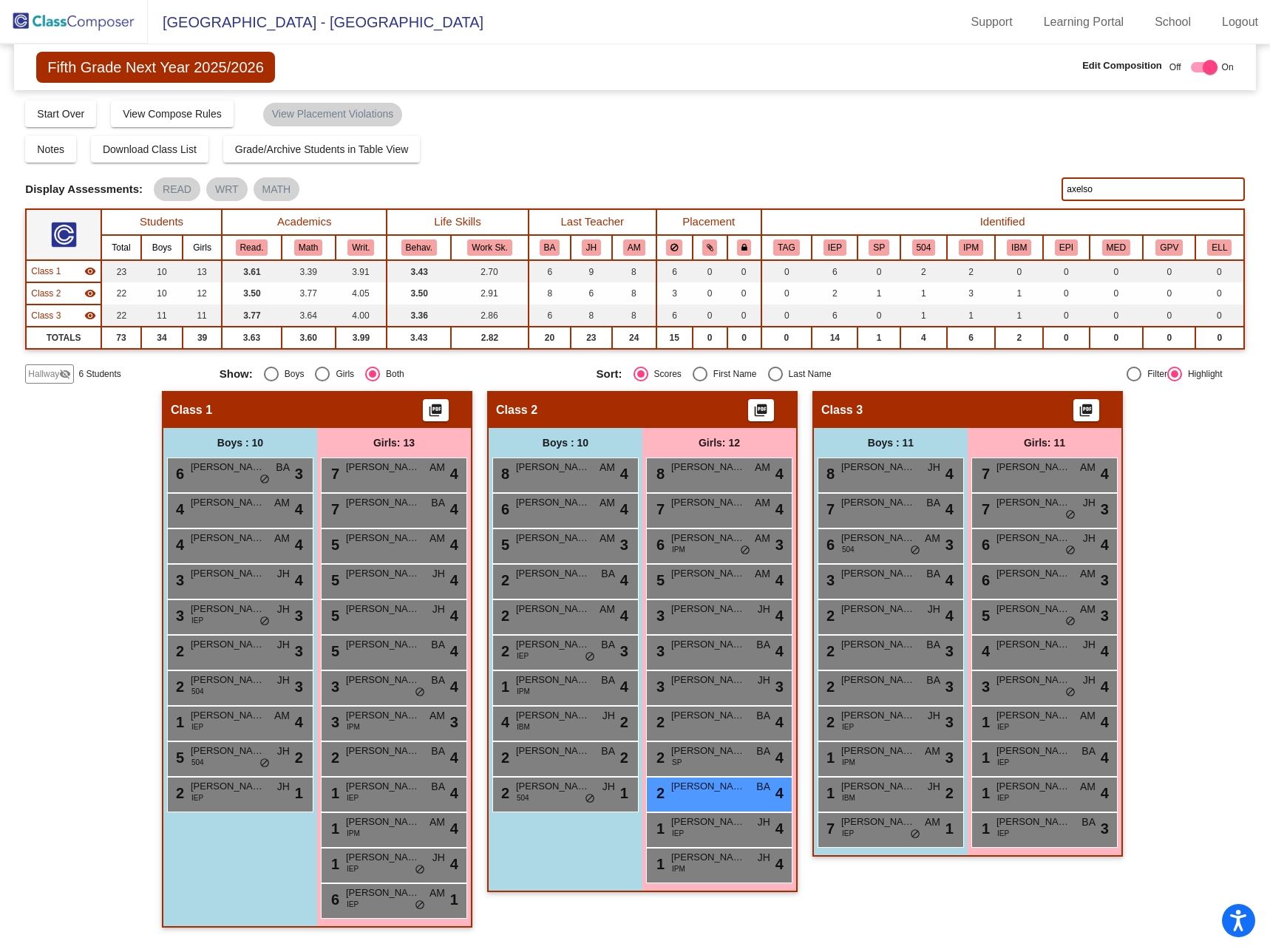
click at [962, 159] on div "Display Scores for Years: 2023 - 2024 2024 - 2025 Grade/Archive Students in Tab…" at bounding box center [635, 241] width 1219 height 284
type input "axelso"
click at [181, 69] on span "Fifth Grade Next Year 2025/2026" at bounding box center [156, 67] width 238 height 31
click at [76, 14] on img at bounding box center [73, 21] width 147 height 44
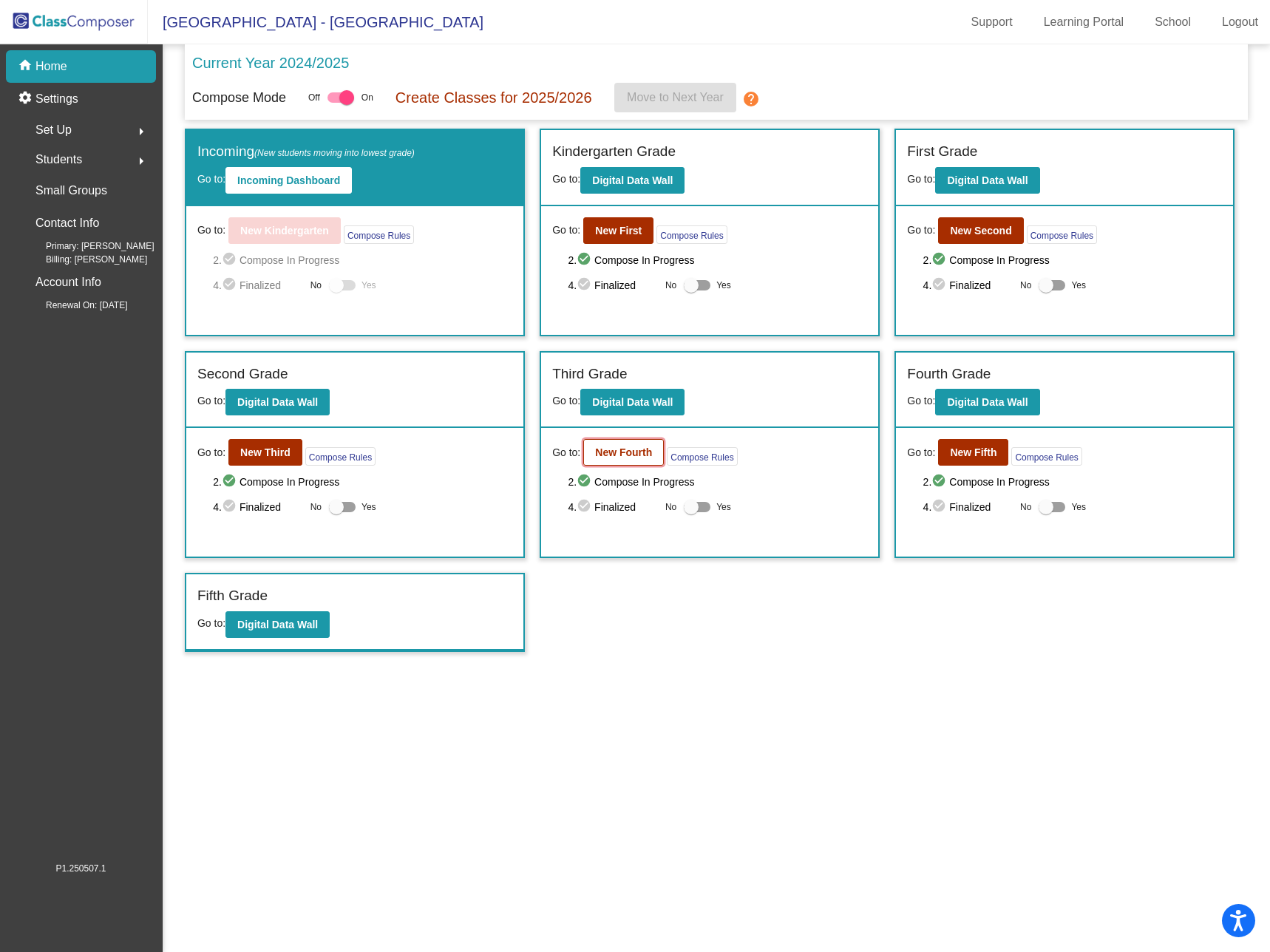
click at [626, 451] on b "New Fourth" at bounding box center [624, 452] width 57 height 12
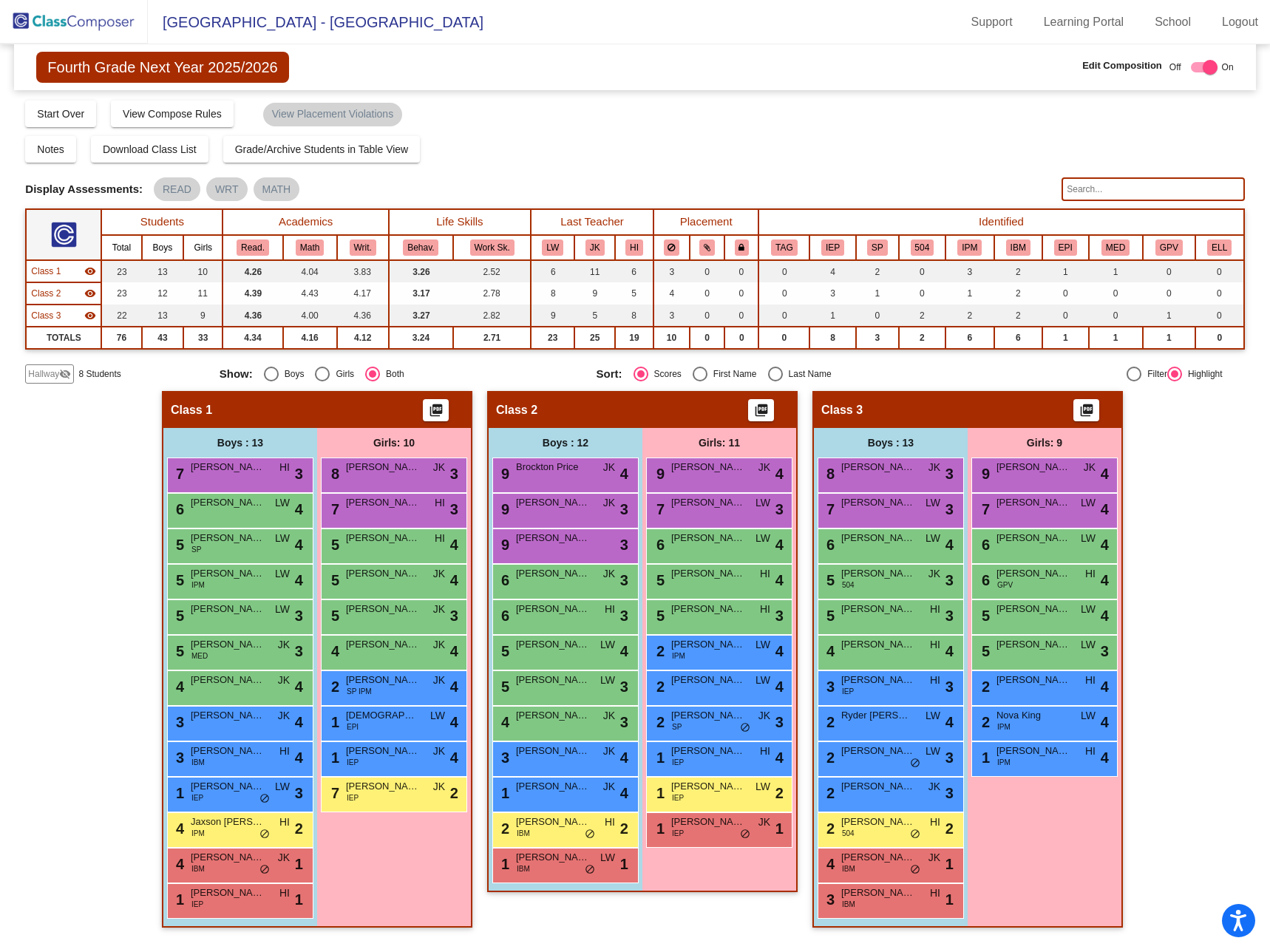
click at [1079, 187] on input "text" at bounding box center [1153, 189] width 182 height 23
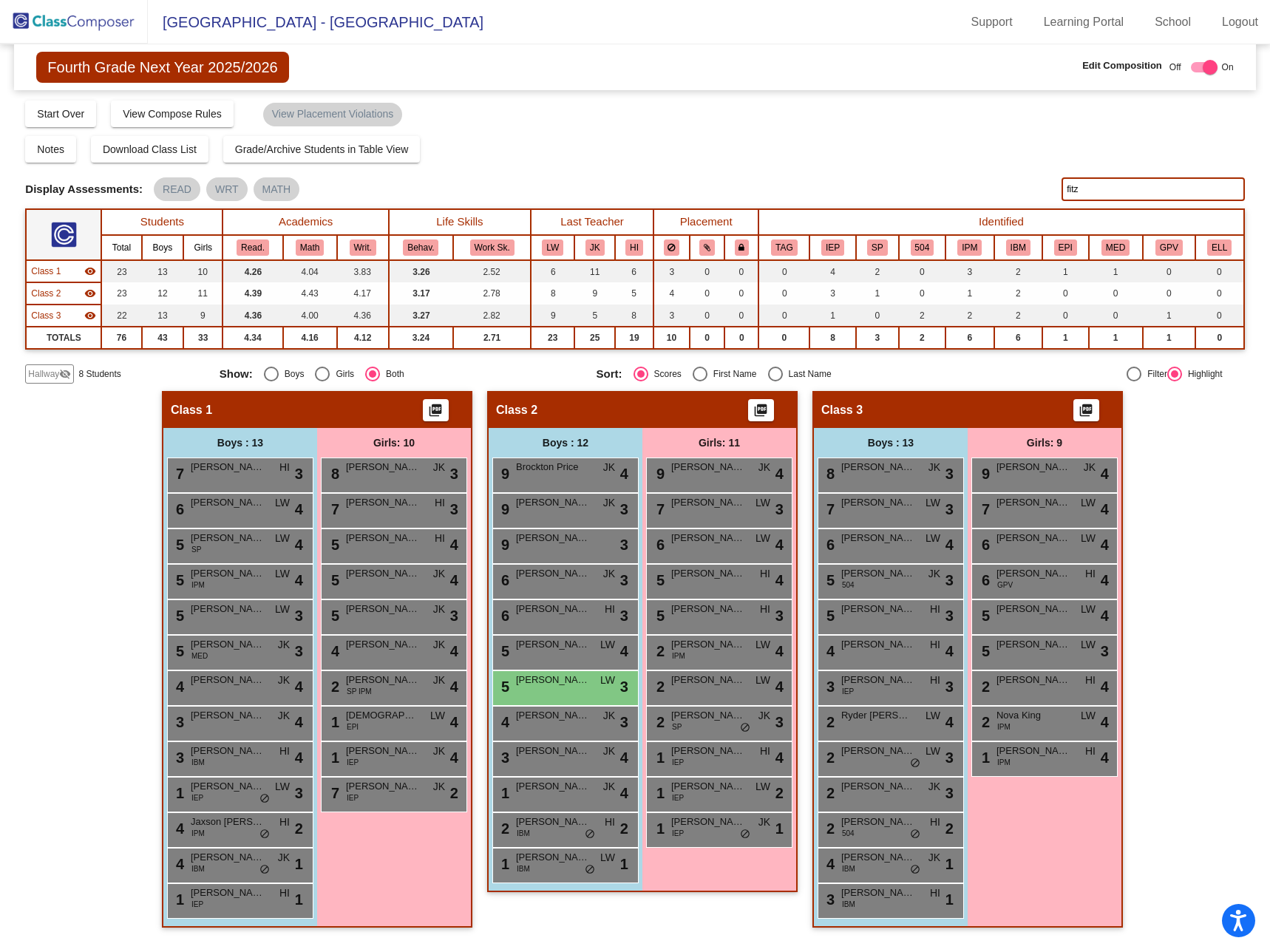
type input "fitz"
click at [668, 135] on div "Display Scores for Years: 2023 - 2024 2024 - 2025 Grade/Archive Students in Tab…" at bounding box center [635, 241] width 1219 height 284
click at [81, 18] on img at bounding box center [73, 21] width 147 height 44
